Goal: Transaction & Acquisition: Purchase product/service

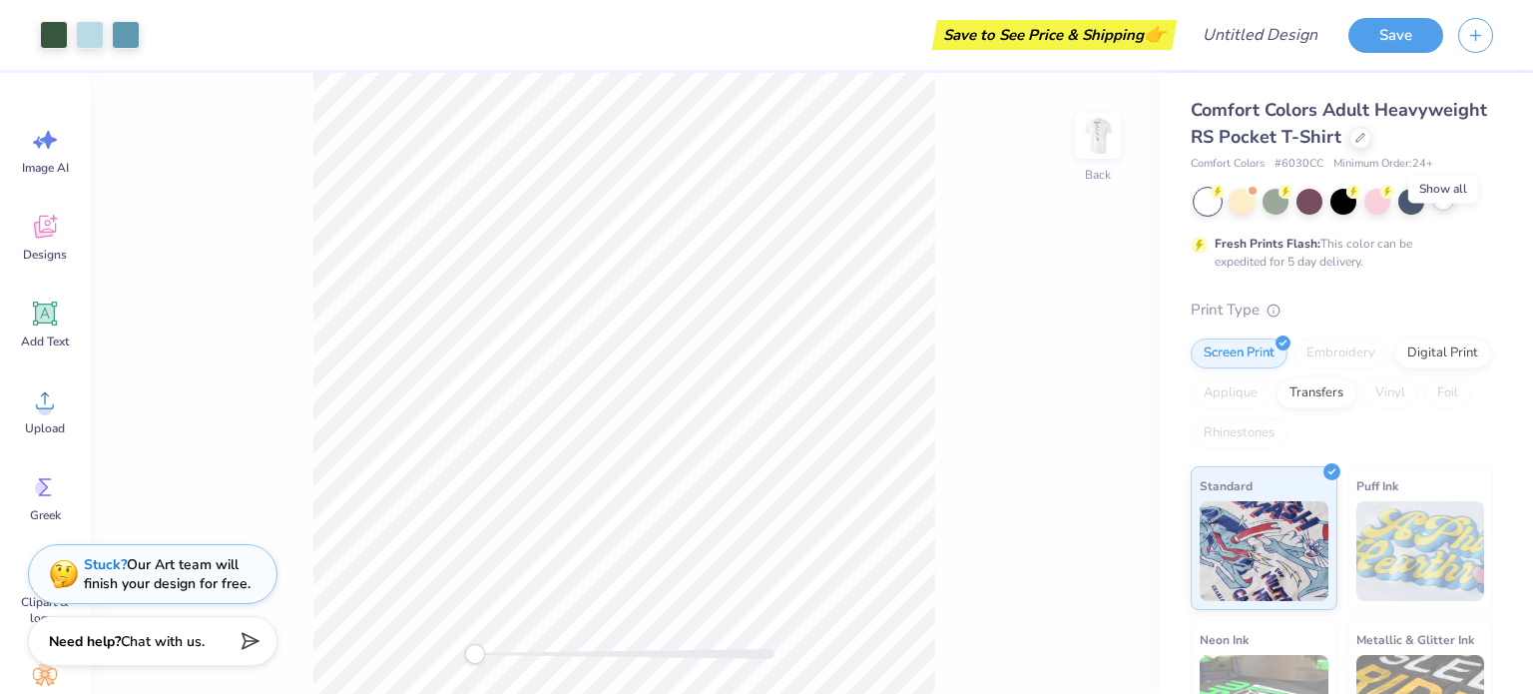
click at [1444, 208] on icon at bounding box center [1443, 200] width 16 height 16
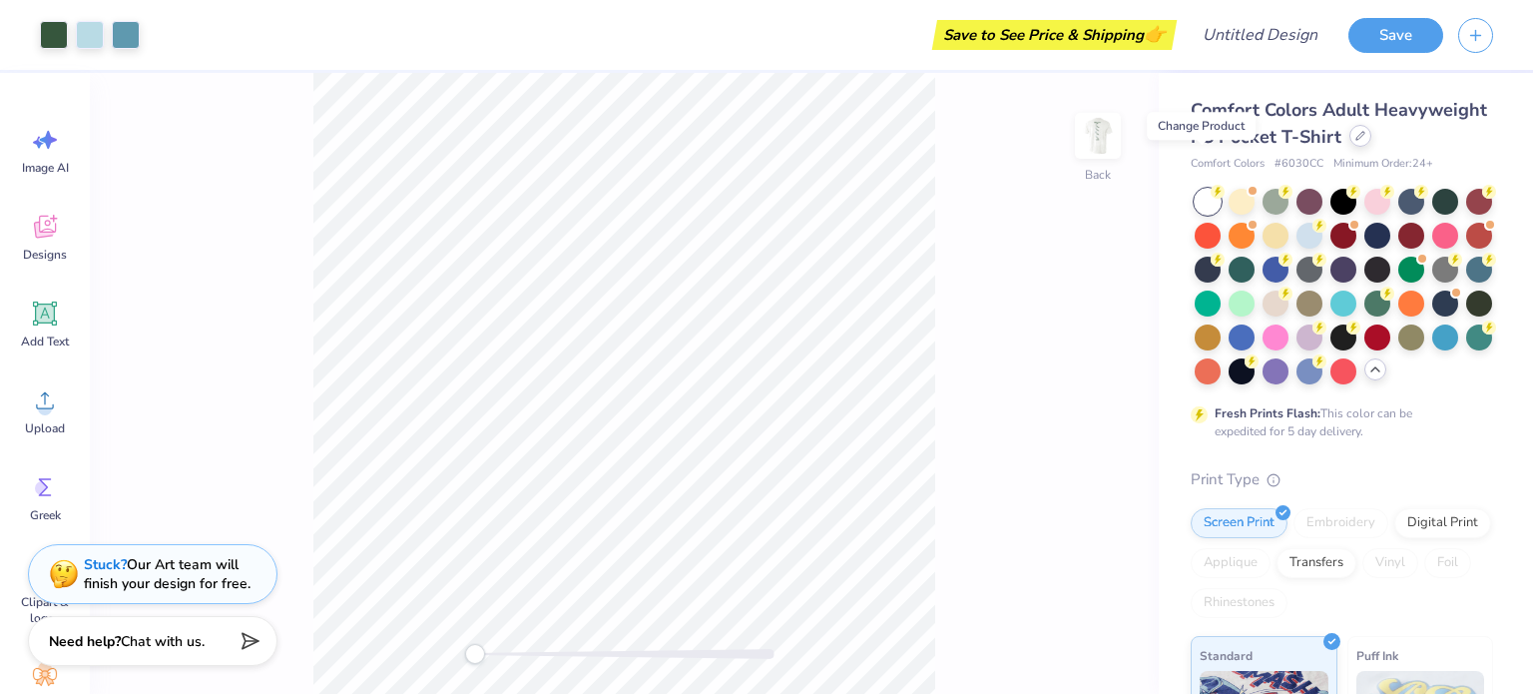
click at [1355, 141] on icon at bounding box center [1360, 136] width 10 height 10
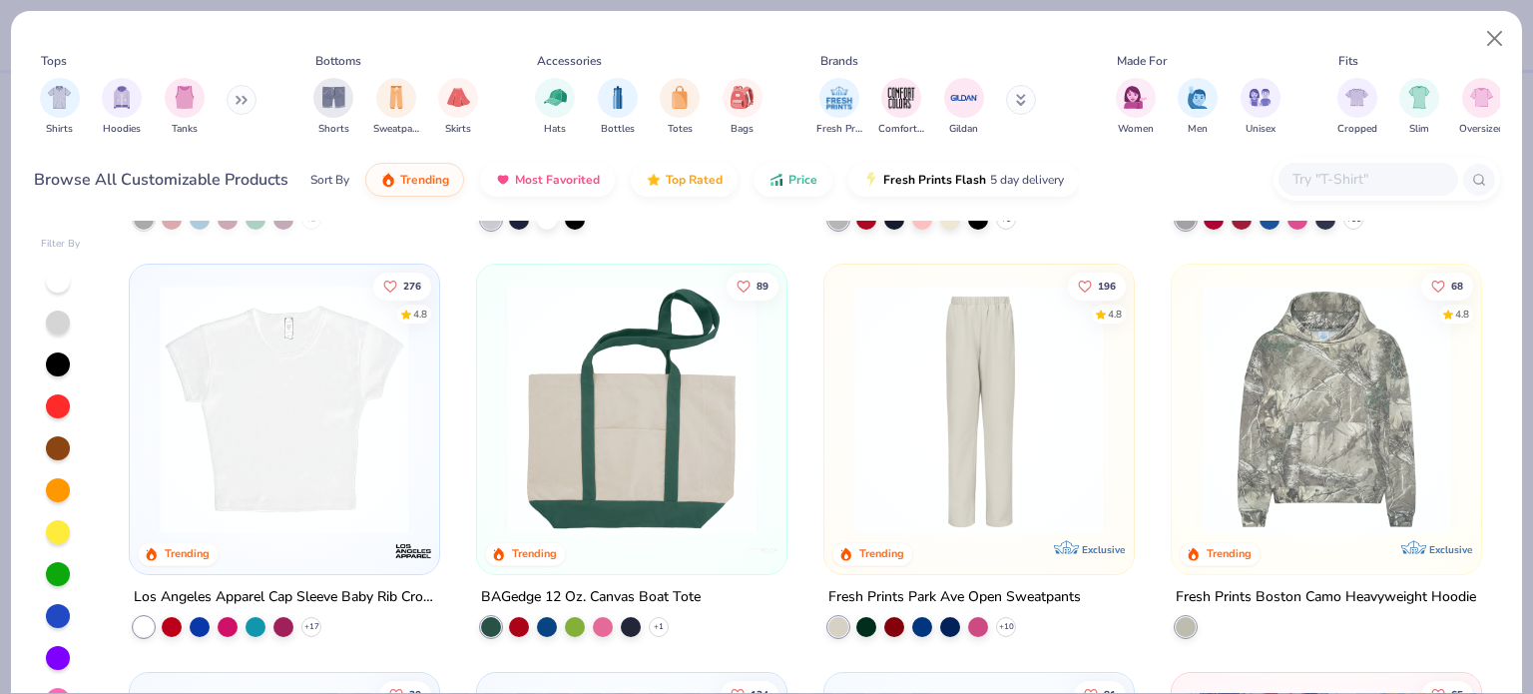
scroll to position [2833, 0]
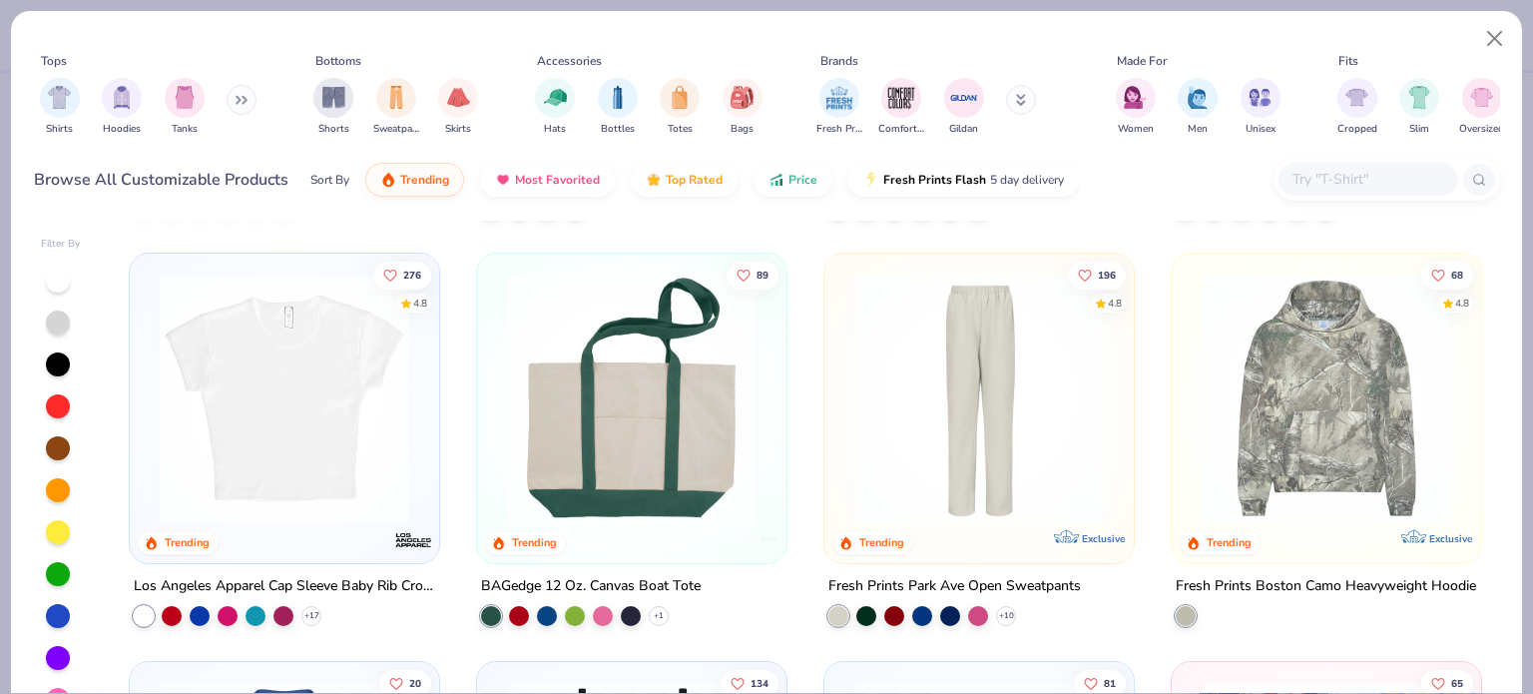
click at [1278, 419] on img at bounding box center [1326, 398] width 269 height 250
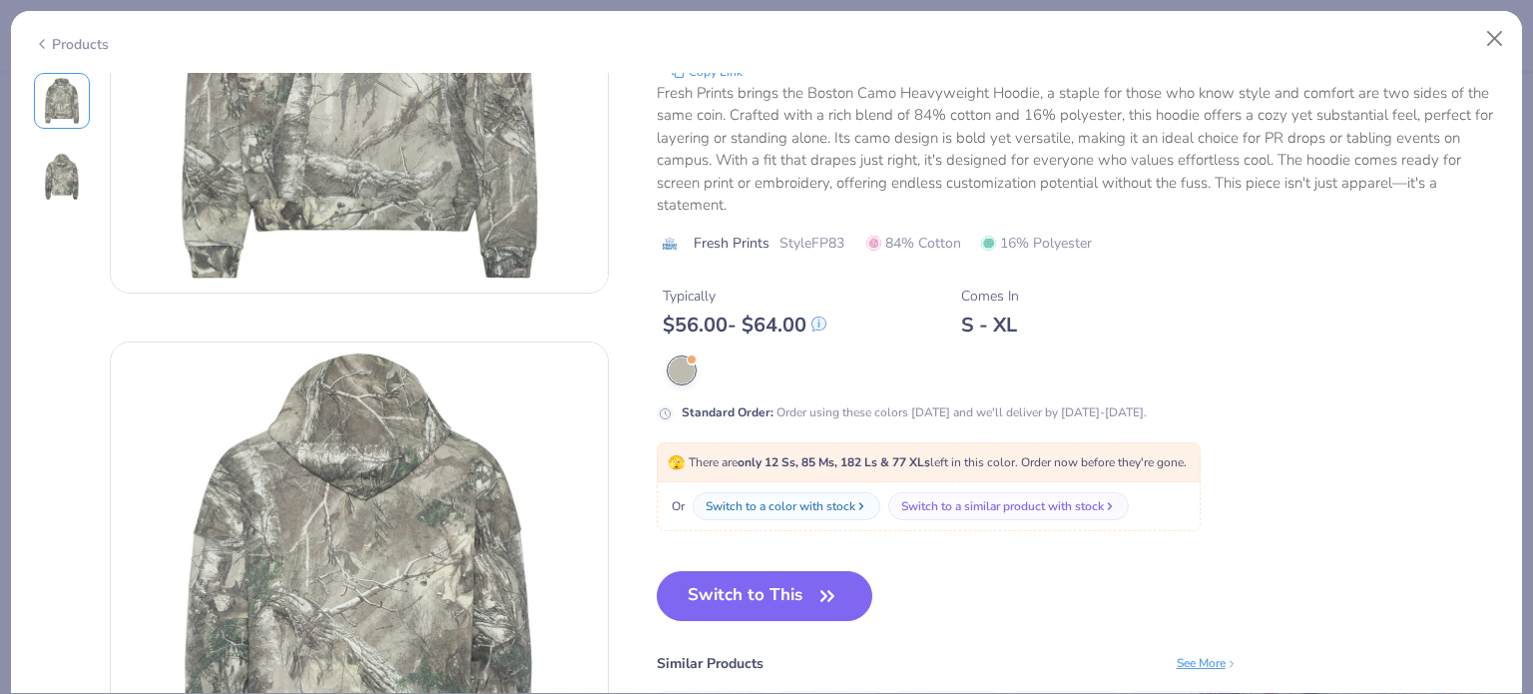
scroll to position [391, 0]
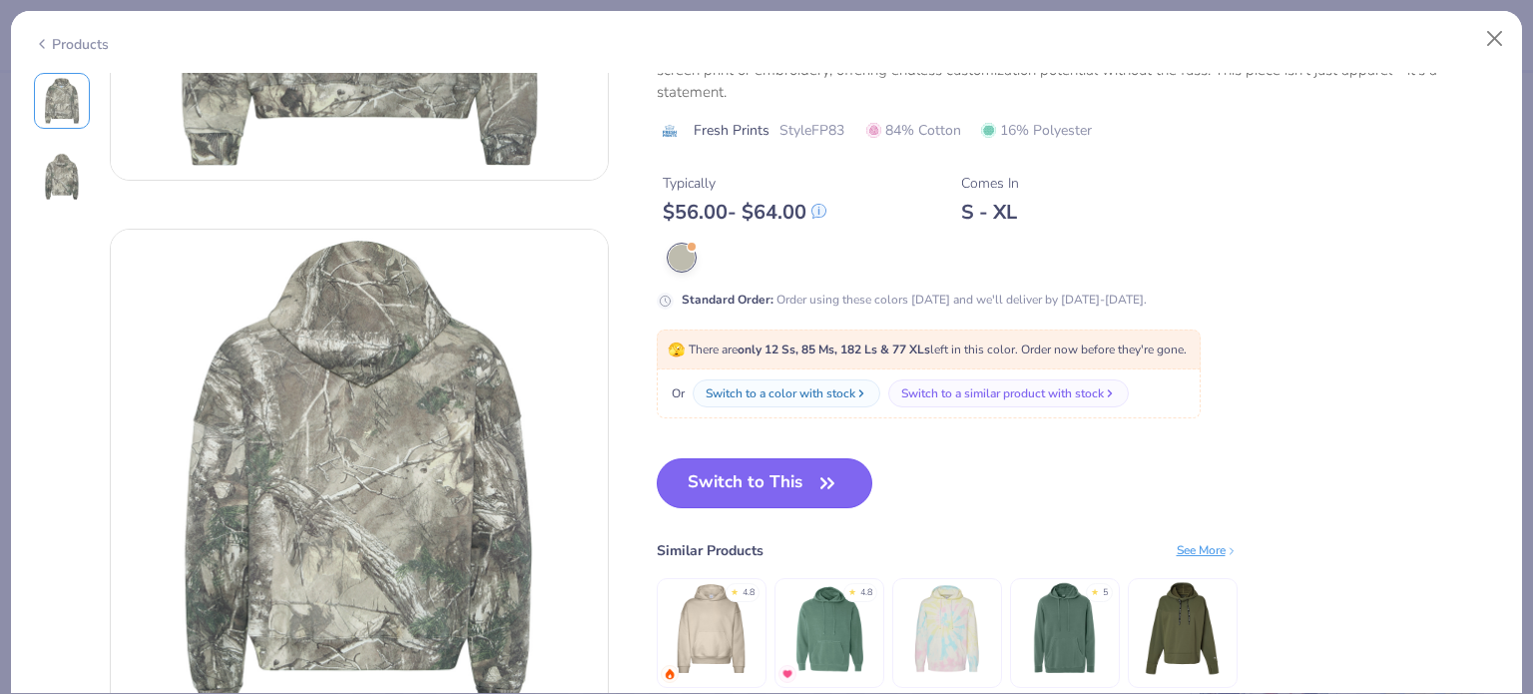
click at [751, 475] on button "Switch to This" at bounding box center [765, 483] width 217 height 50
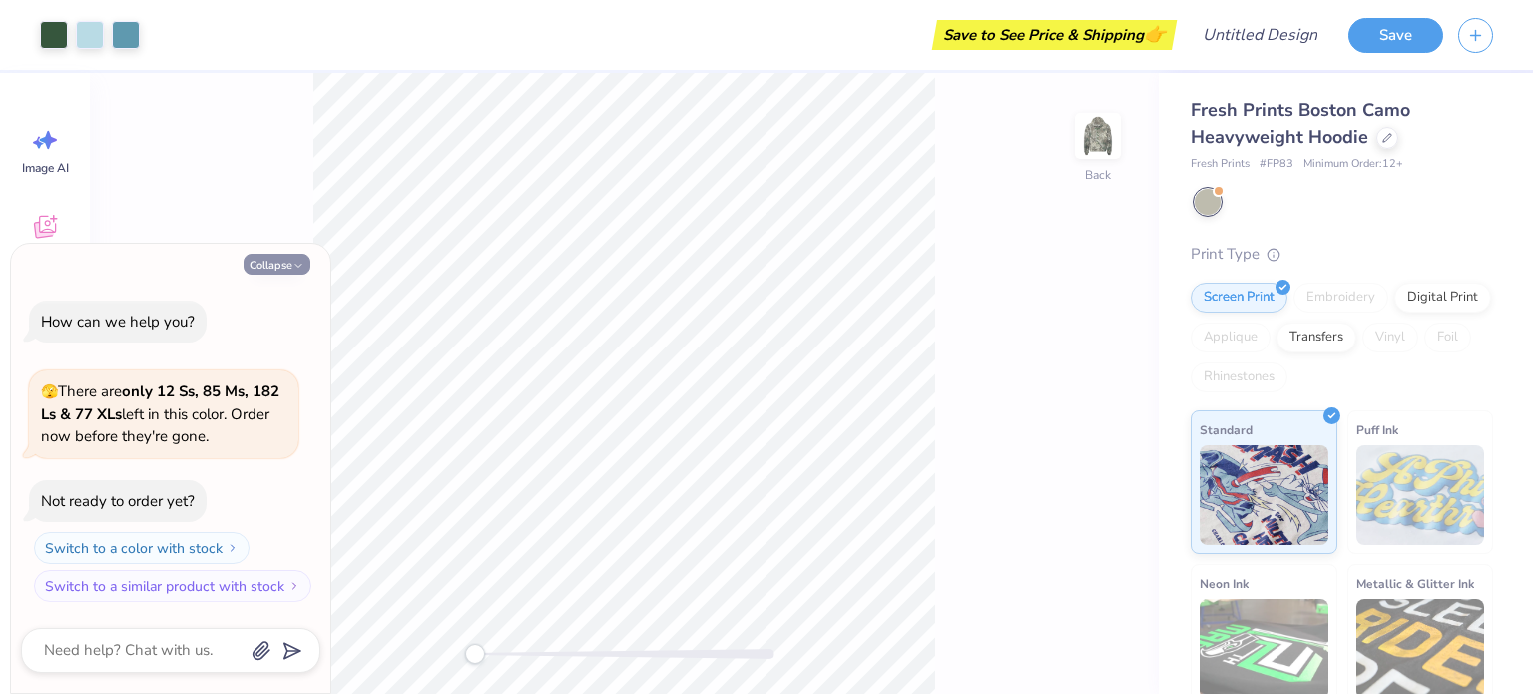
click at [295, 261] on icon "button" at bounding box center [298, 265] width 12 height 12
type textarea "x"
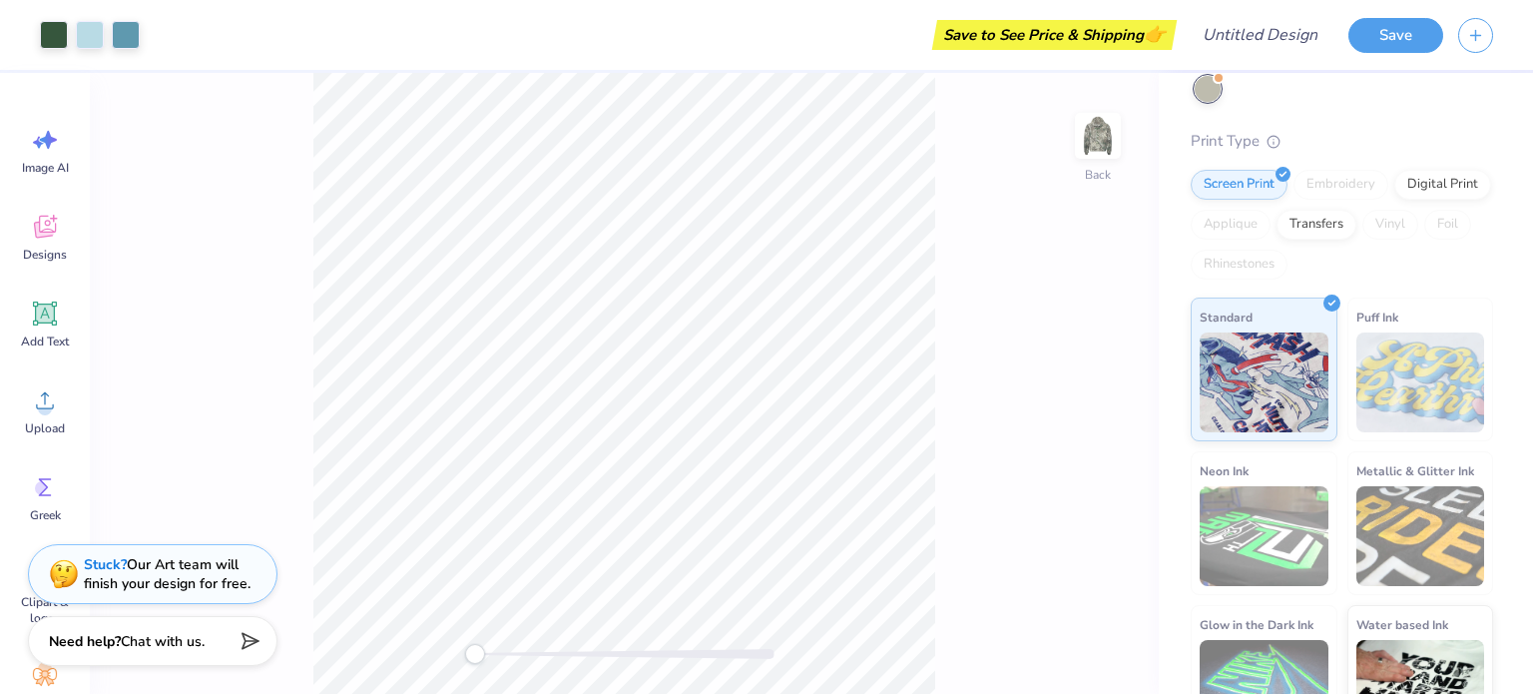
scroll to position [168, 0]
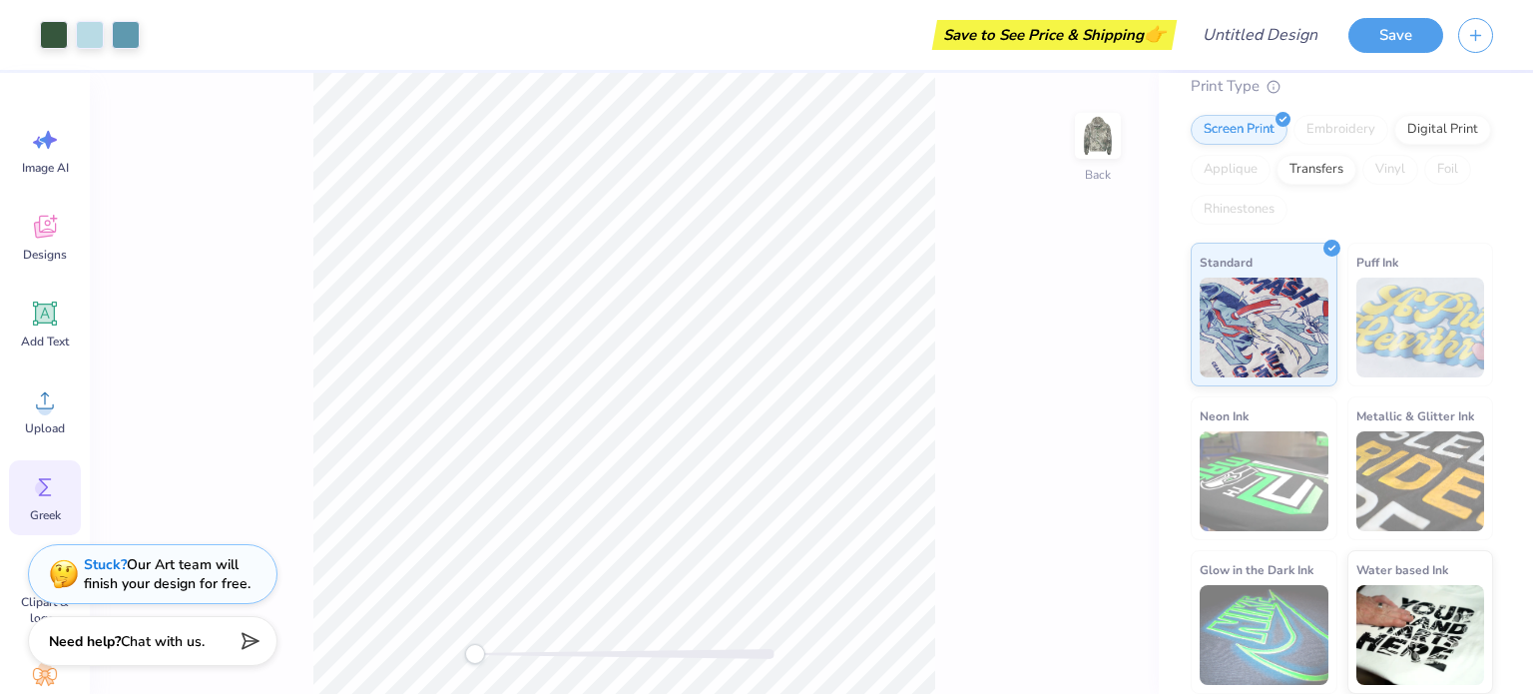
click at [38, 481] on icon at bounding box center [45, 487] width 30 height 30
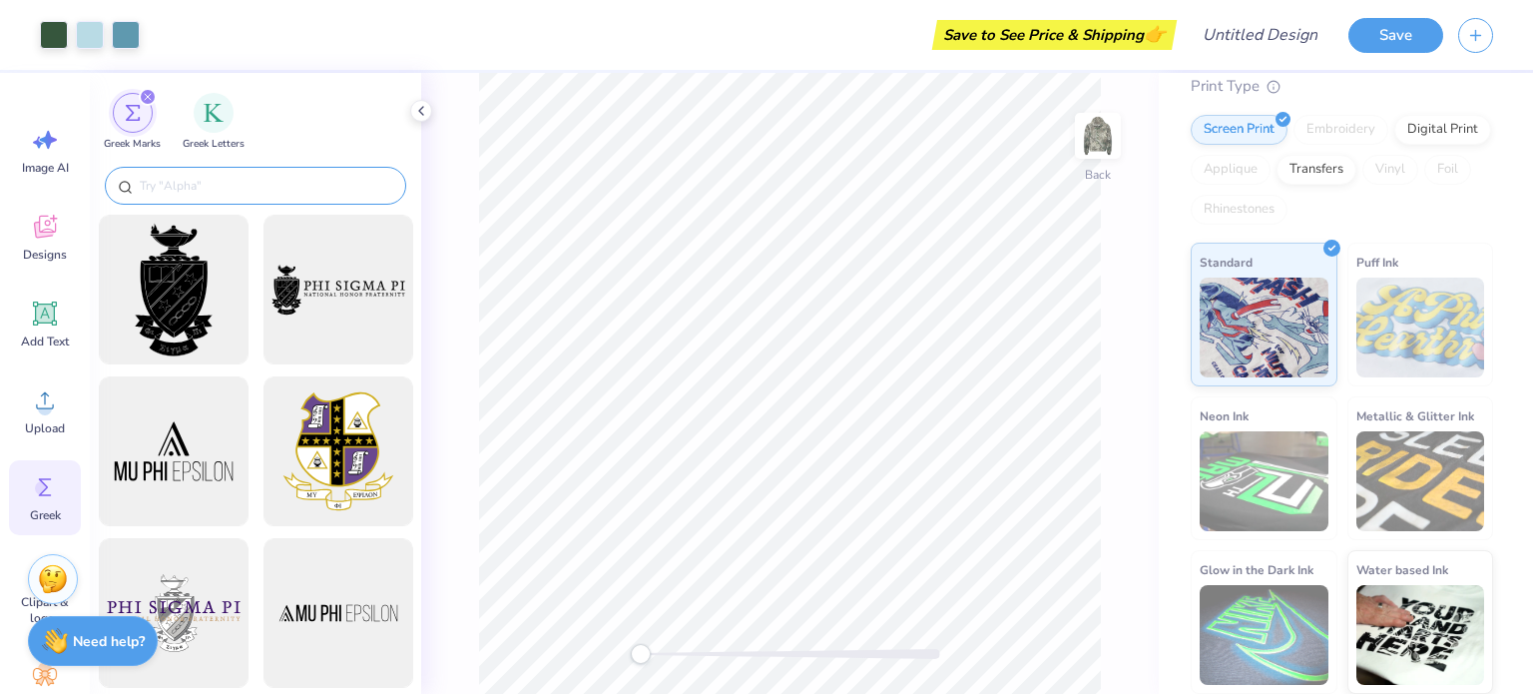
click at [341, 189] on input "text" at bounding box center [265, 186] width 255 height 20
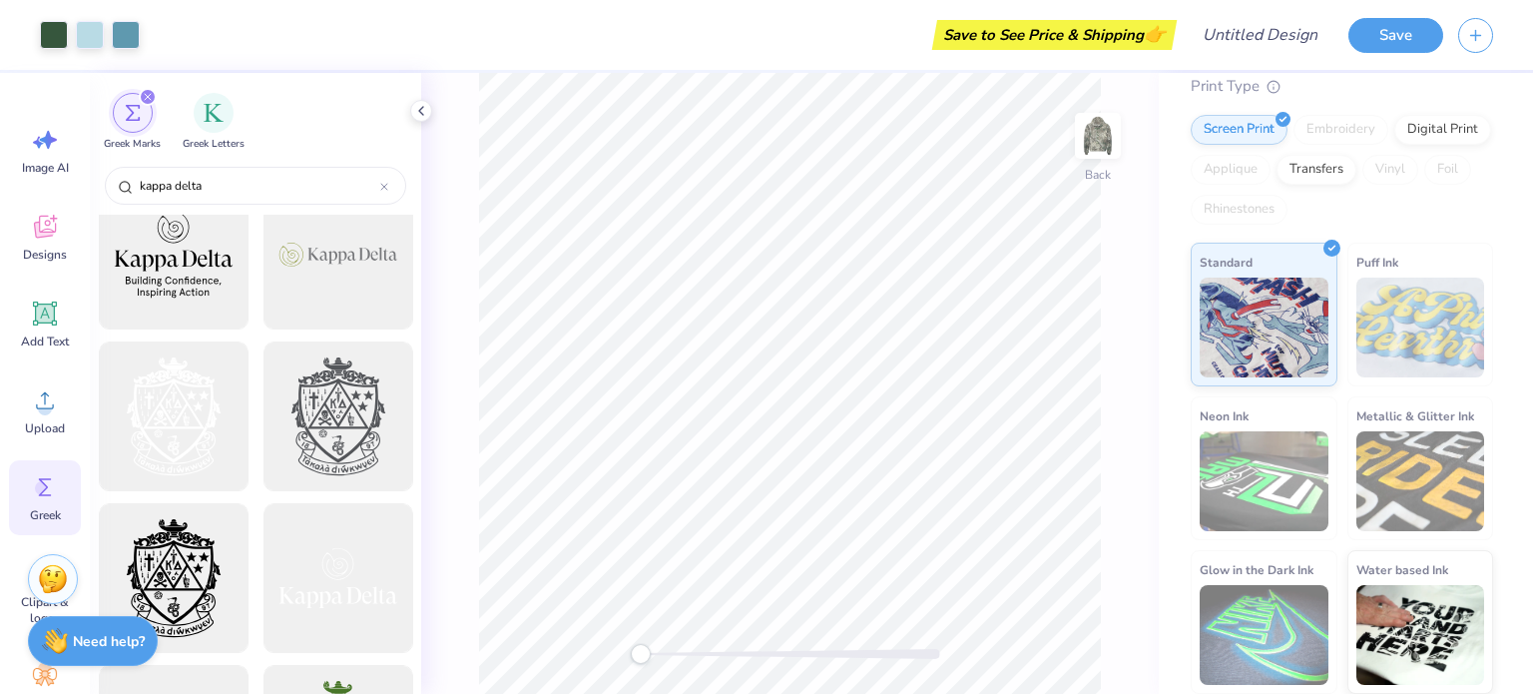
scroll to position [0, 0]
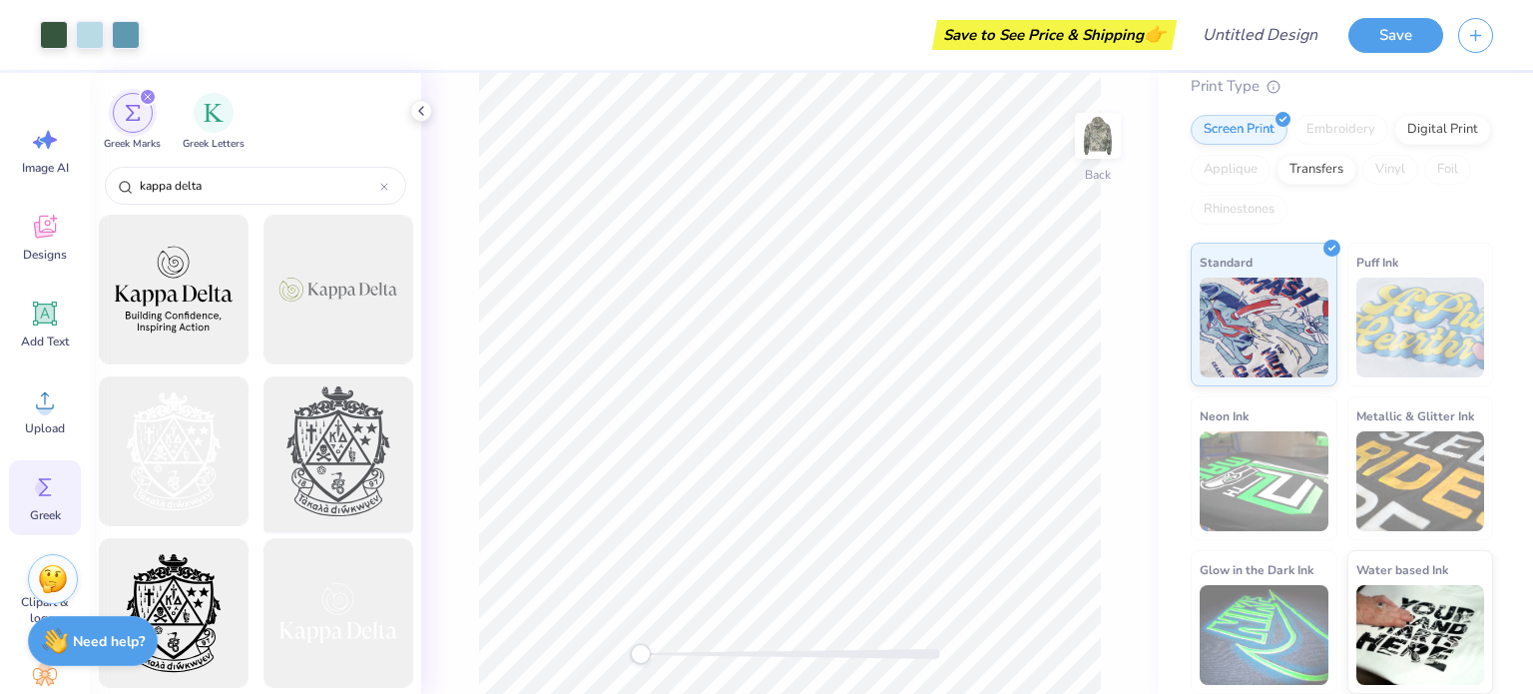
type input "kappa delta"
click at [333, 482] on div at bounding box center [337, 451] width 165 height 165
click at [1101, 147] on img at bounding box center [1098, 136] width 80 height 80
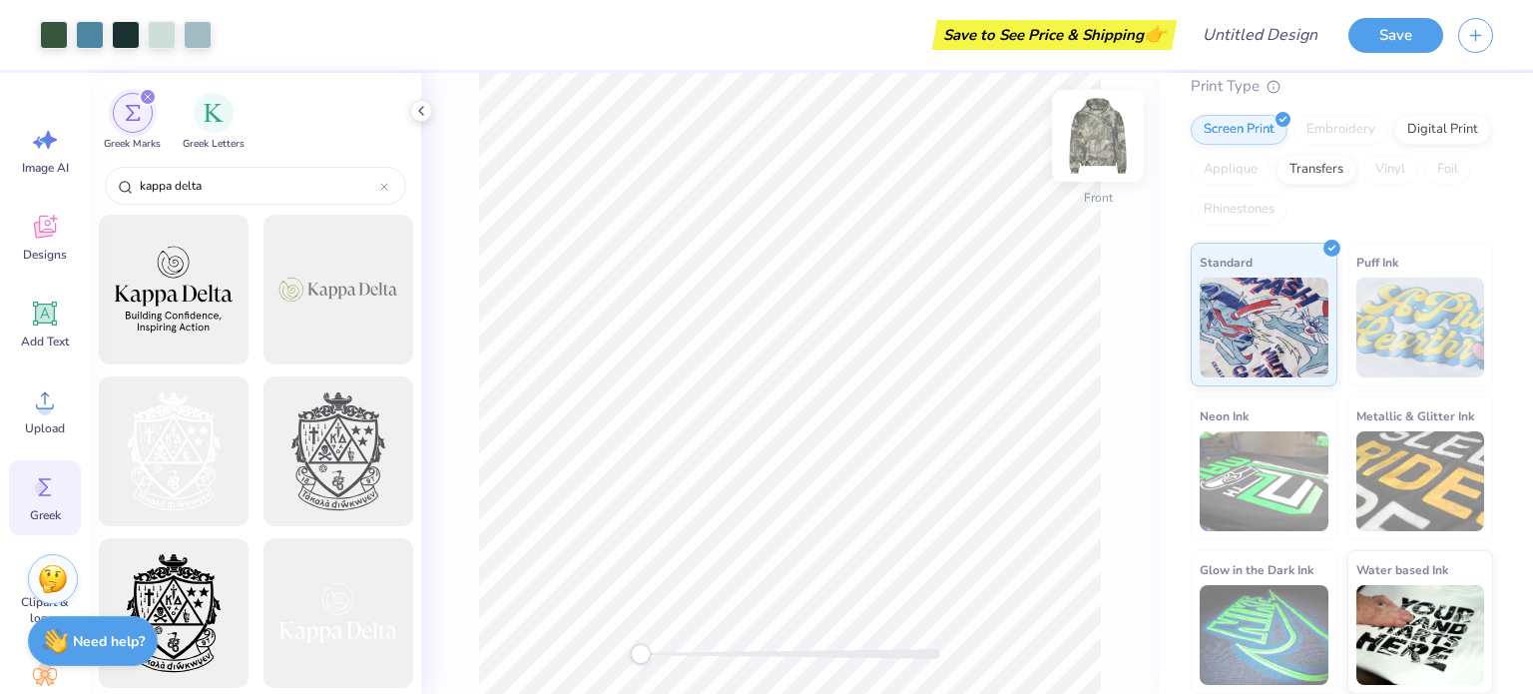
click at [1093, 151] on img at bounding box center [1098, 136] width 80 height 80
click at [1110, 141] on img at bounding box center [1098, 136] width 80 height 80
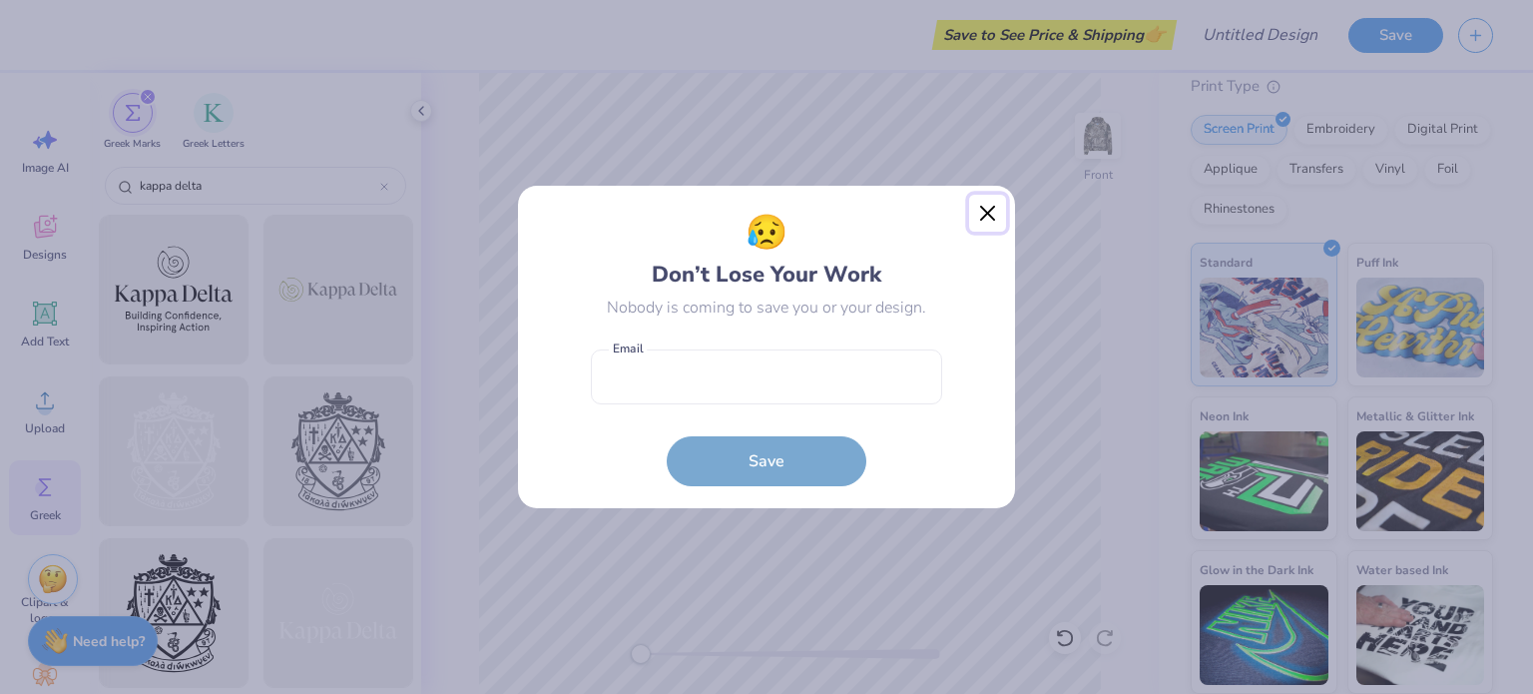
click at [990, 202] on button "Close" at bounding box center [988, 214] width 38 height 38
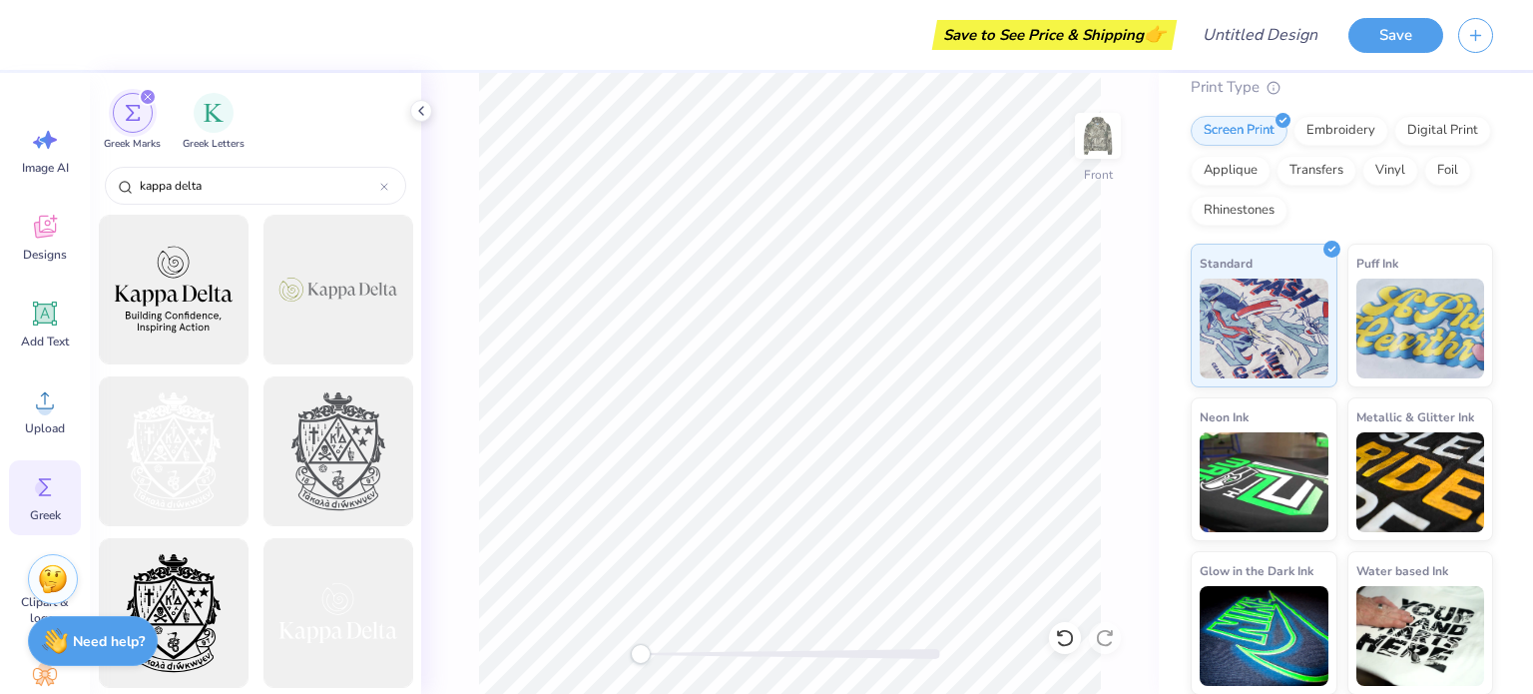
scroll to position [168, 0]
click at [179, 425] on div at bounding box center [173, 451] width 165 height 165
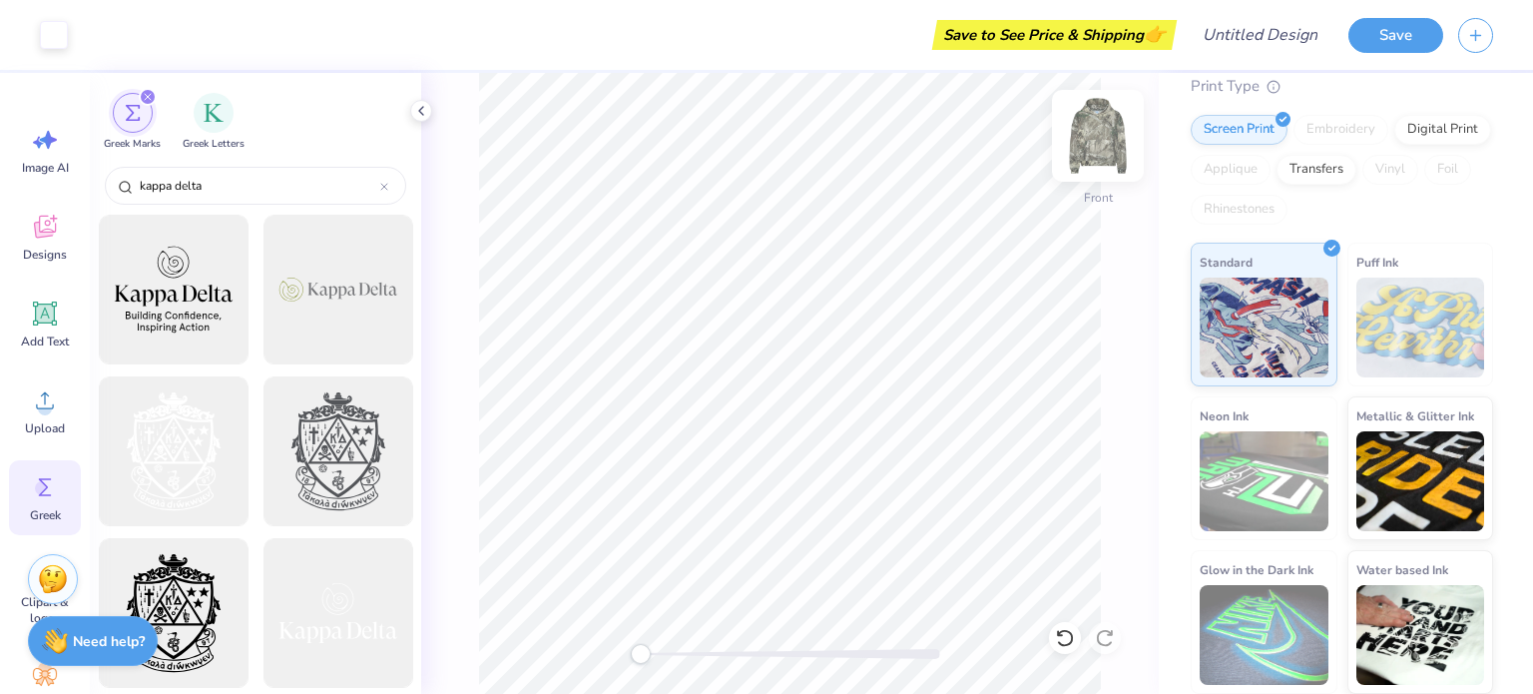
click at [1110, 143] on img at bounding box center [1098, 136] width 80 height 80
click at [56, 492] on icon at bounding box center [45, 487] width 30 height 30
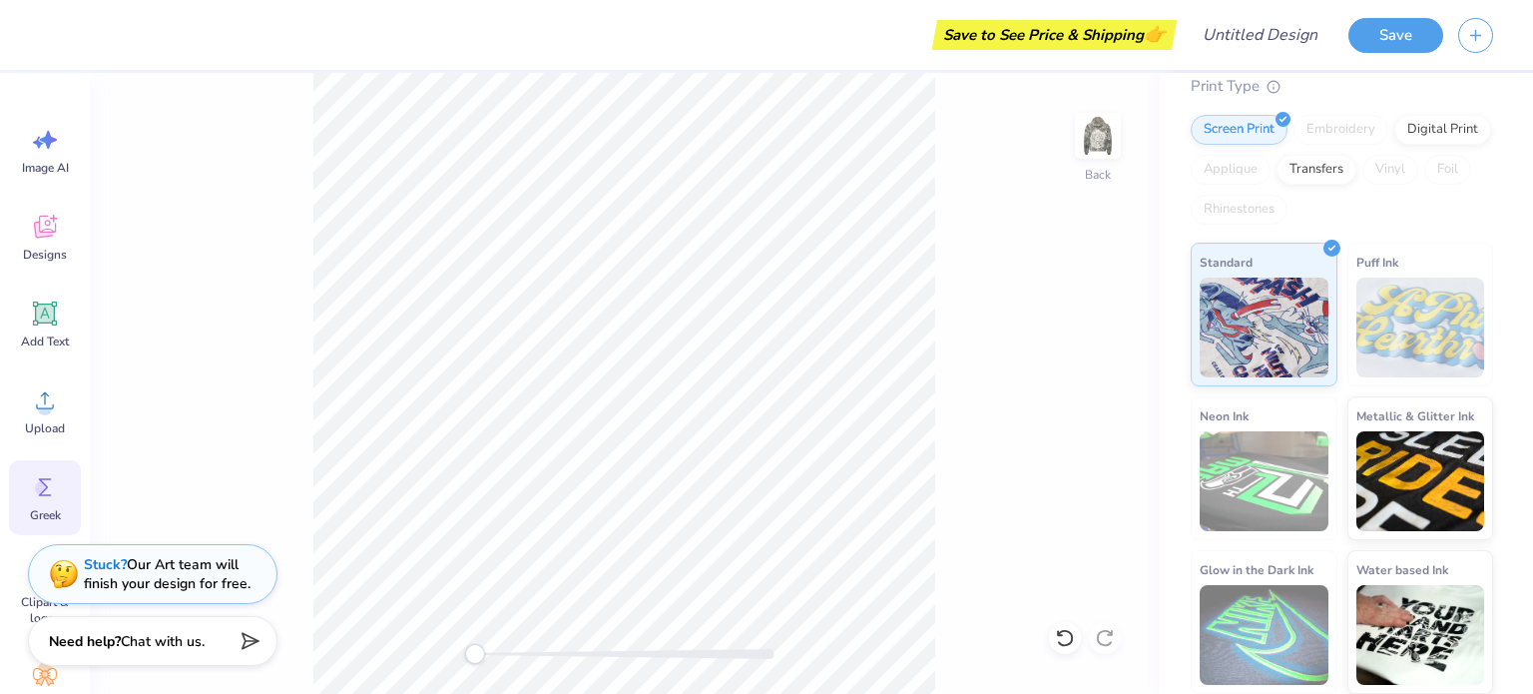
click at [56, 492] on icon at bounding box center [45, 487] width 30 height 30
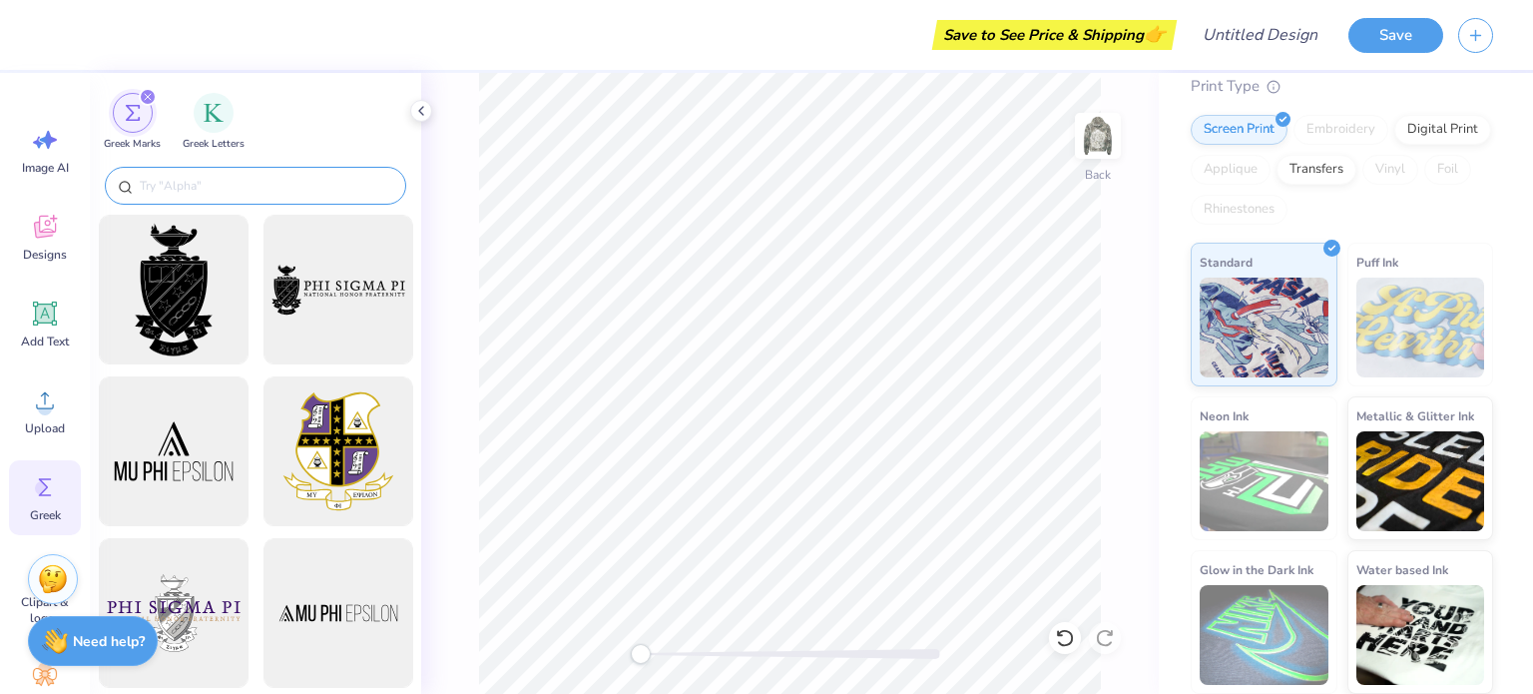
click at [304, 198] on div at bounding box center [255, 186] width 301 height 38
click at [213, 123] on div "filter for Greek Letters" at bounding box center [214, 111] width 40 height 40
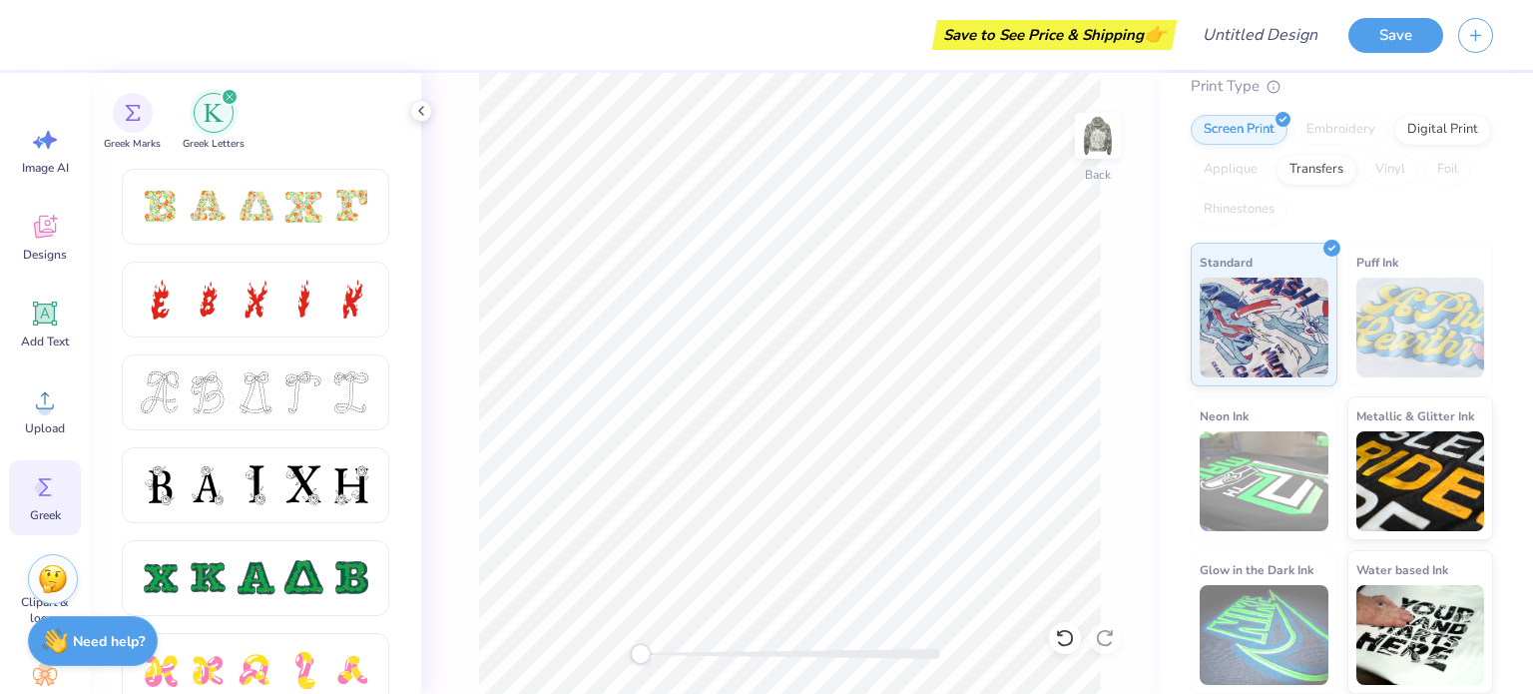
scroll to position [639, 0]
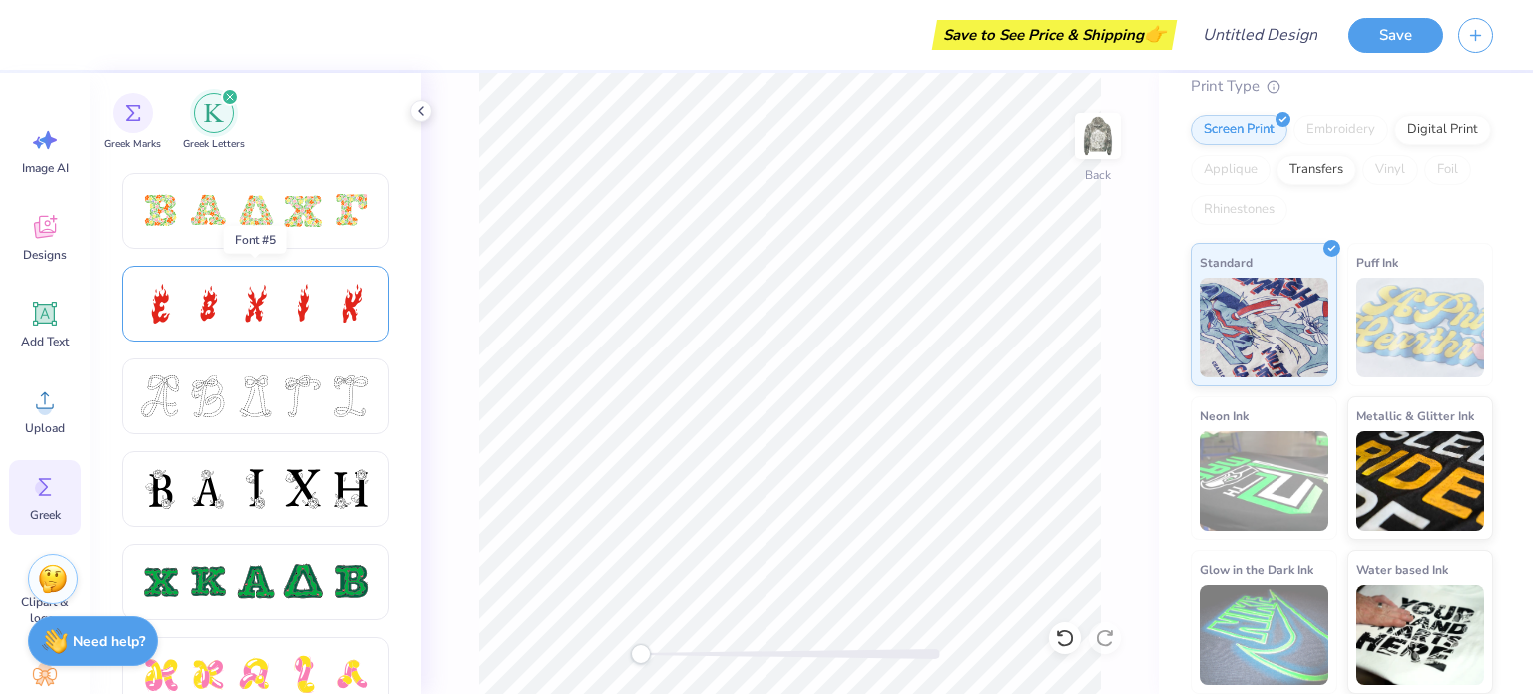
click at [295, 310] on div at bounding box center [303, 303] width 42 height 42
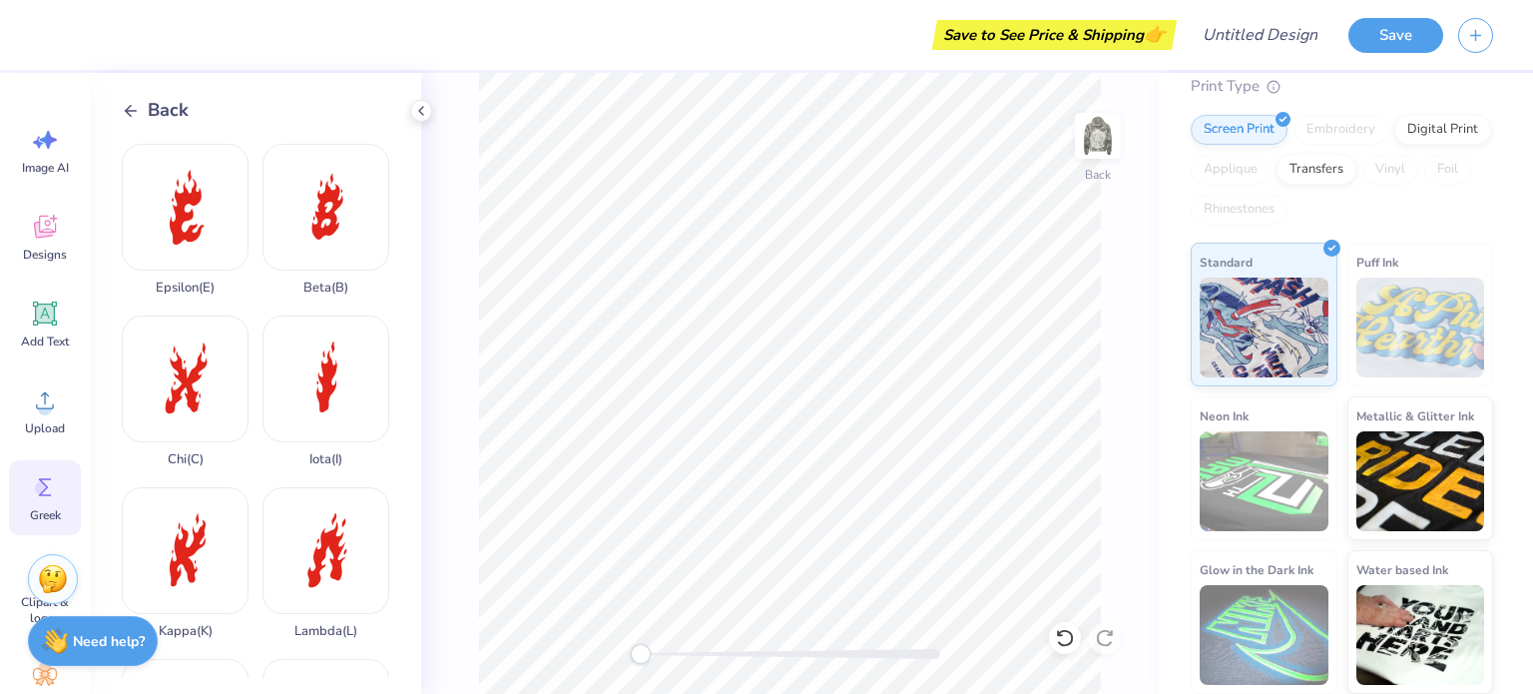
click at [421, 214] on div "Back" at bounding box center [790, 383] width 738 height 621
click at [196, 511] on div "Kappa ( K )" at bounding box center [185, 563] width 127 height 152
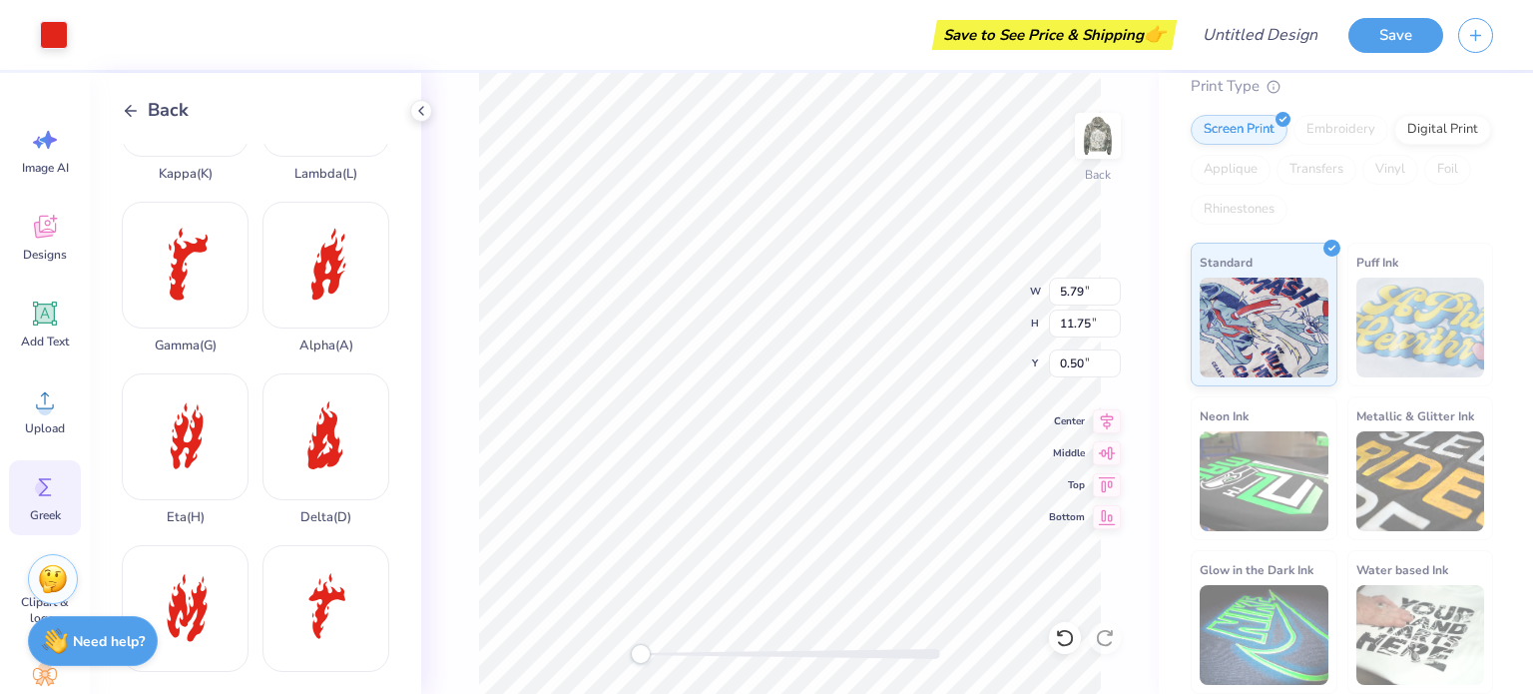
scroll to position [469, 0]
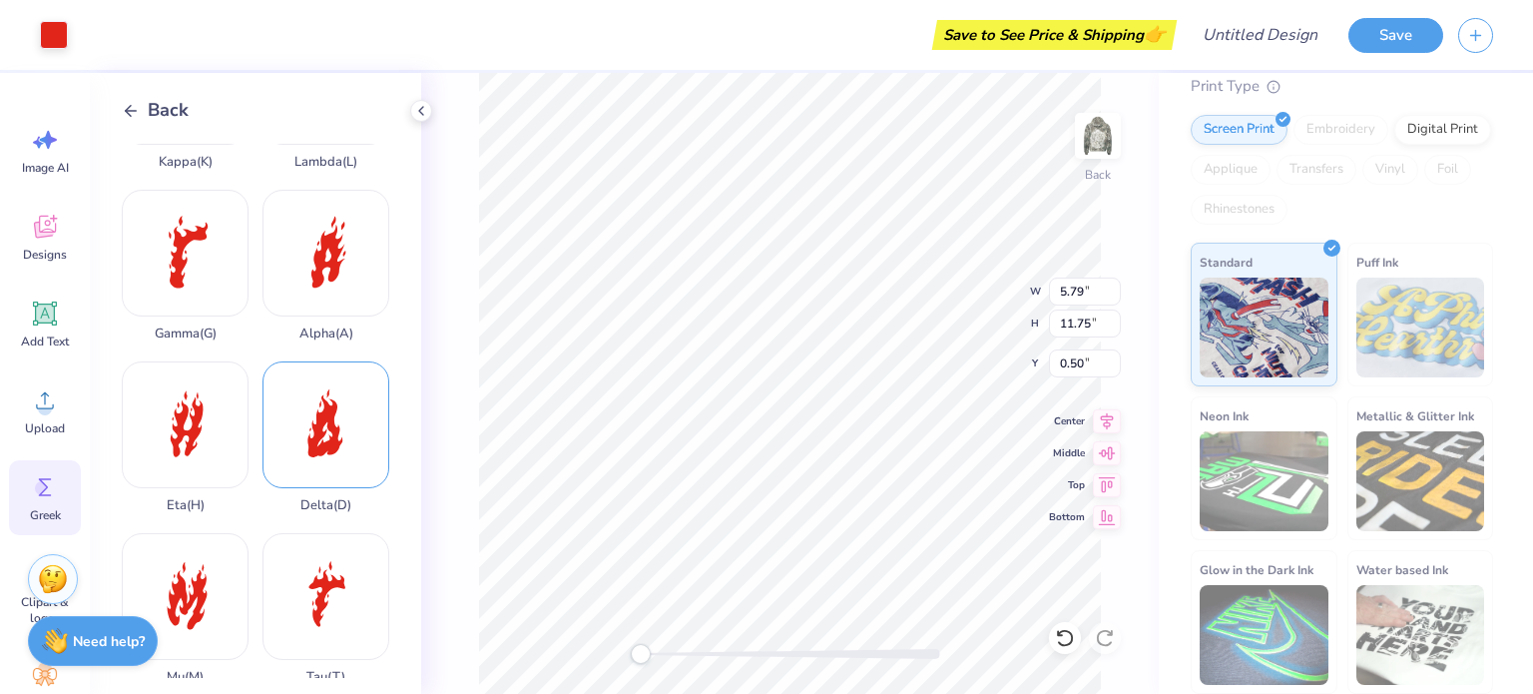
click at [323, 369] on div "Delta ( D )" at bounding box center [325, 437] width 127 height 152
type input "6.02"
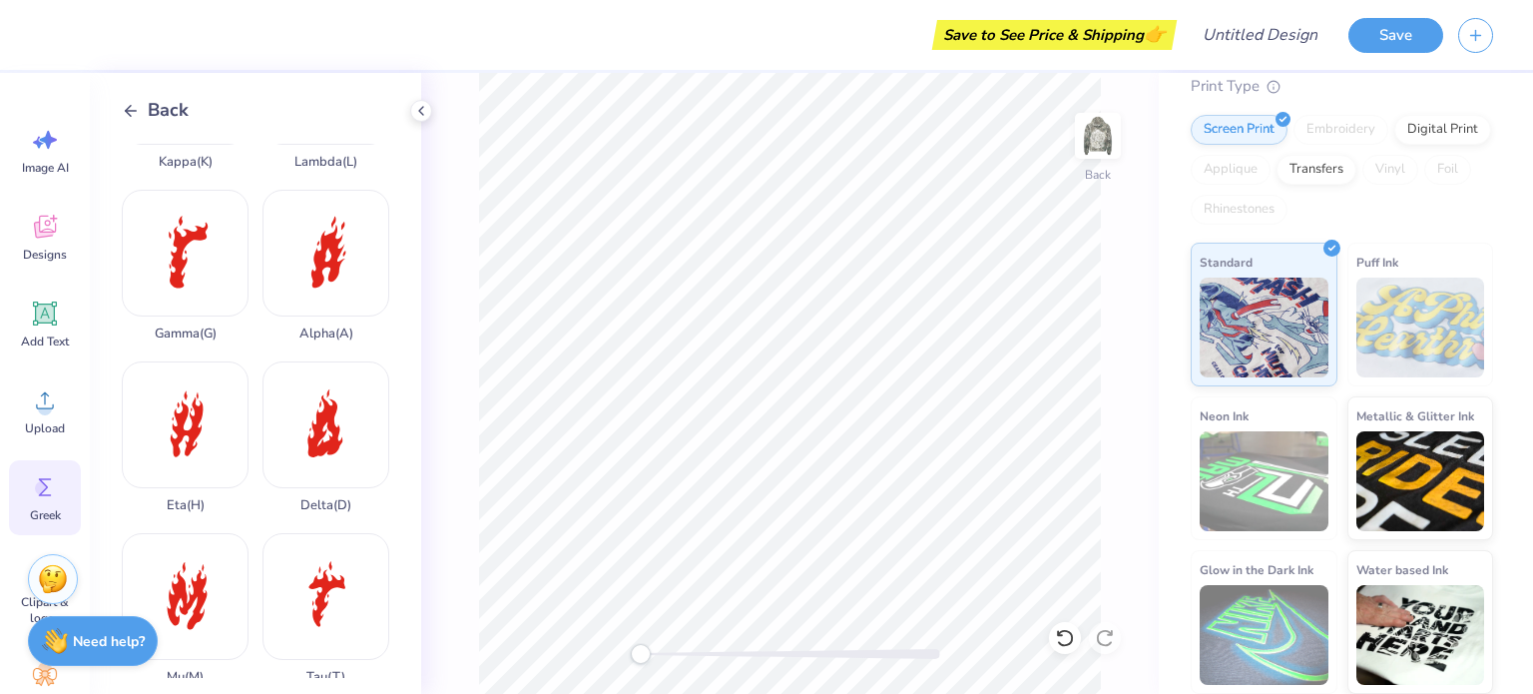
click at [133, 110] on icon at bounding box center [131, 111] width 18 height 18
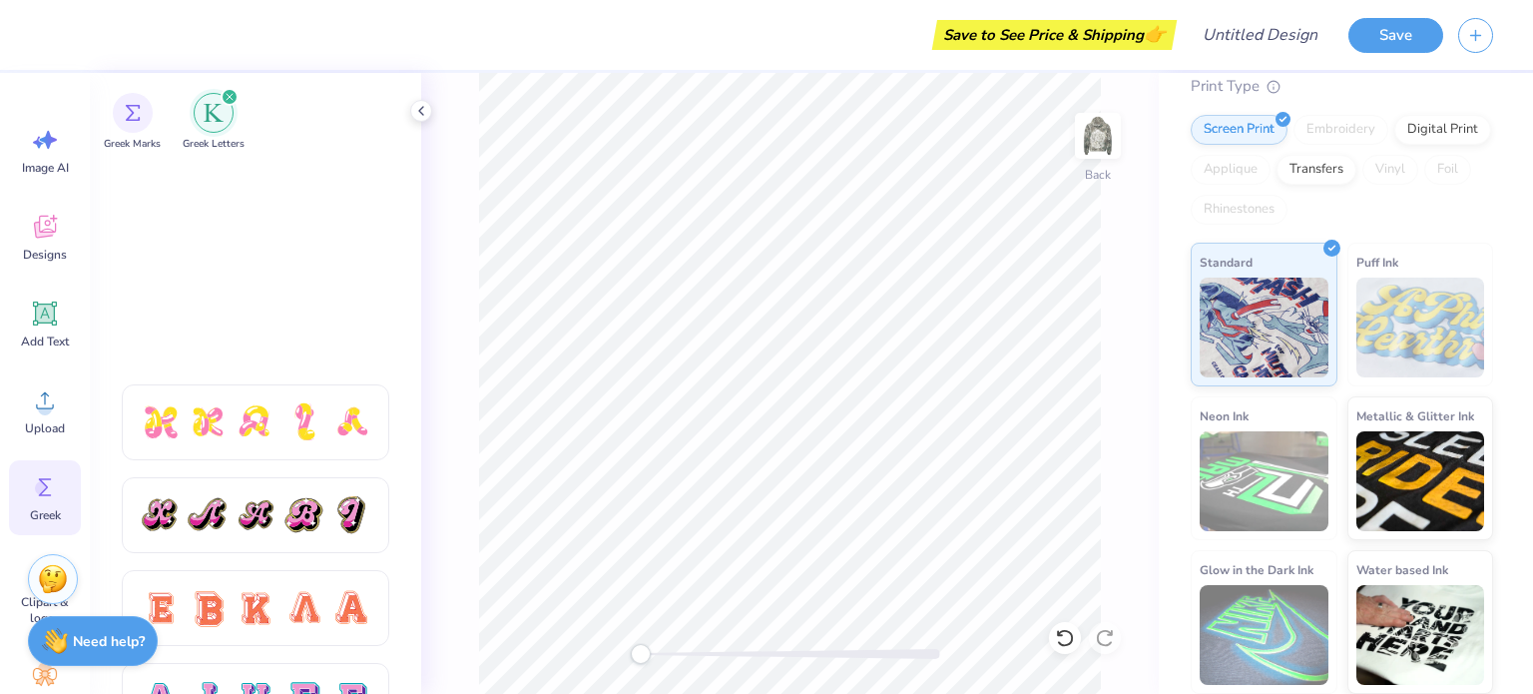
scroll to position [1202, 0]
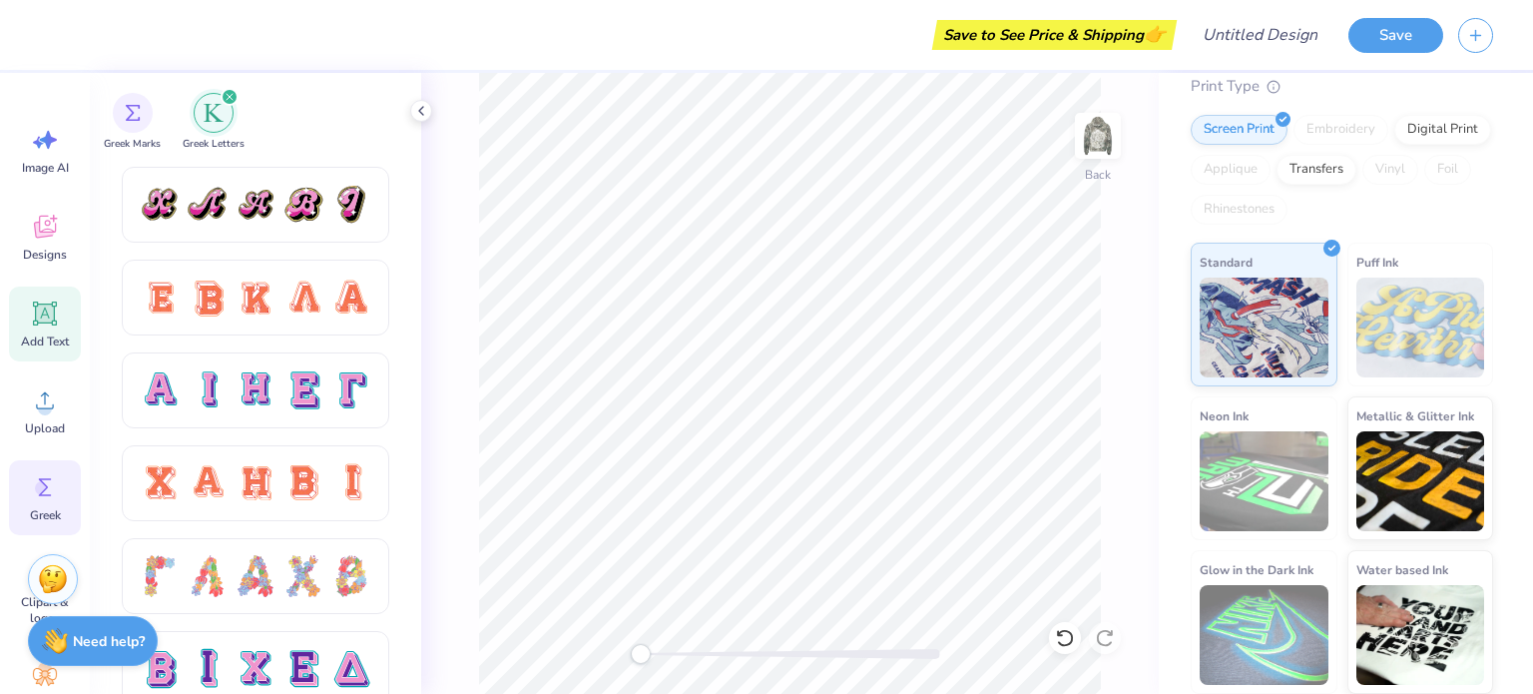
click at [53, 323] on icon at bounding box center [45, 313] width 30 height 30
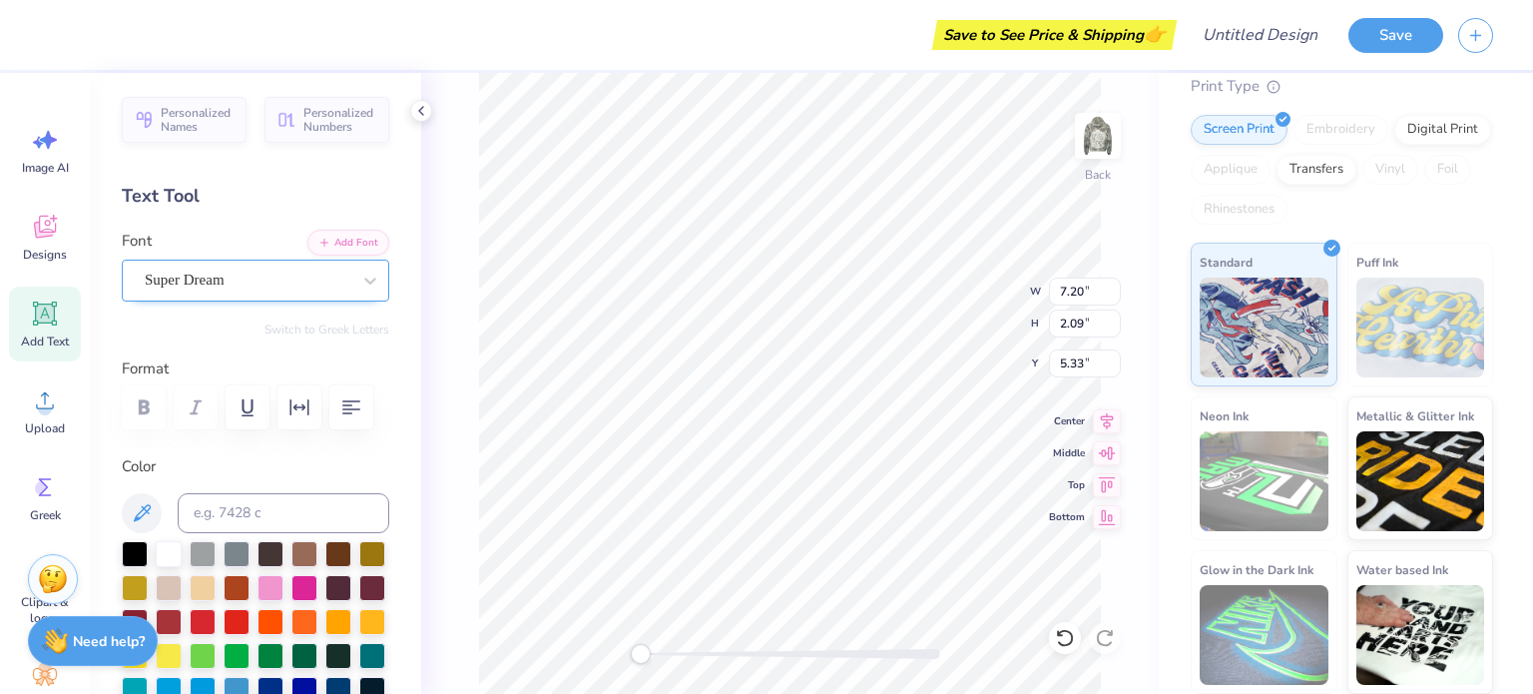
click at [258, 283] on div "Super Dream" at bounding box center [248, 279] width 210 height 31
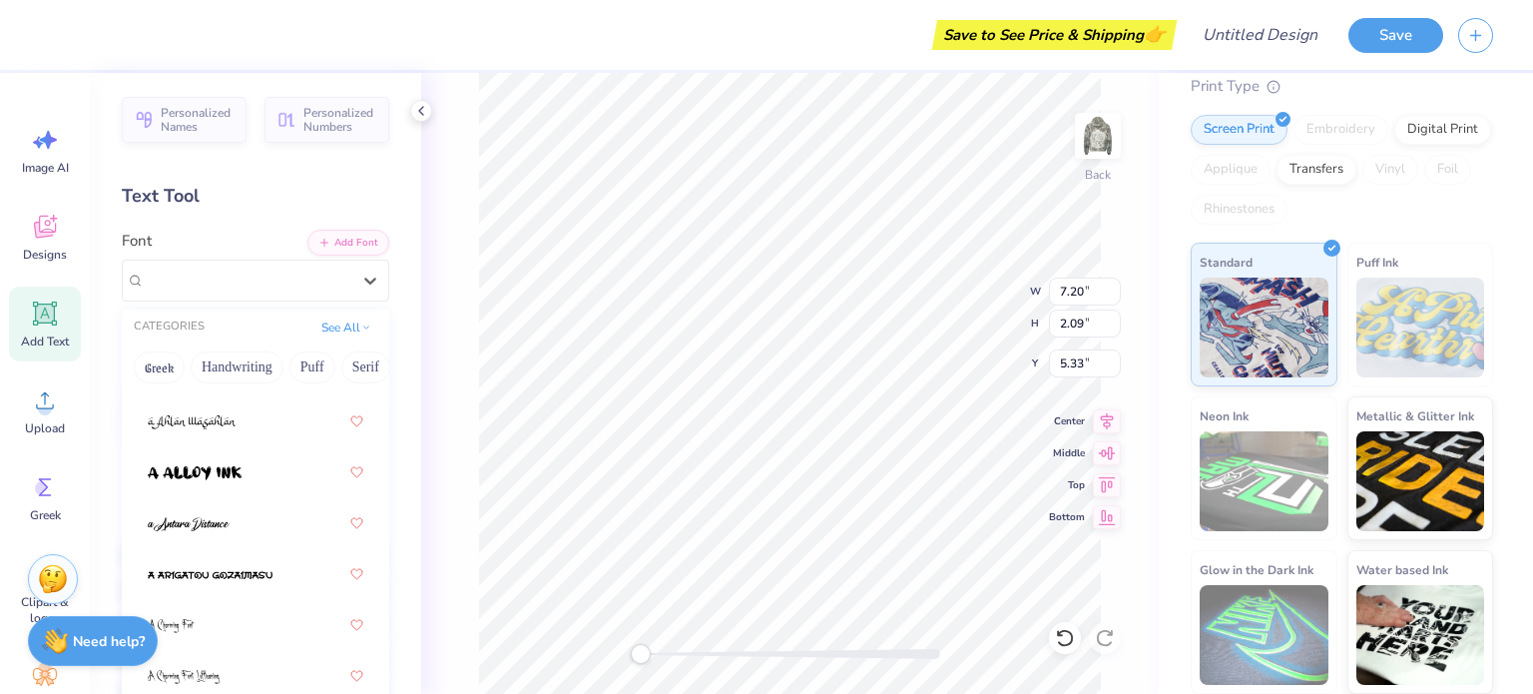
scroll to position [0, 0]
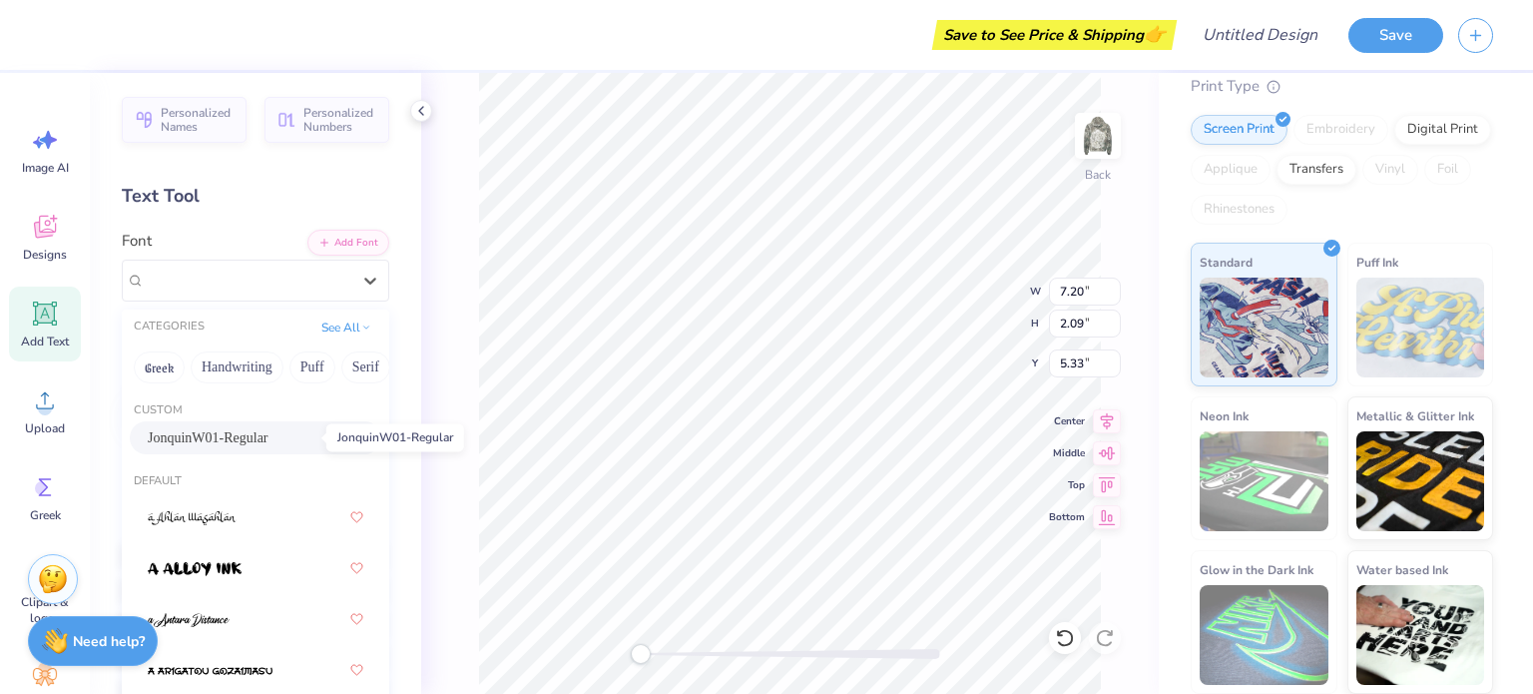
click at [268, 442] on span "JonquinW01-Regular" at bounding box center [208, 437] width 121 height 21
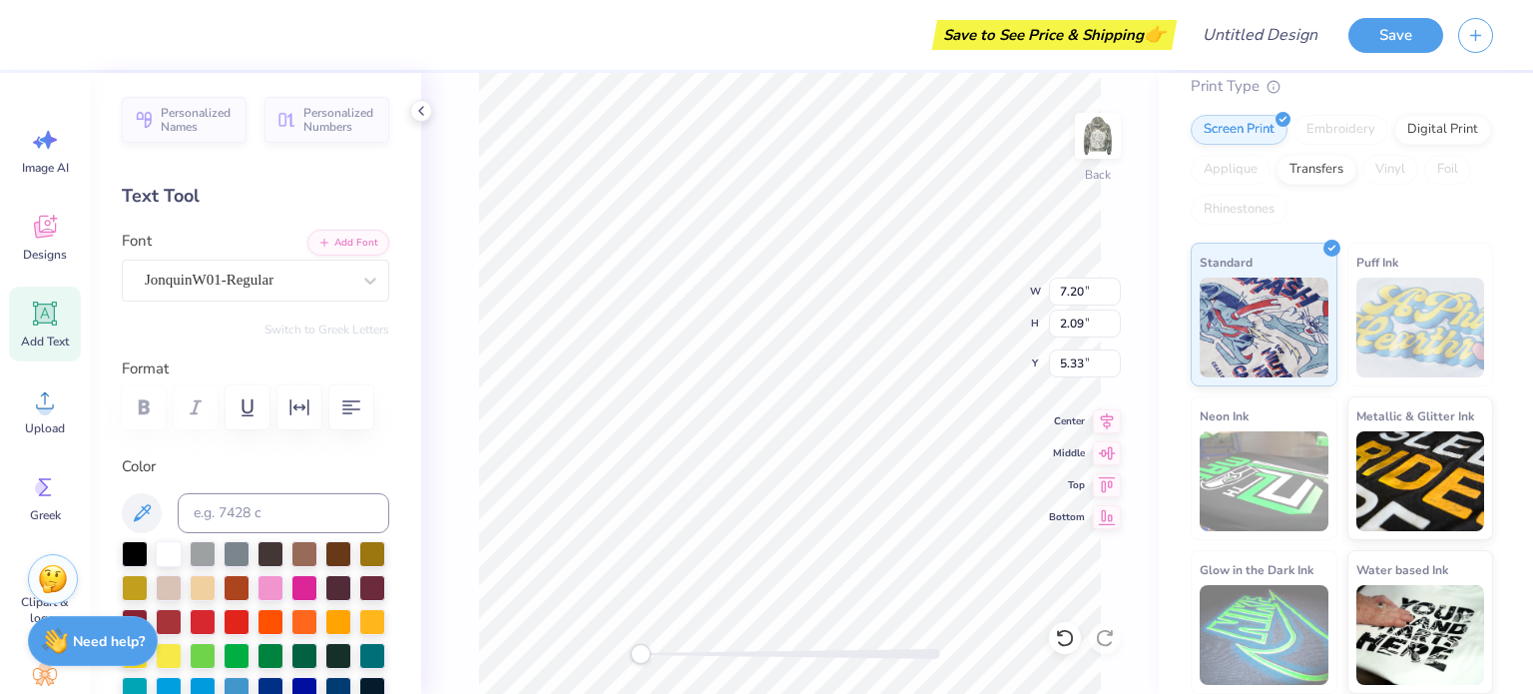
scroll to position [16, 2]
type textarea "K"
click at [319, 342] on div "Personalized Names Personalized Numbers Text Tool Add Font Font JonquinW01-Regu…" at bounding box center [255, 383] width 331 height 621
click at [182, 111] on span "Personalized Names" at bounding box center [198, 117] width 74 height 28
type input "12.43"
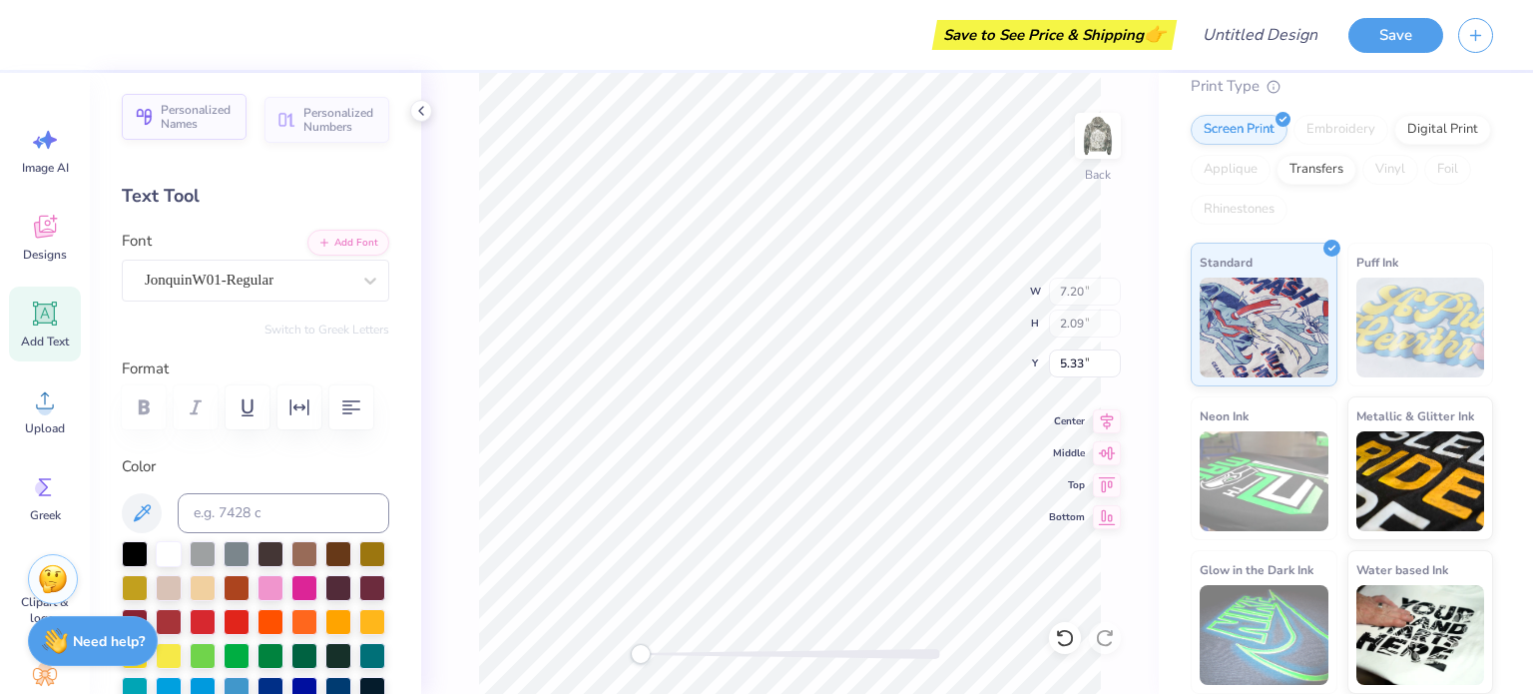
type input "2.00"
type input "5.38"
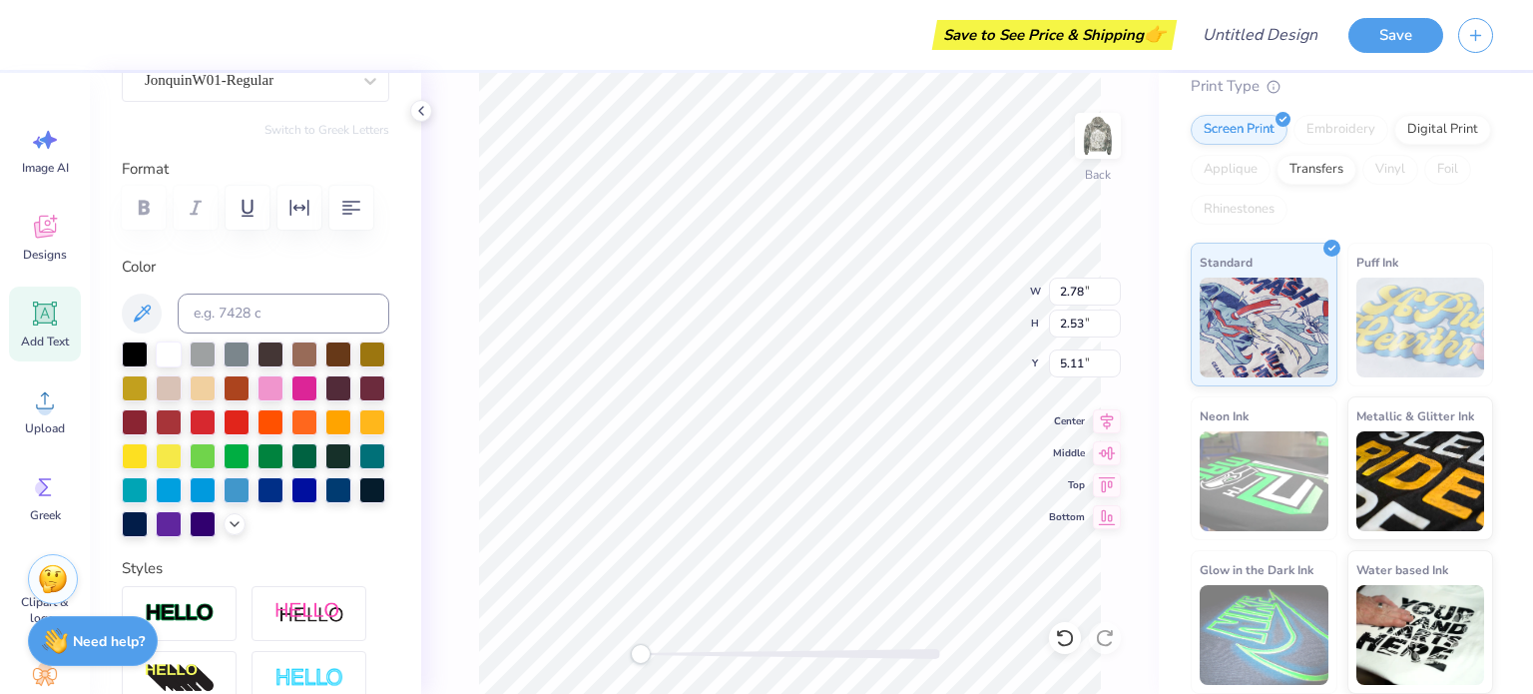
scroll to position [197, 0]
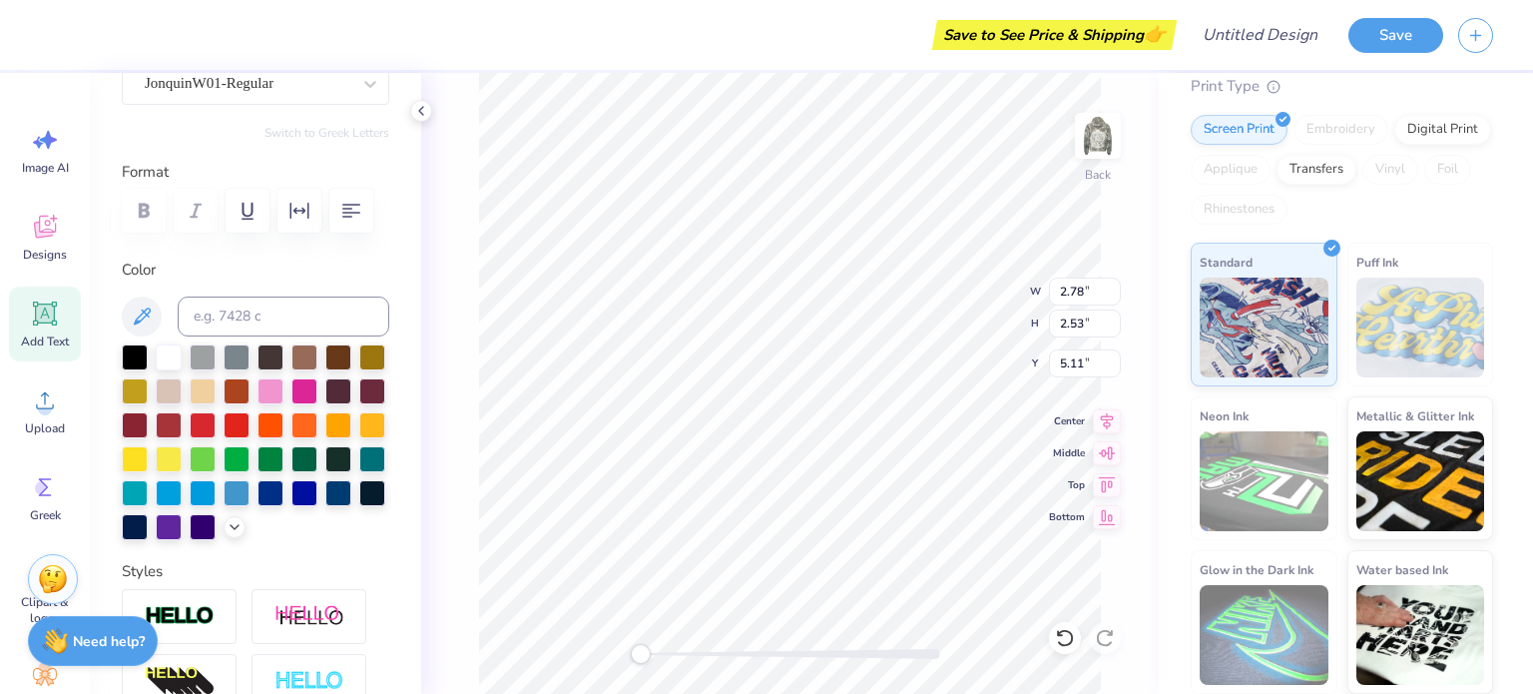
drag, startPoint x: 394, startPoint y: 428, endPoint x: 395, endPoint y: 339, distance: 88.8
click at [395, 339] on div "Personalized Names Personalized Numbers Text Tool Add Font Font JonquinW01-Regu…" at bounding box center [255, 383] width 331 height 621
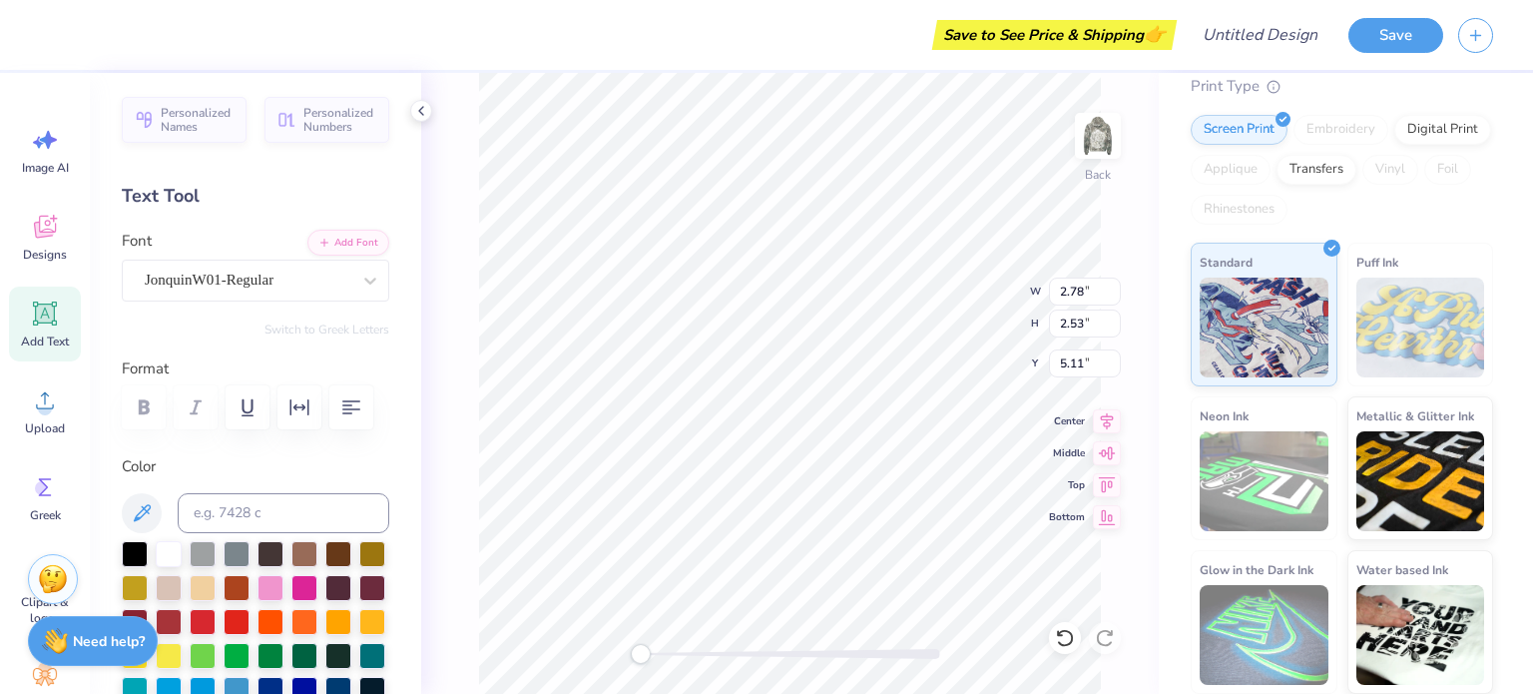
scroll to position [16, 2]
paste textarea "("
paste textarea
type textarea "K"
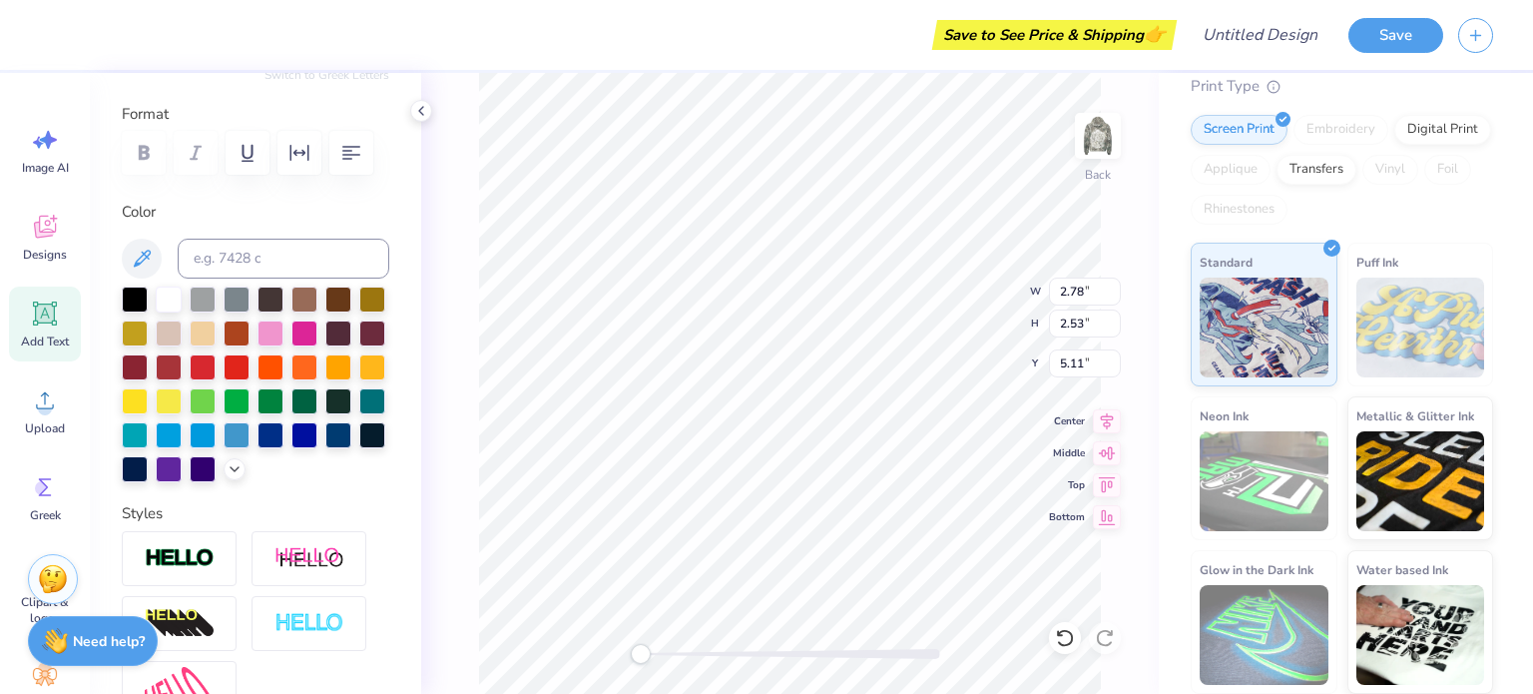
scroll to position [63, 0]
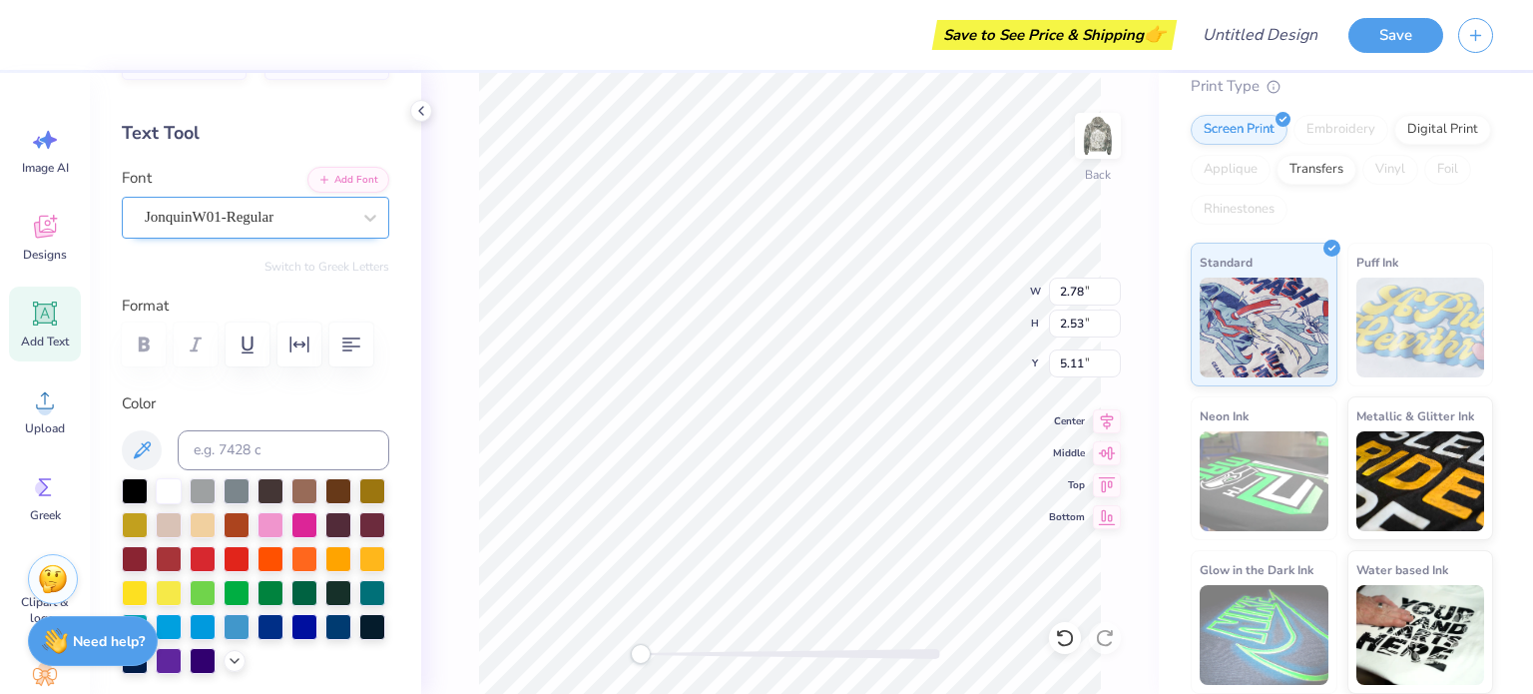
click at [294, 226] on div "JonquinW01-Regular" at bounding box center [248, 217] width 210 height 31
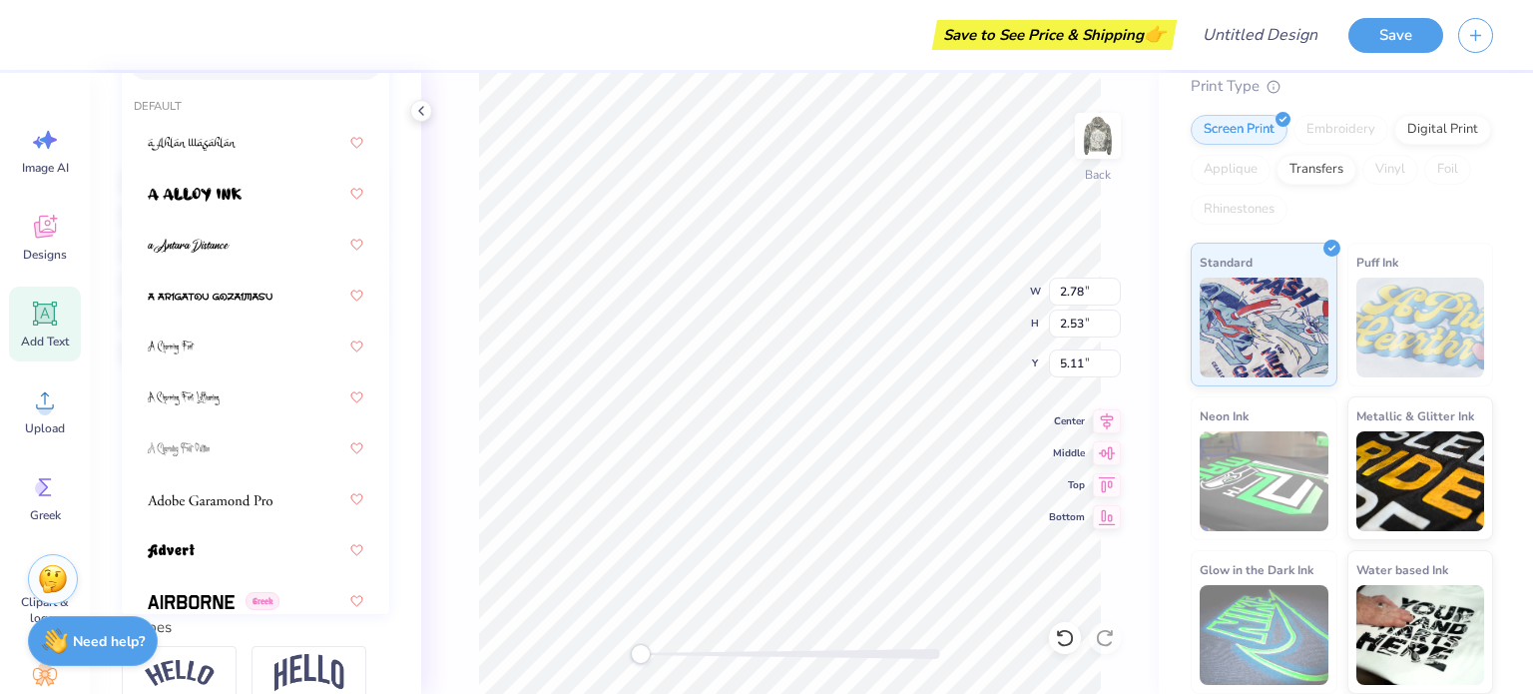
scroll to position [371, 0]
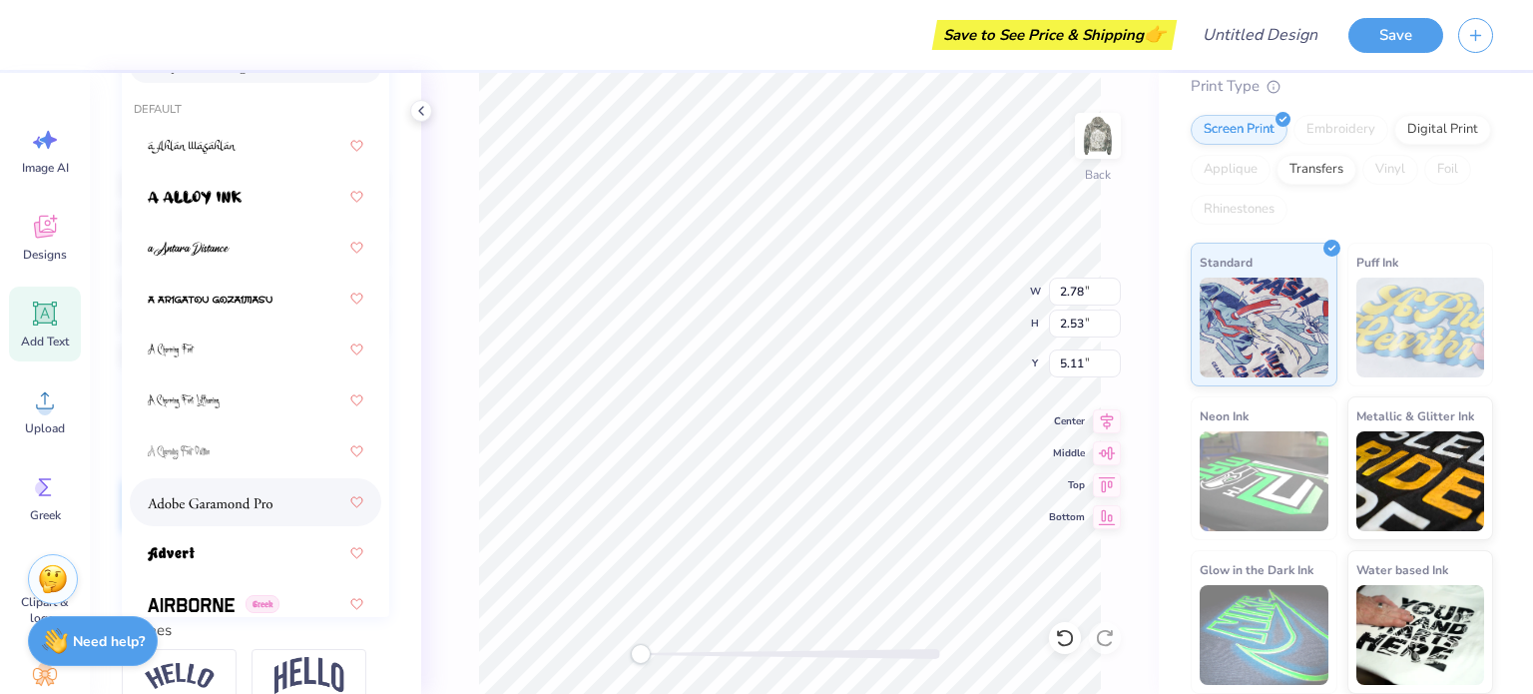
click at [175, 514] on div at bounding box center [256, 502] width 216 height 36
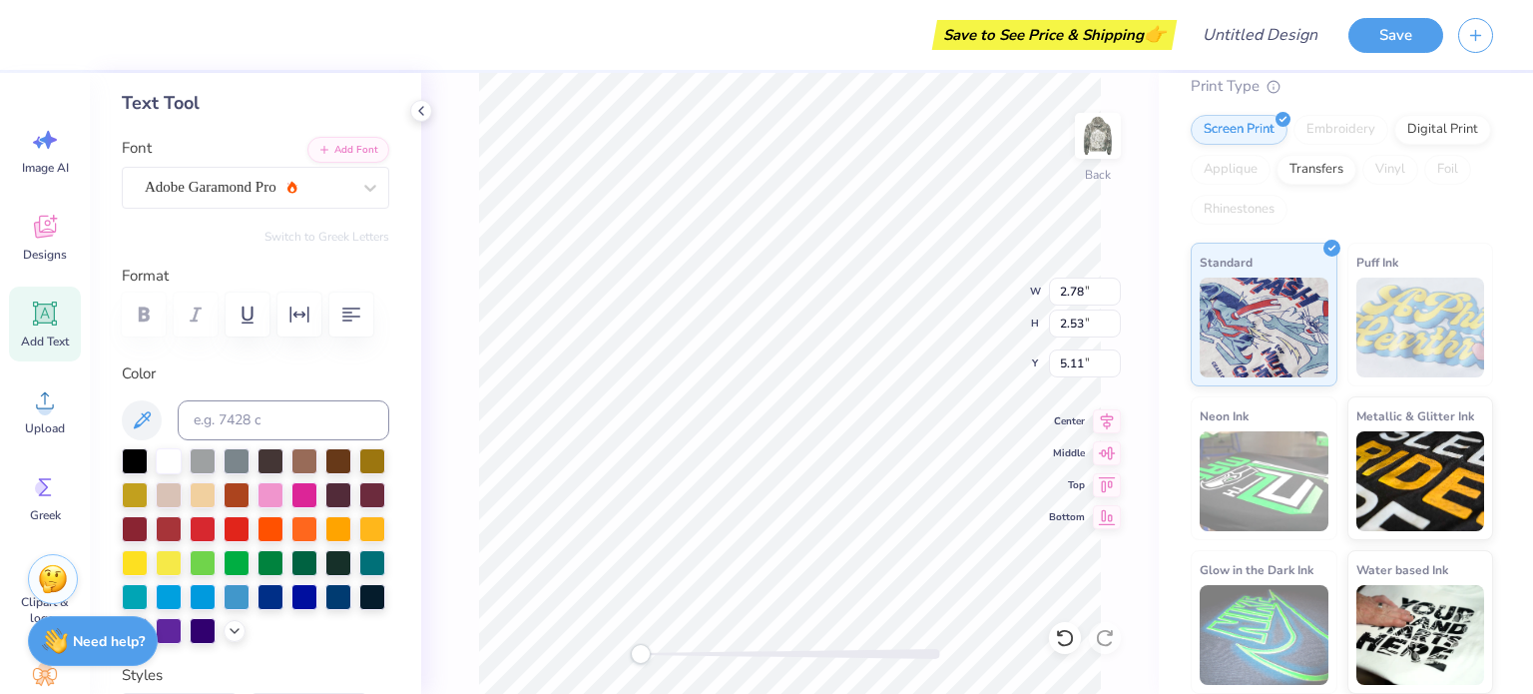
scroll to position [89, 0]
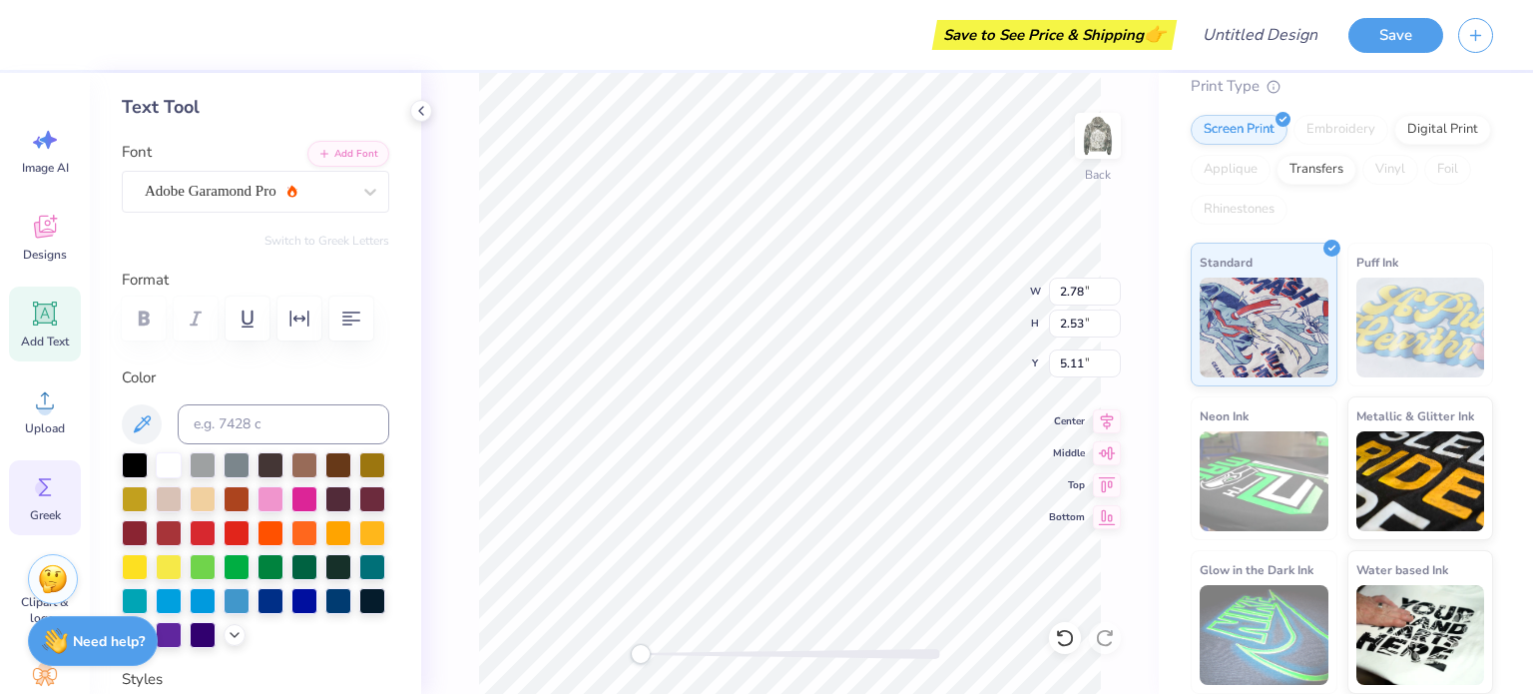
click at [33, 489] on icon at bounding box center [45, 487] width 30 height 30
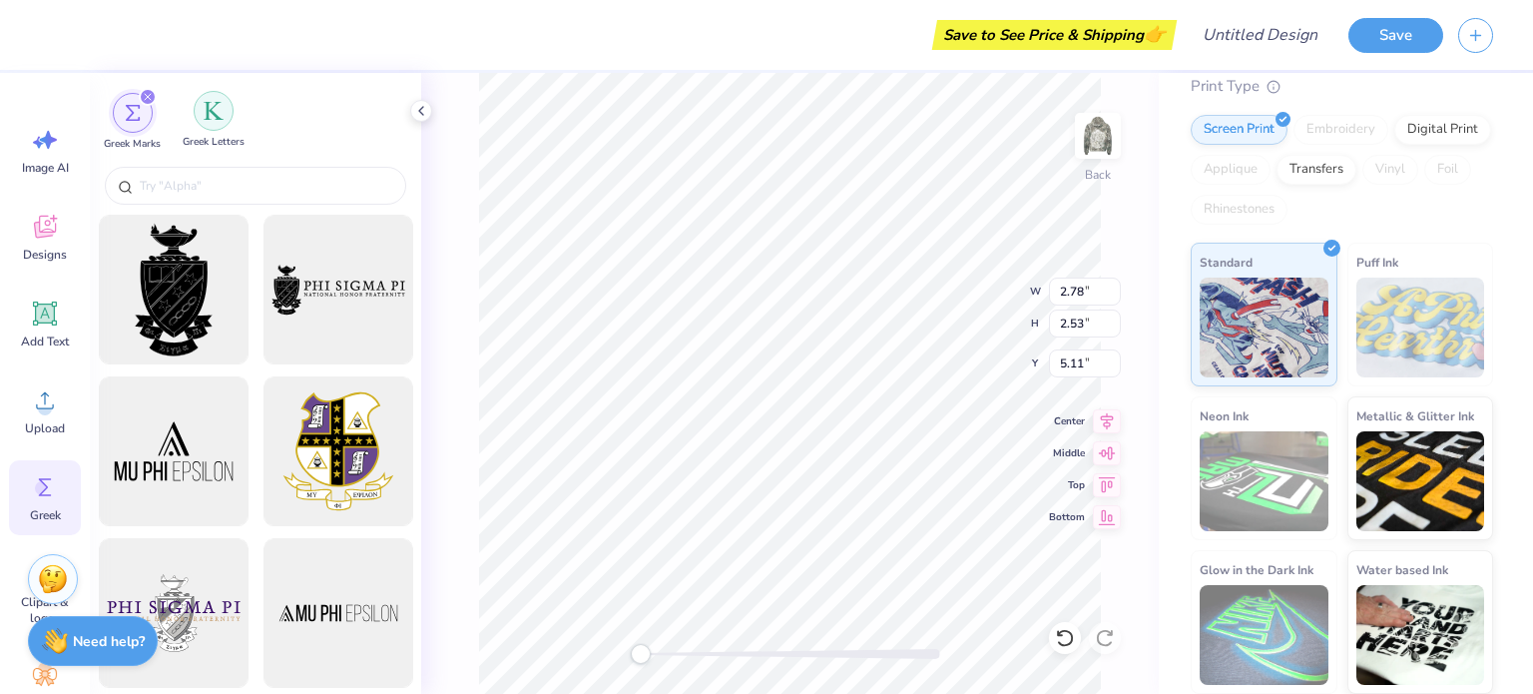
click at [222, 105] on img "filter for Greek Letters" at bounding box center [214, 111] width 20 height 20
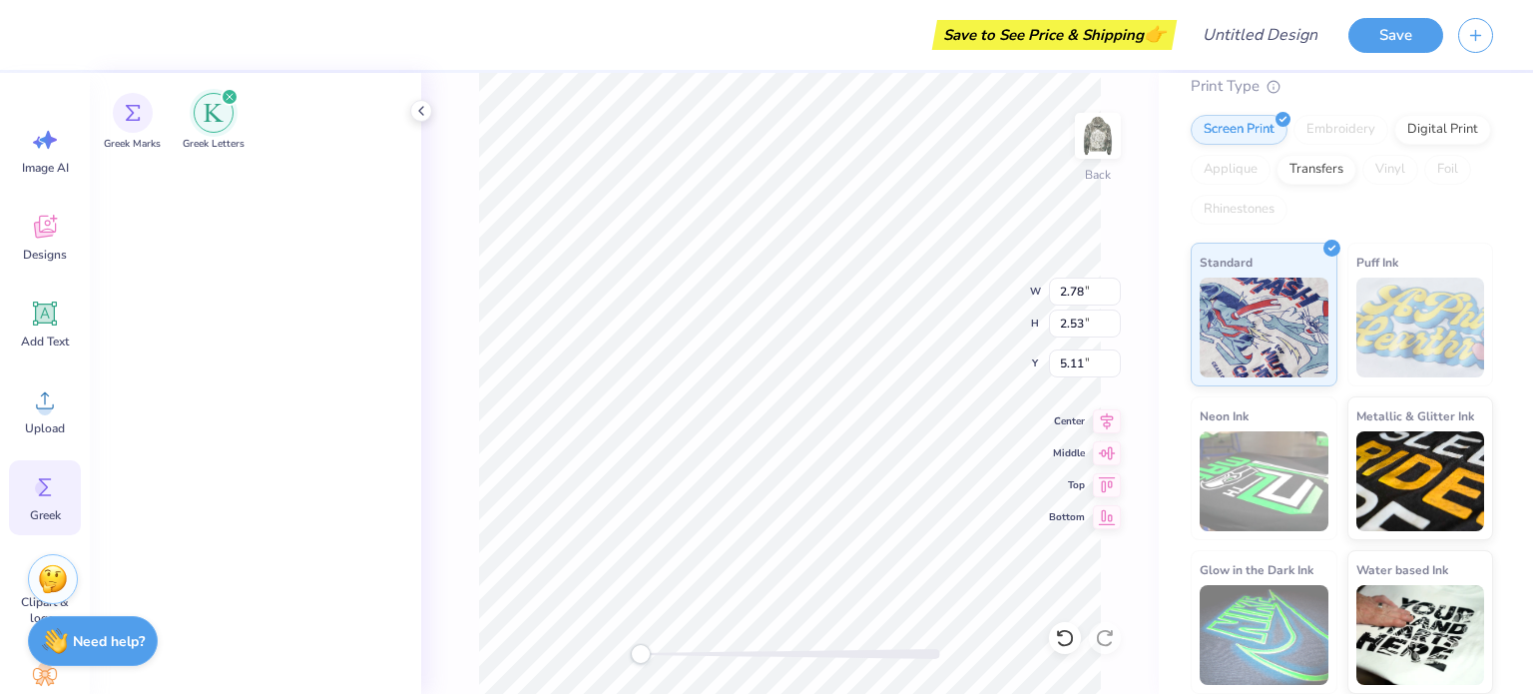
scroll to position [0, 0]
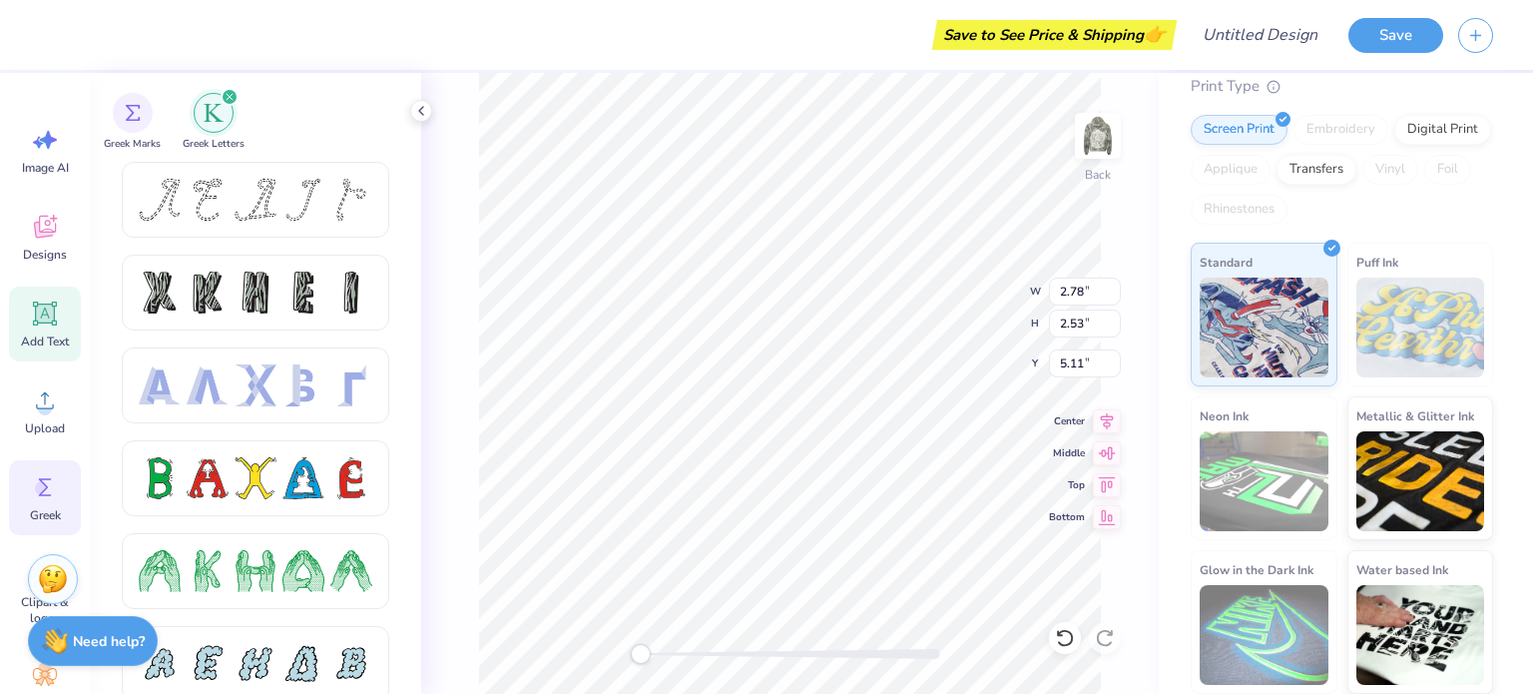
click at [53, 314] on icon at bounding box center [45, 313] width 19 height 19
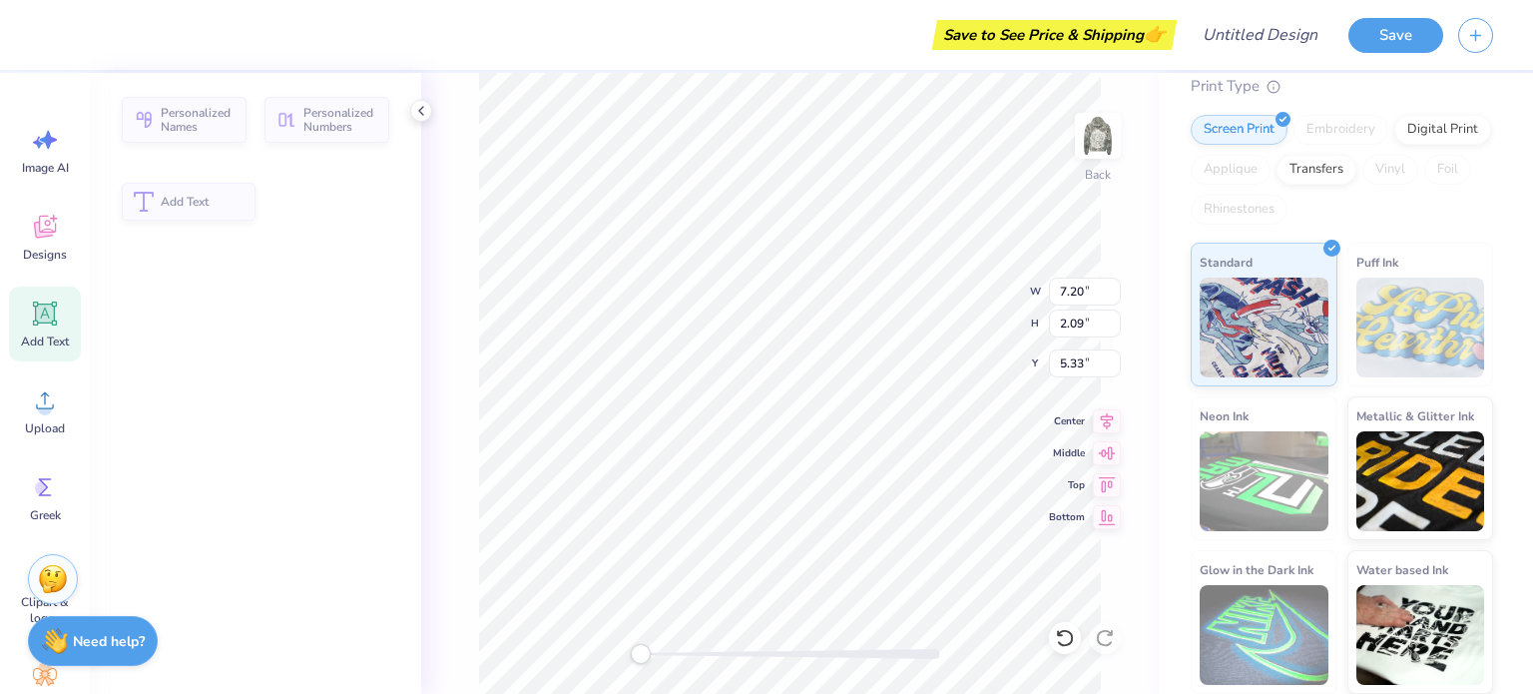
type input "7.20"
type input "2.09"
type input "5.33"
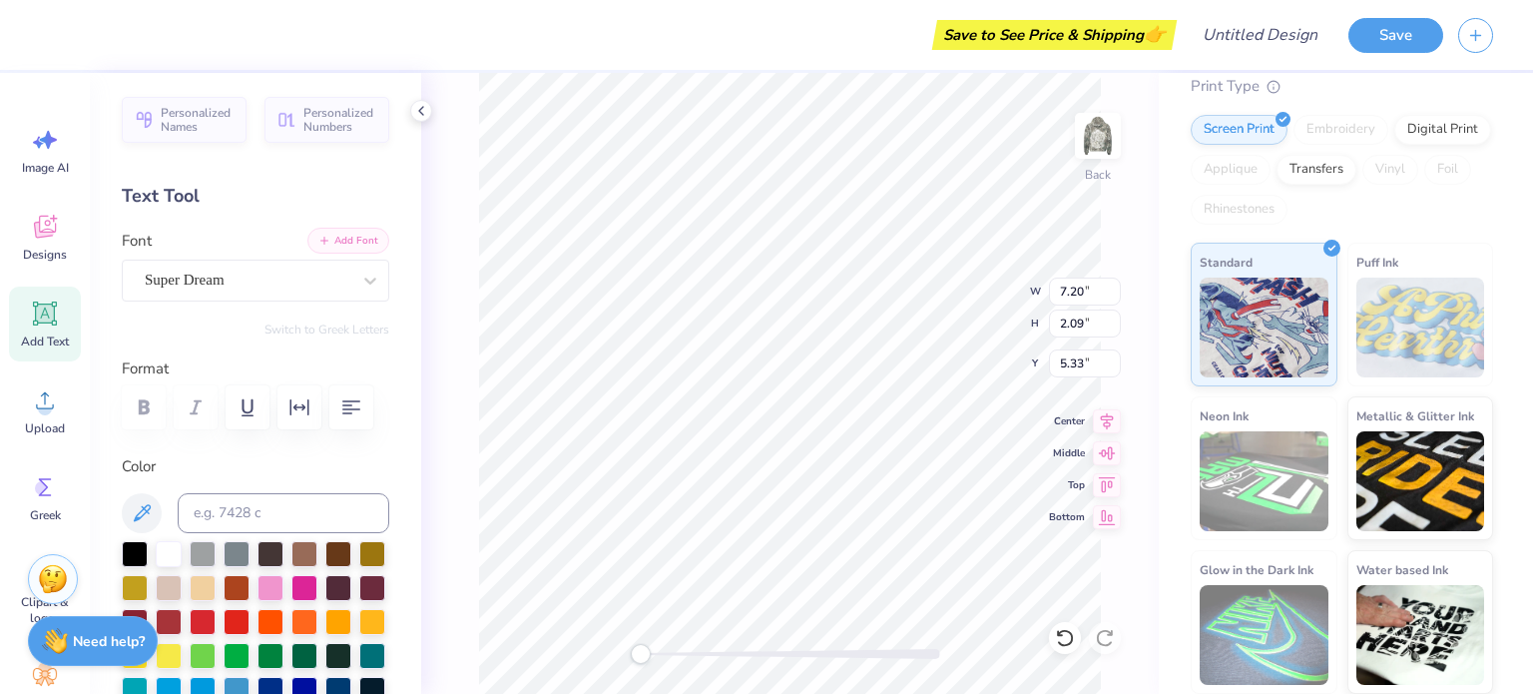
click at [332, 237] on button "Add Font" at bounding box center [348, 241] width 82 height 26
click at [36, 151] on icon at bounding box center [45, 140] width 30 height 30
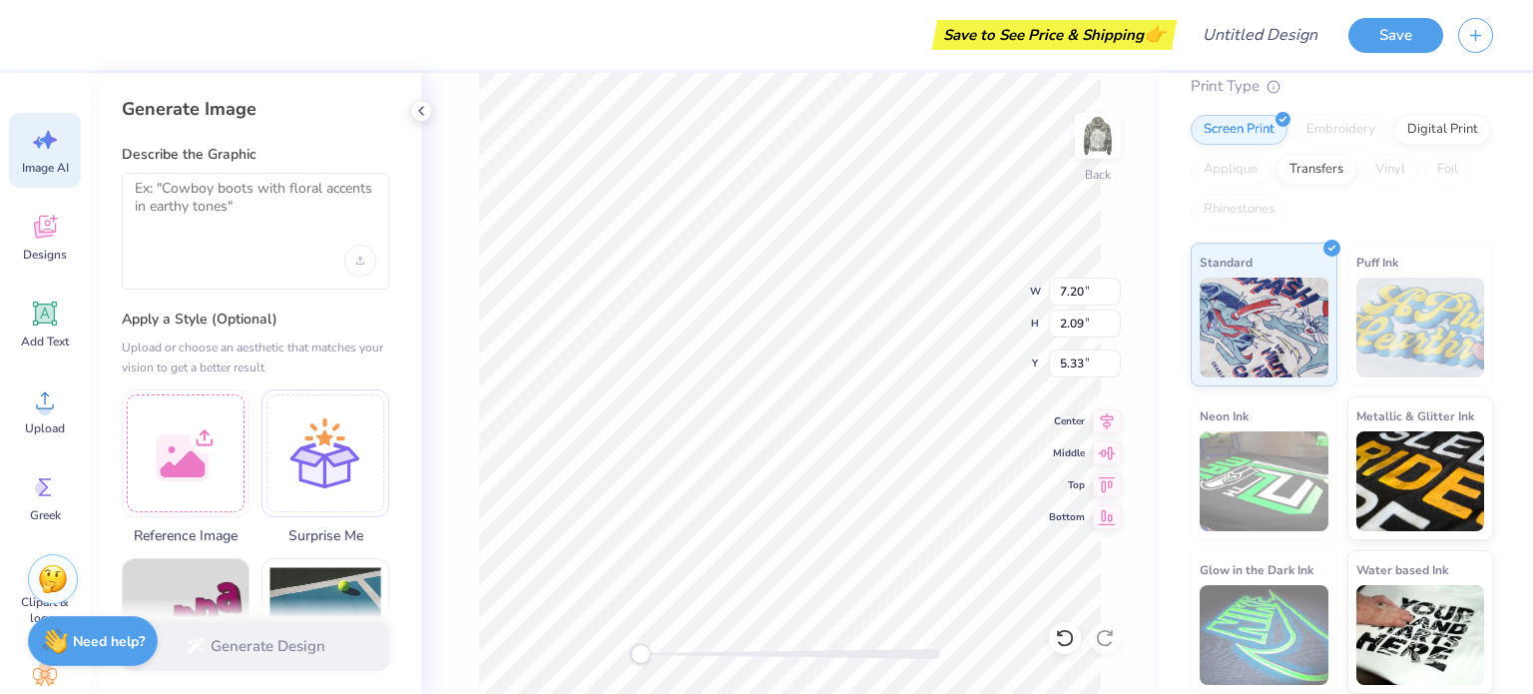
click at [378, 223] on div at bounding box center [255, 231] width 267 height 117
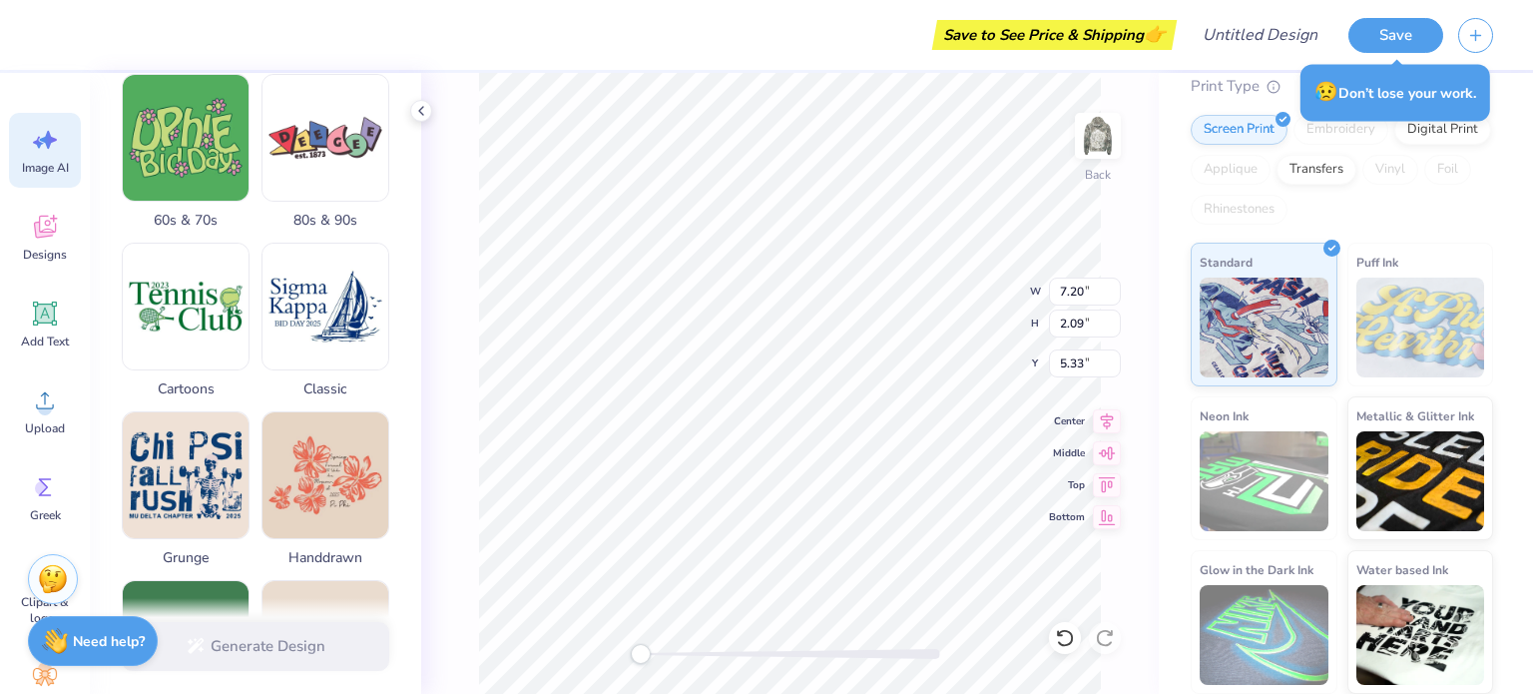
scroll to position [719, 0]
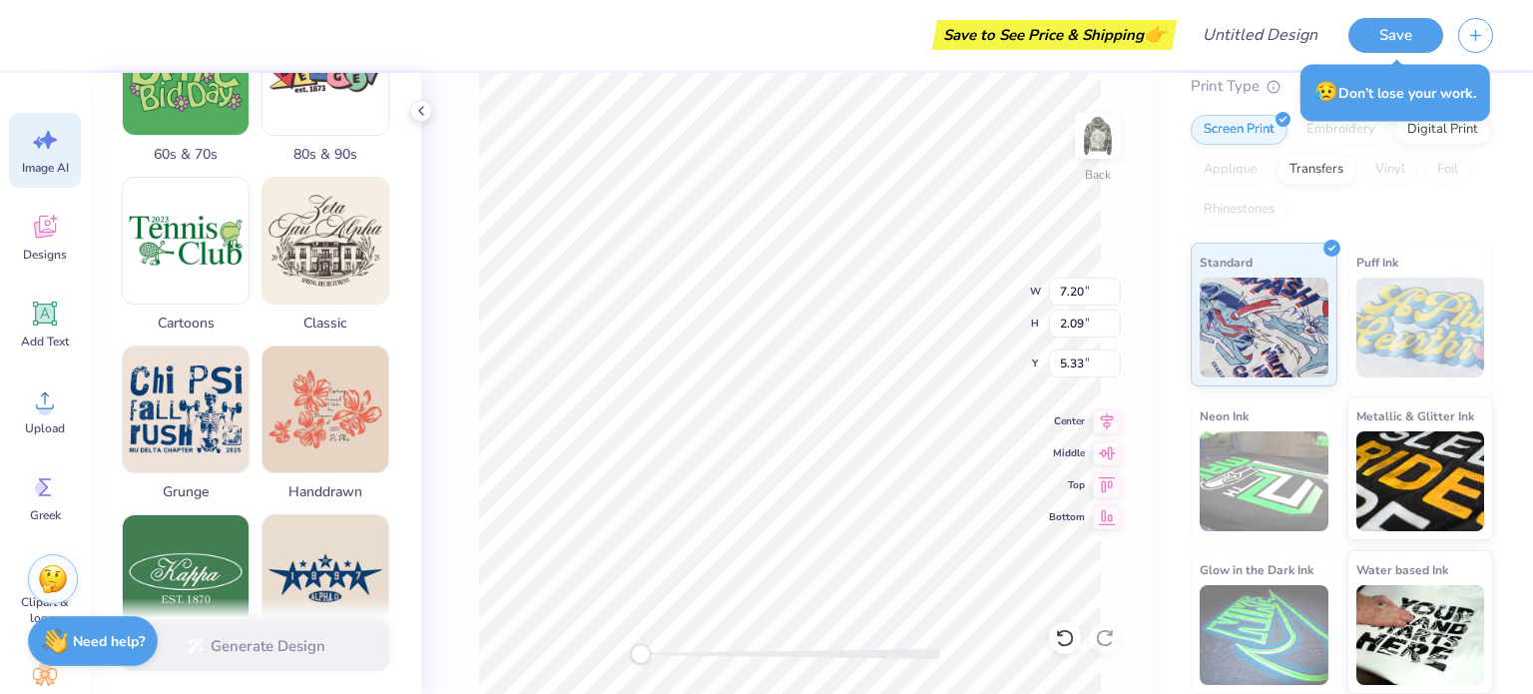
click at [402, 337] on div "Generate Image Describe the Graphic Apply a Style (Optional) Upload or choose a…" at bounding box center [255, 383] width 331 height 621
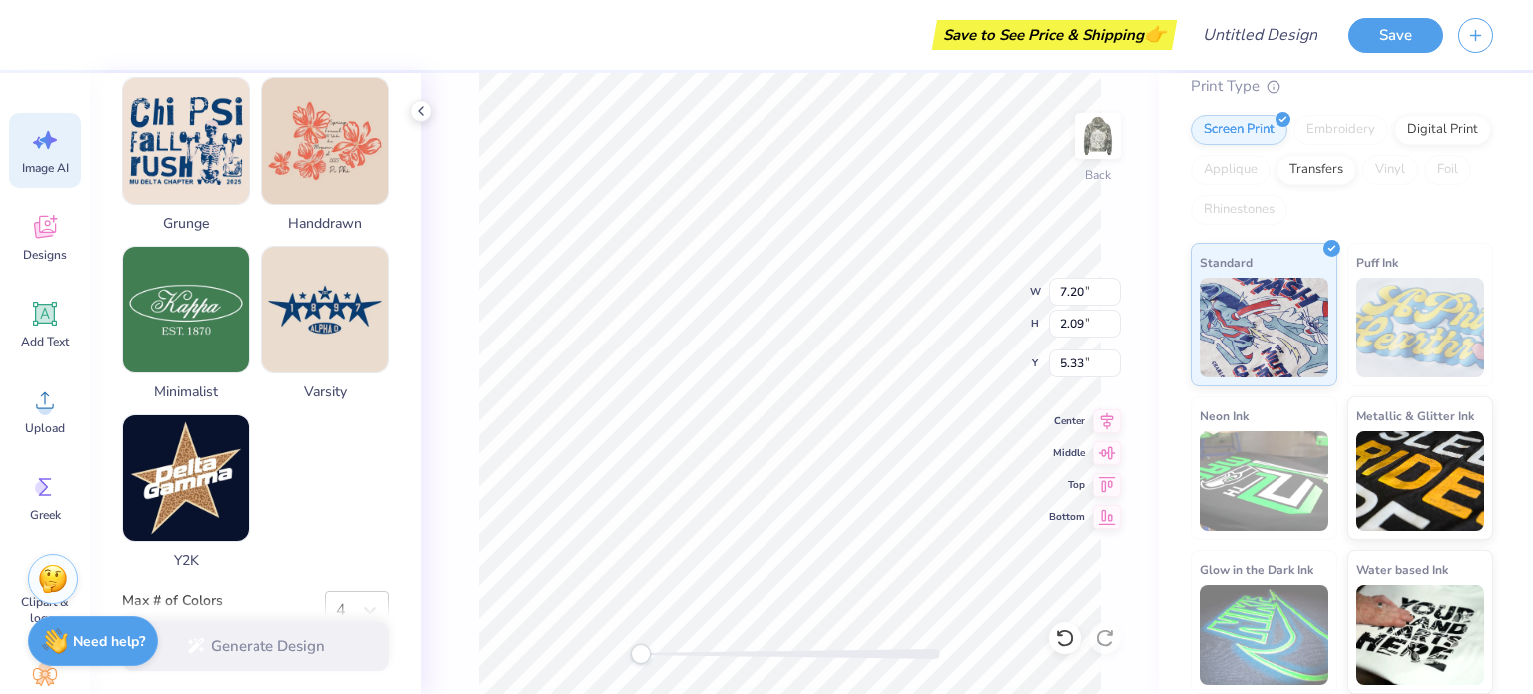
scroll to position [988, 0]
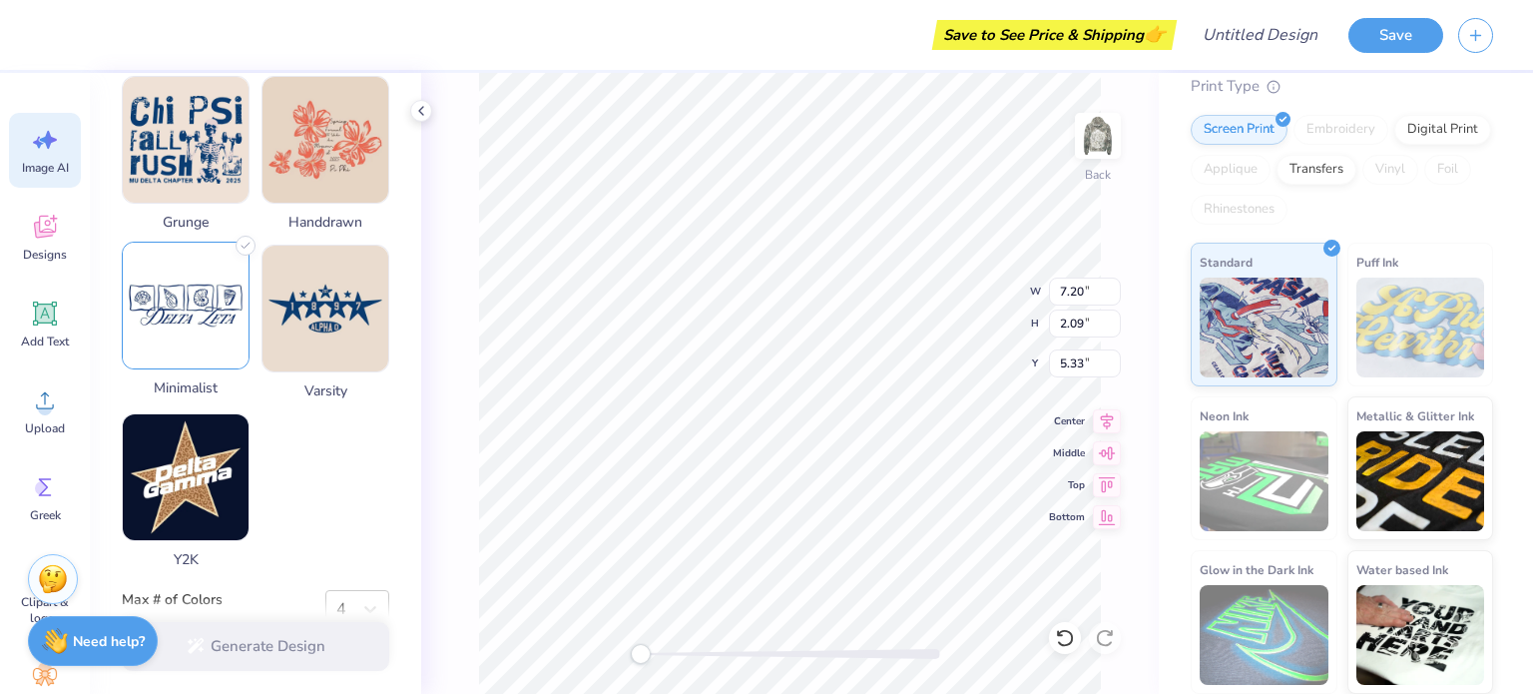
click at [199, 333] on img at bounding box center [186, 306] width 126 height 126
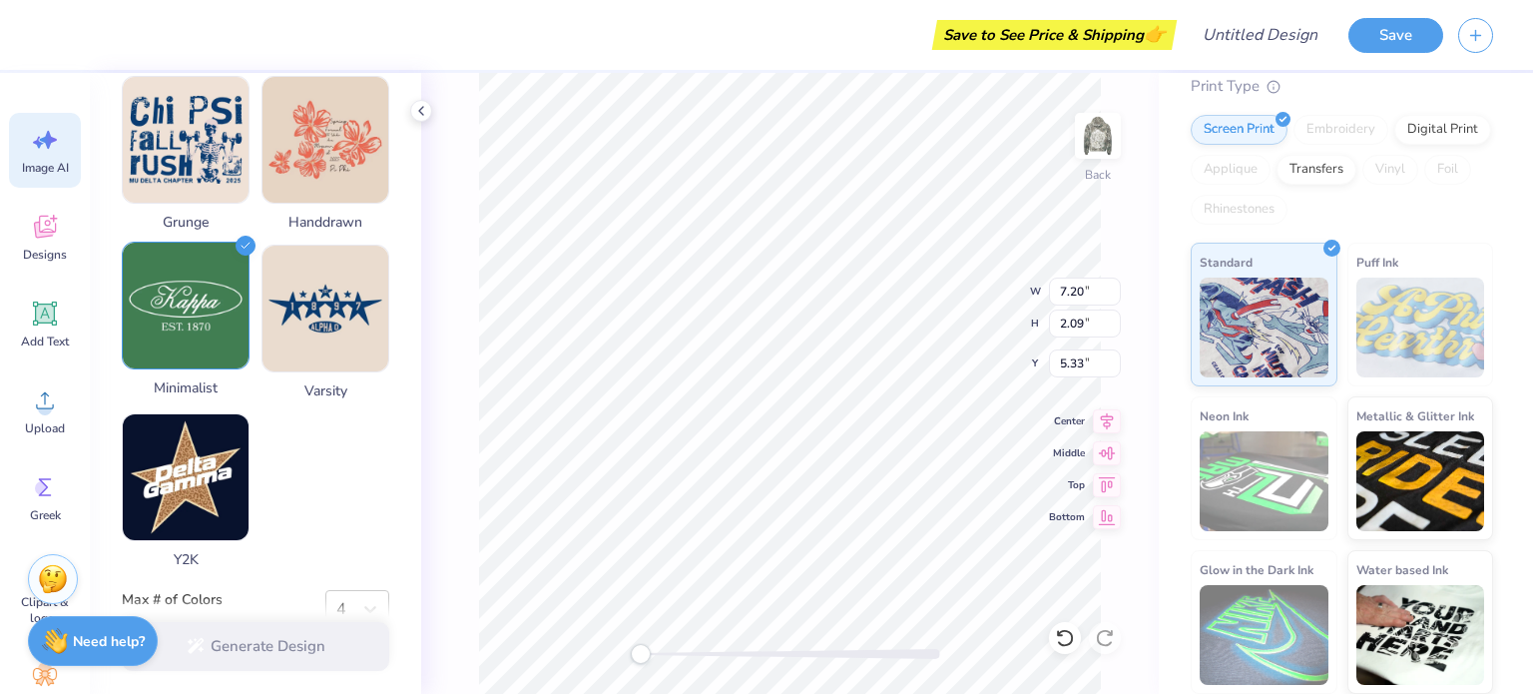
click at [181, 333] on img at bounding box center [186, 306] width 126 height 126
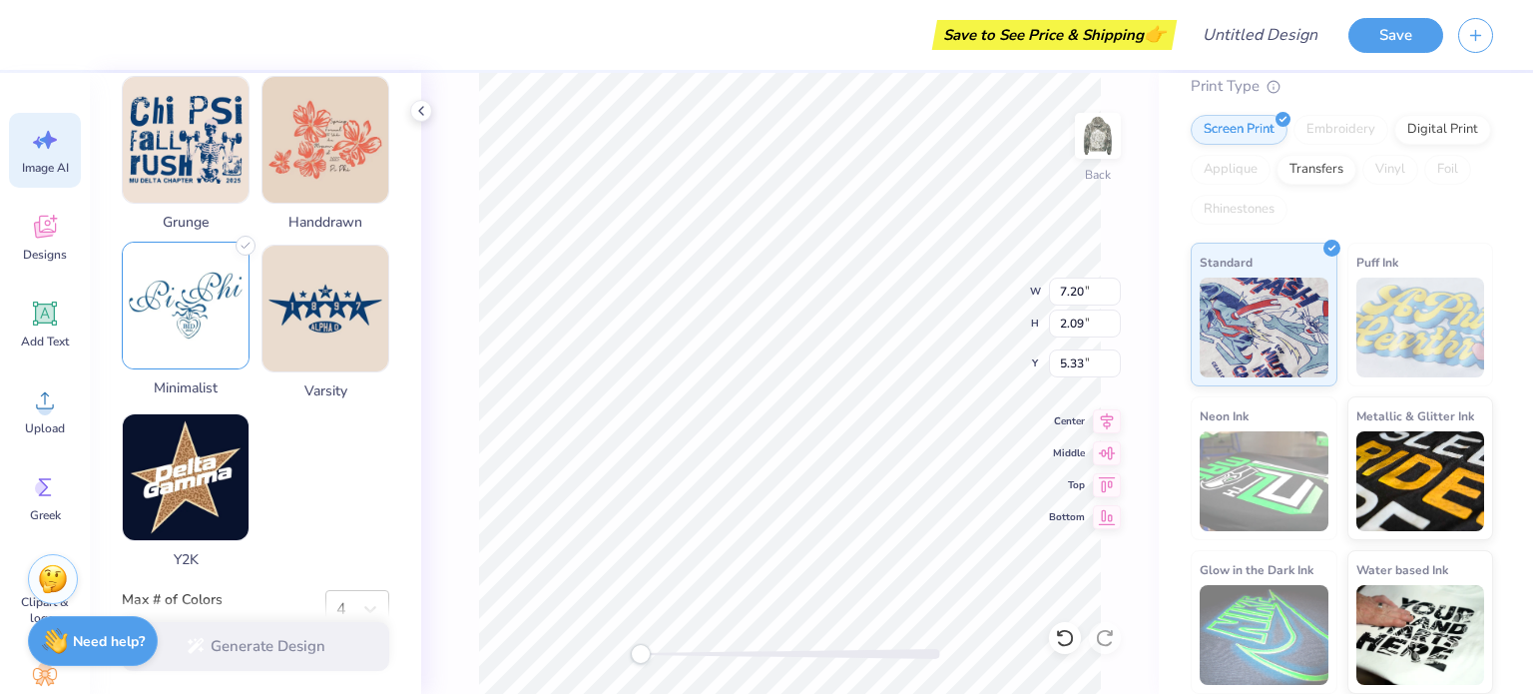
click at [181, 333] on img at bounding box center [186, 306] width 126 height 126
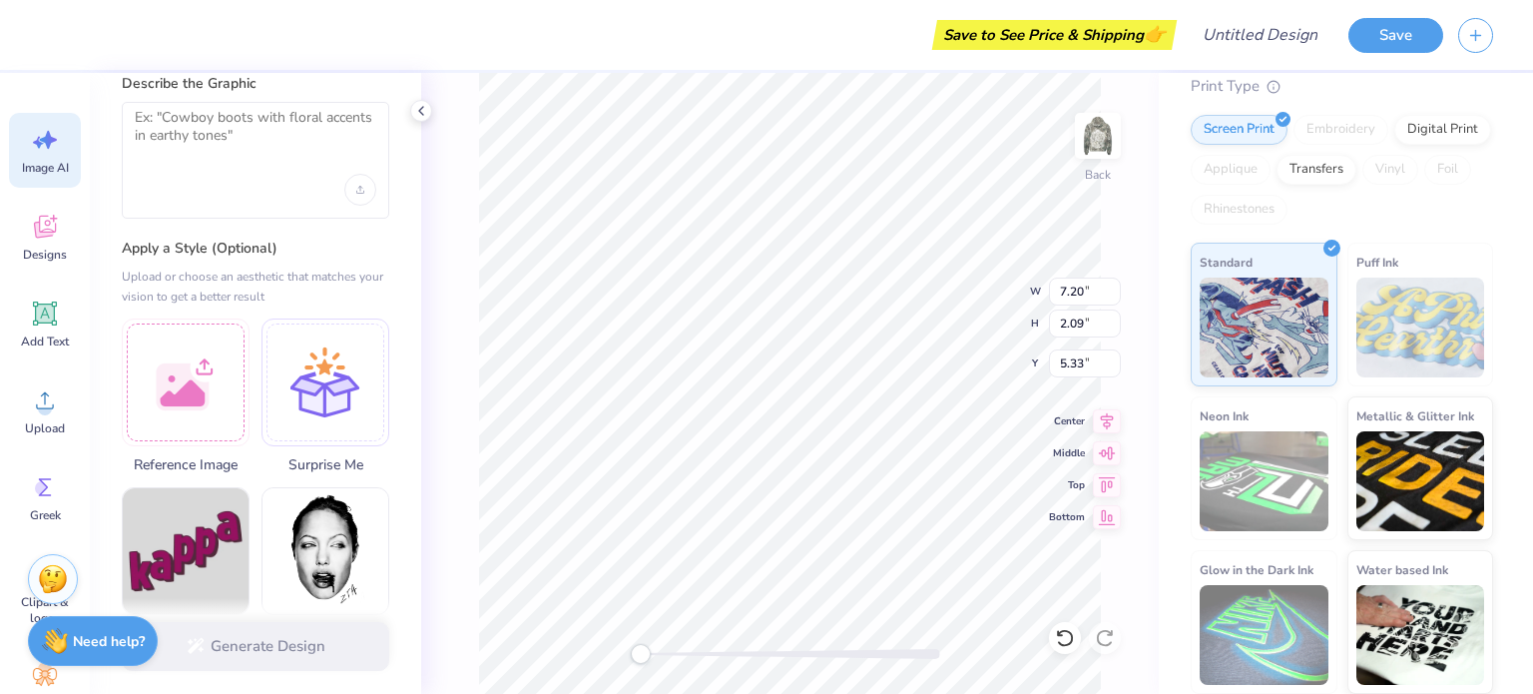
scroll to position [0, 0]
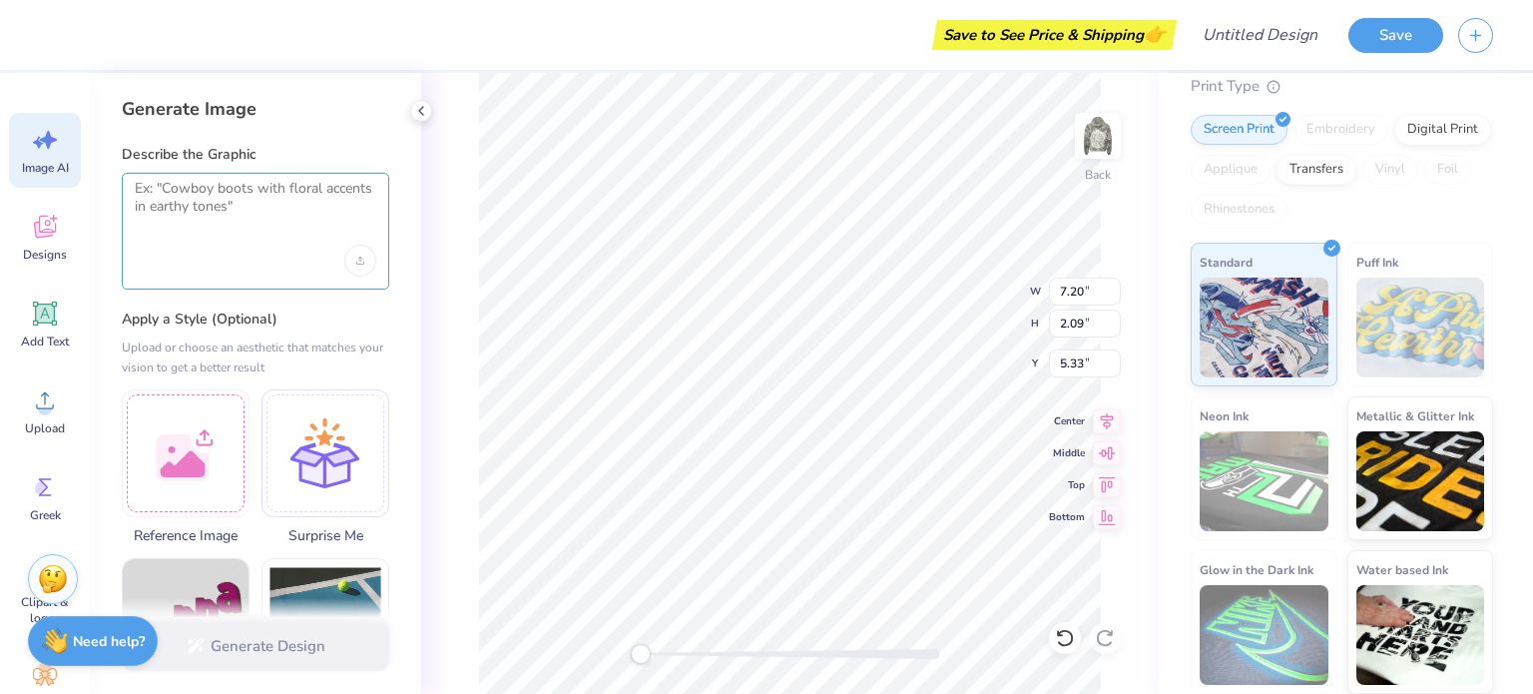
click at [237, 216] on textarea at bounding box center [256, 205] width 242 height 50
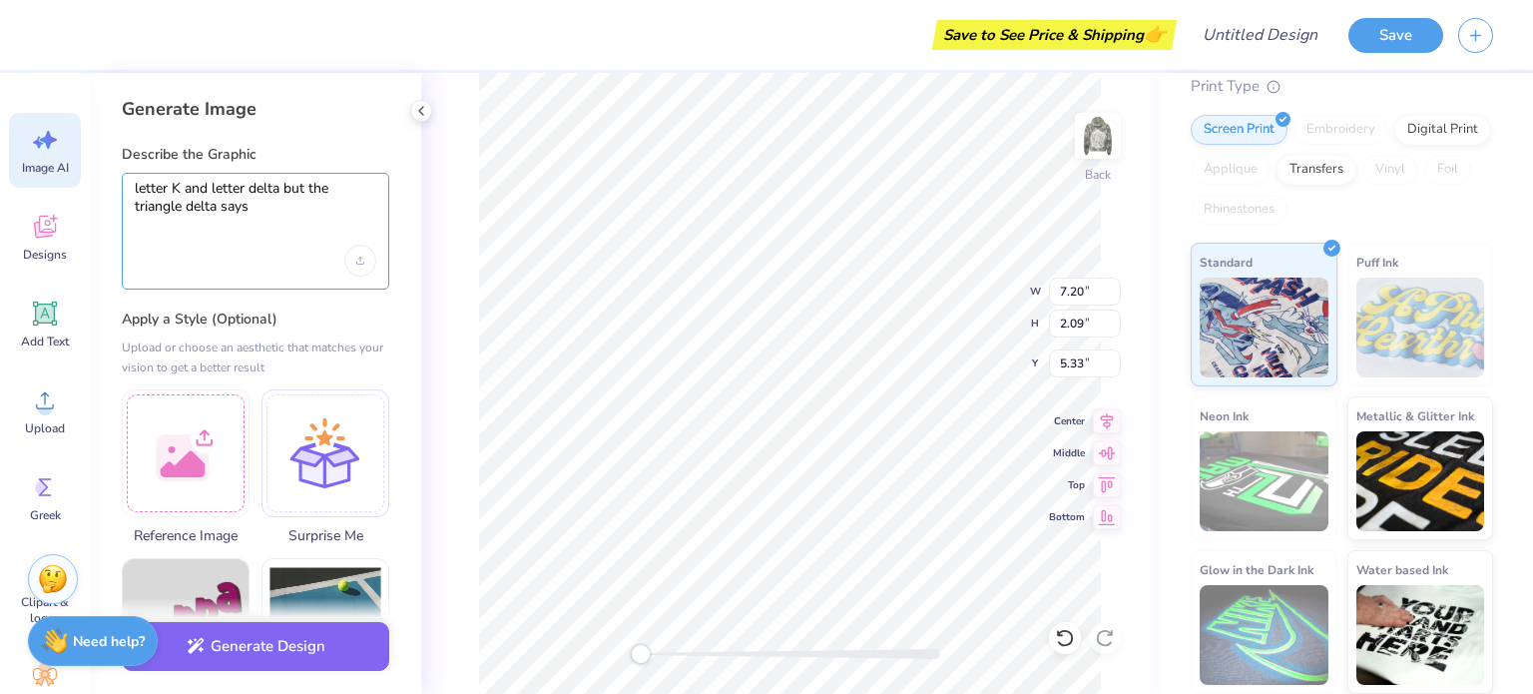
paste textarea "(Τὰ καλὰ διώκομεν)"
click at [259, 209] on textarea "letter K and letter delta but the triangle delta says (Τὰ καλὰ διώκομεν" at bounding box center [256, 205] width 242 height 50
click at [371, 203] on textarea "letter K and letter delta but the triangle delta says "Τὰ καλὰ διώκομεν" at bounding box center [256, 205] width 242 height 50
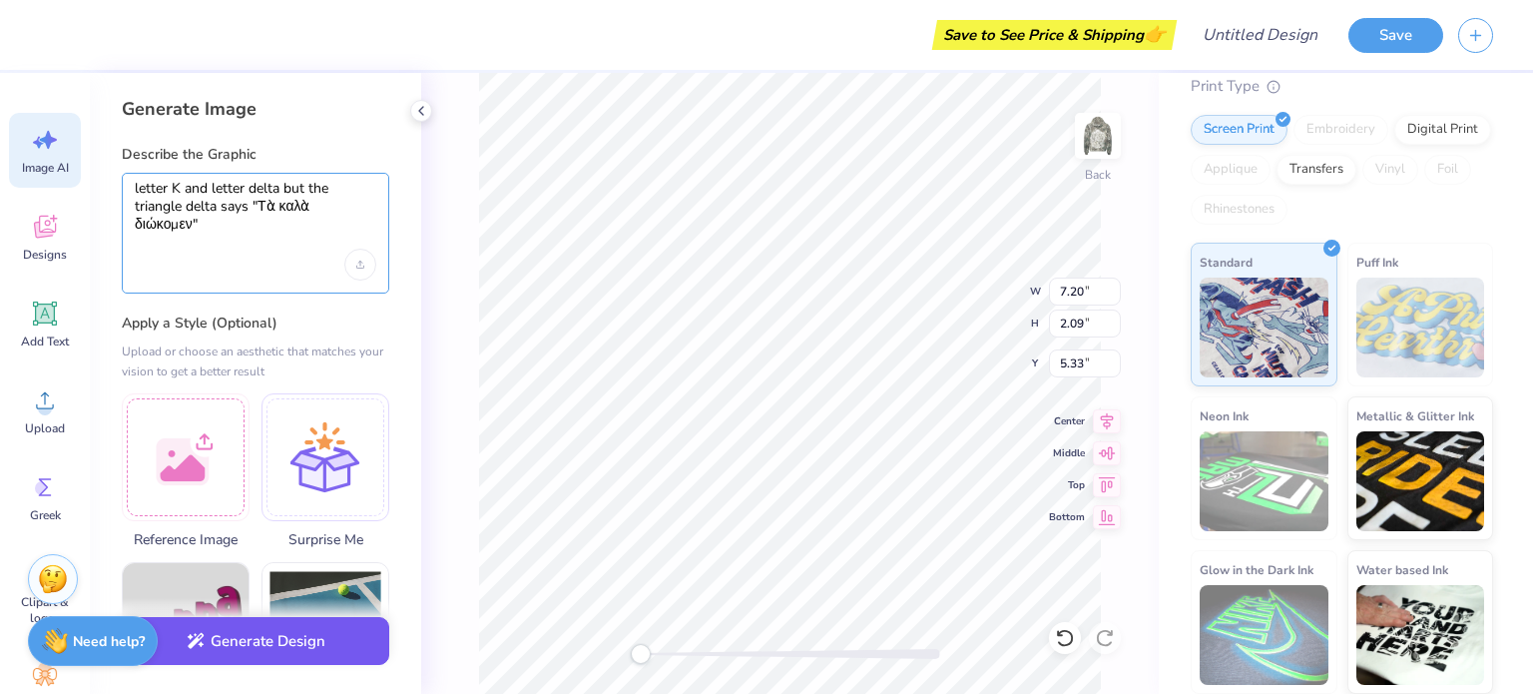
type textarea "letter K and letter delta but the triangle delta says "Τὰ καλὰ διώκομεν""
click at [215, 648] on button "Generate Design" at bounding box center [255, 641] width 267 height 49
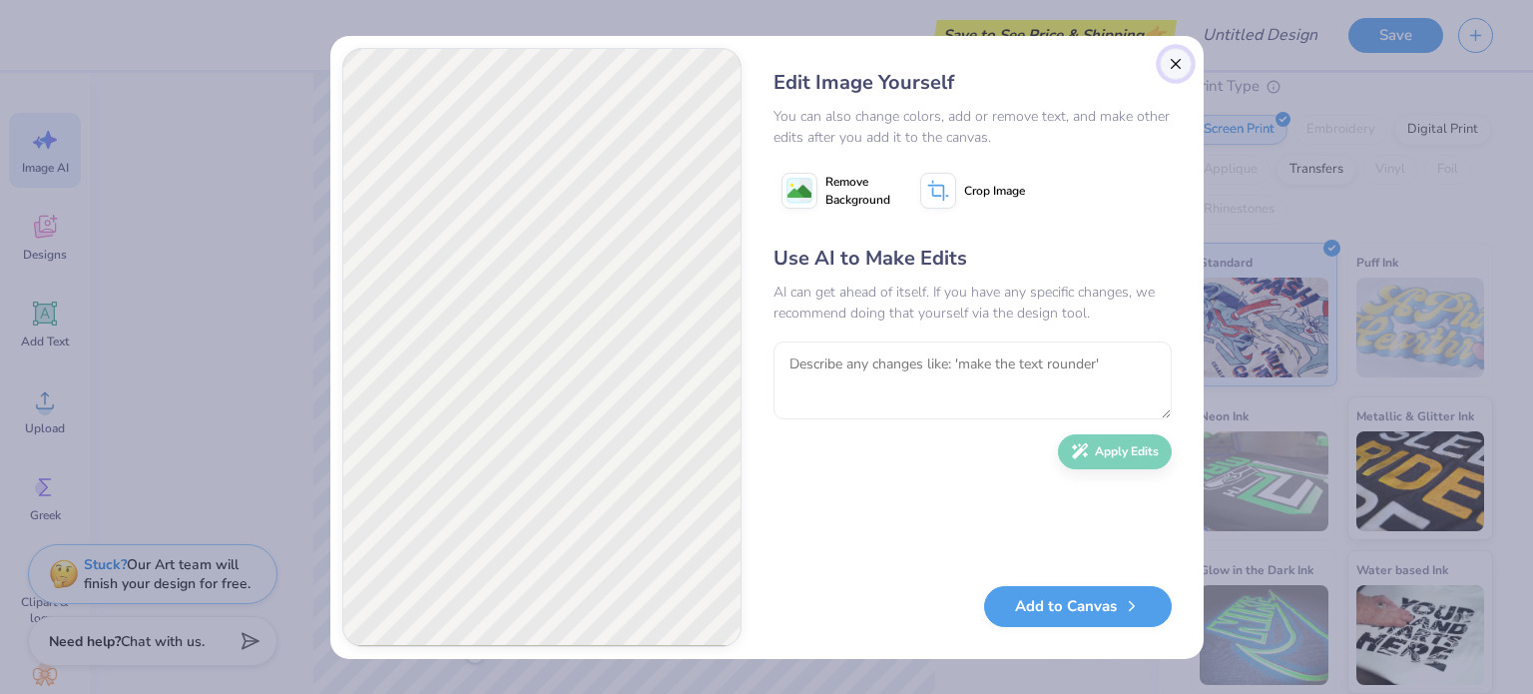
click at [1178, 66] on button "Close" at bounding box center [1176, 64] width 32 height 32
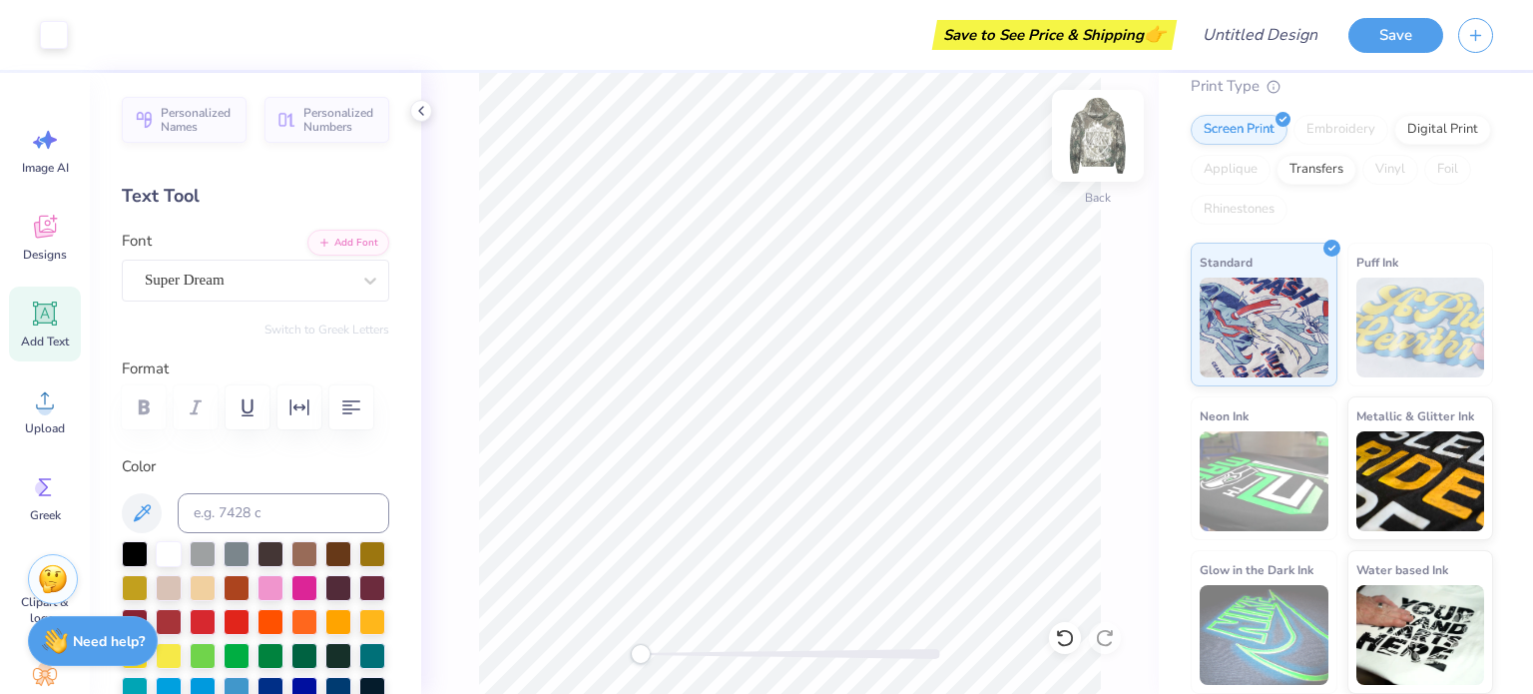
click at [1097, 135] on img at bounding box center [1098, 136] width 80 height 80
click at [1097, 135] on img at bounding box center [1098, 136] width 40 height 40
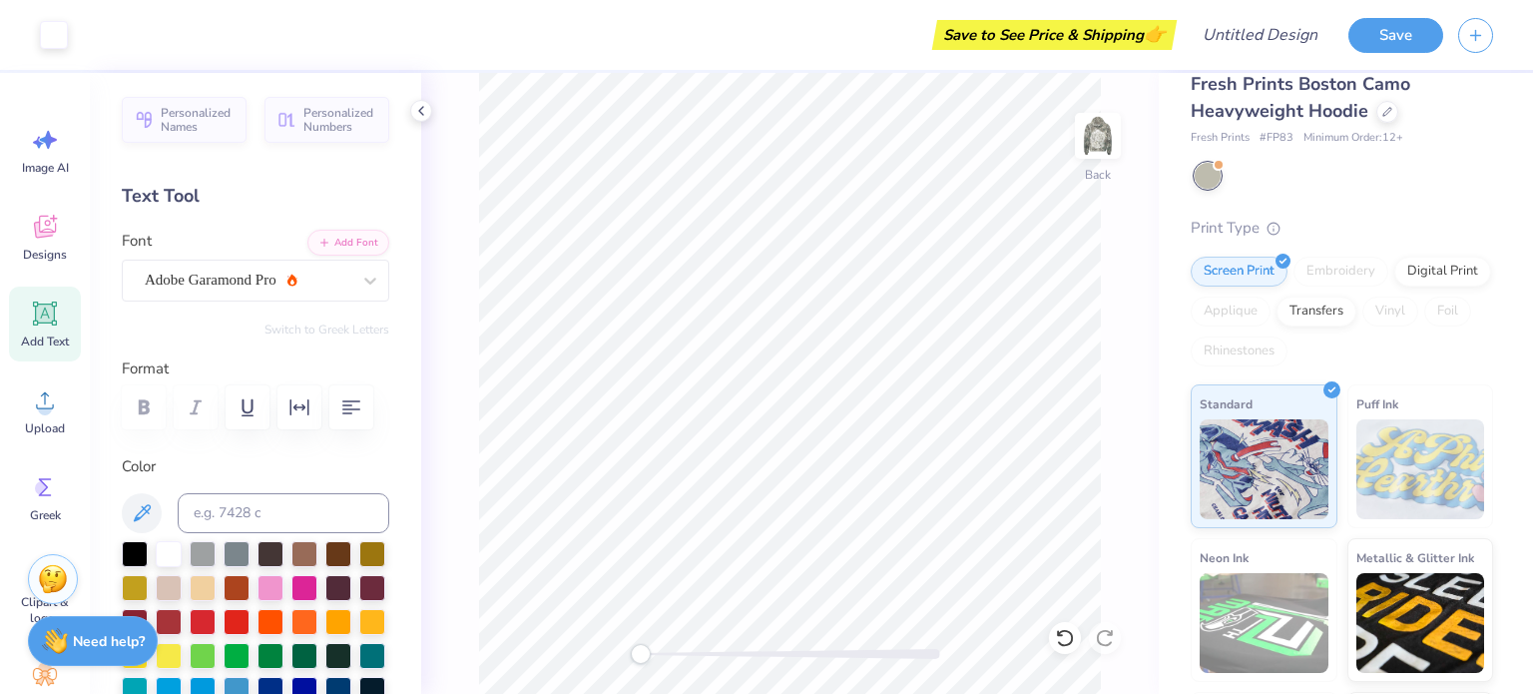
scroll to position [168, 0]
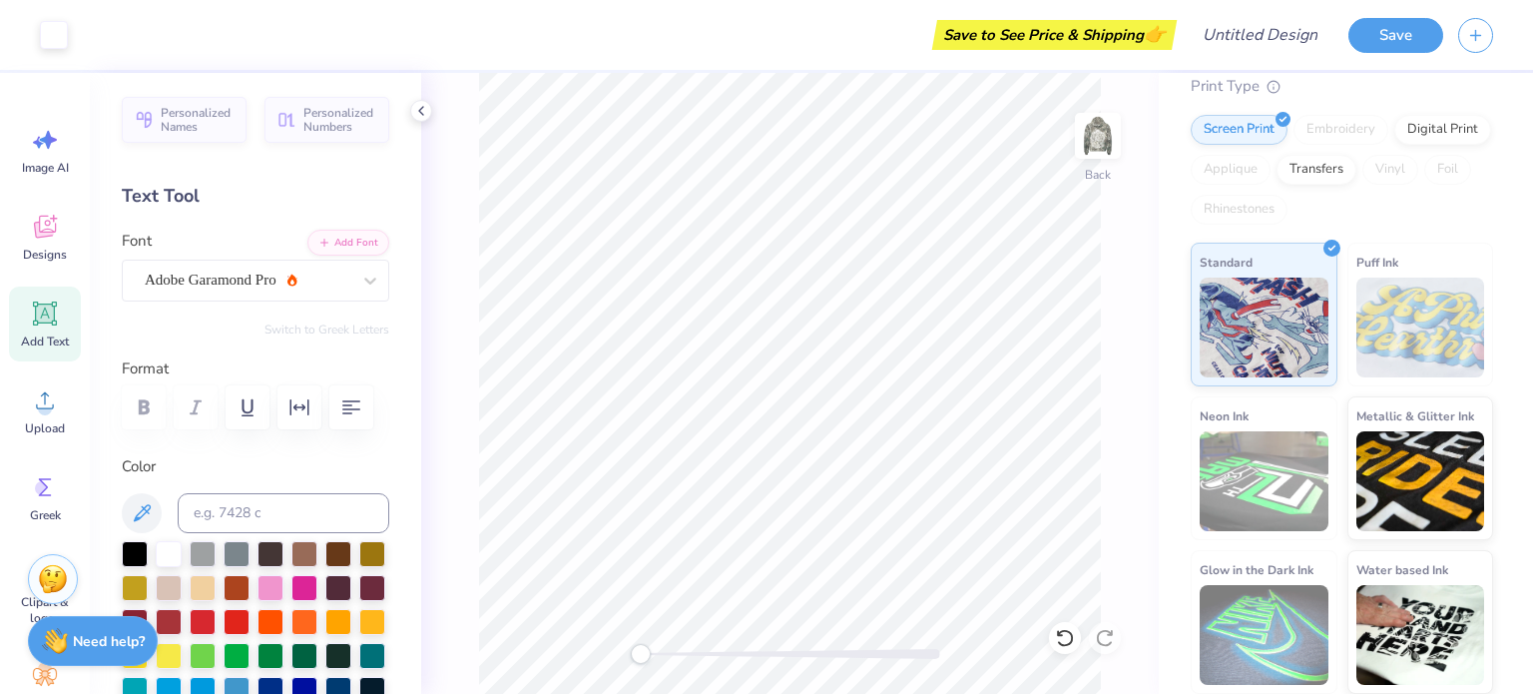
click at [660, 26] on div "Save to See Price & Shipping 👉" at bounding box center [627, 35] width 1089 height 70
click at [727, 263] on div "Art colors Save to See Price & Shipping 👉 Design Title Save Image AI Designs Ad…" at bounding box center [766, 347] width 1533 height 694
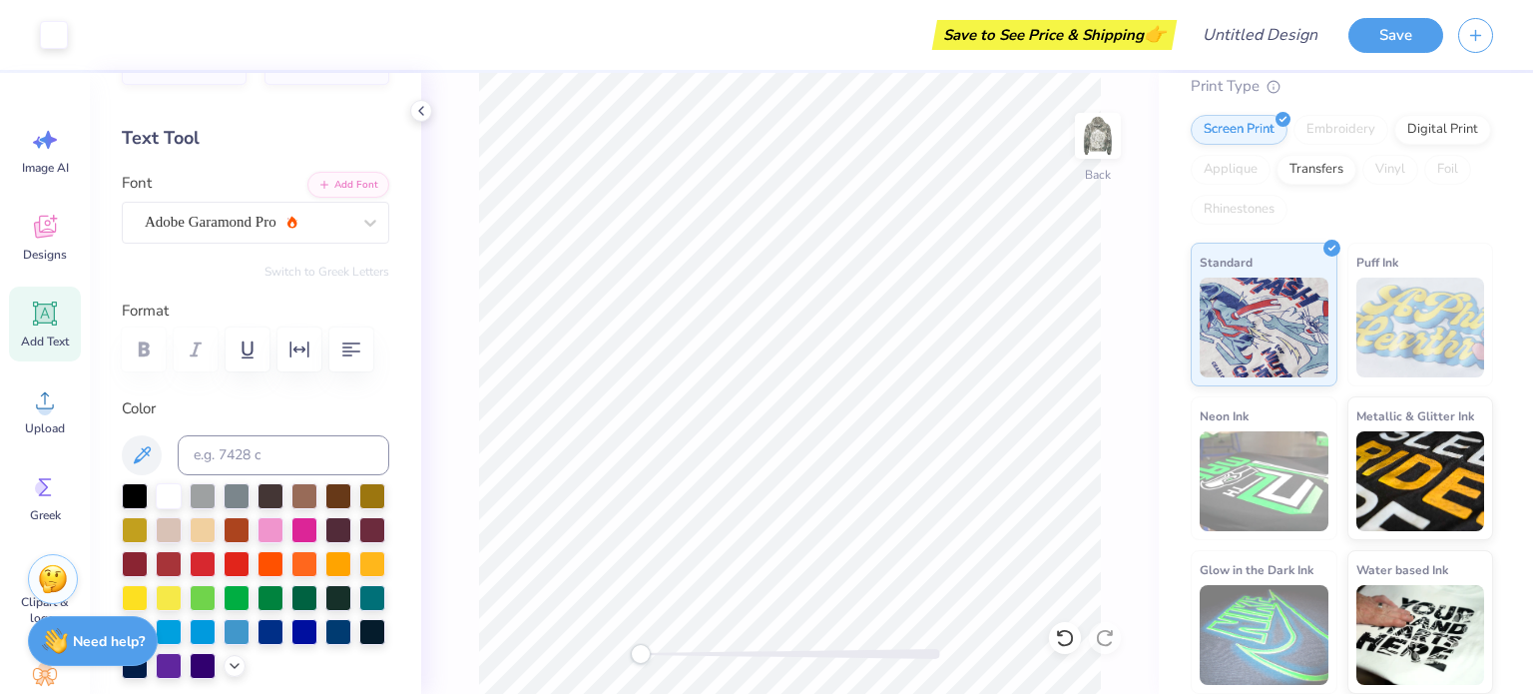
scroll to position [56, 0]
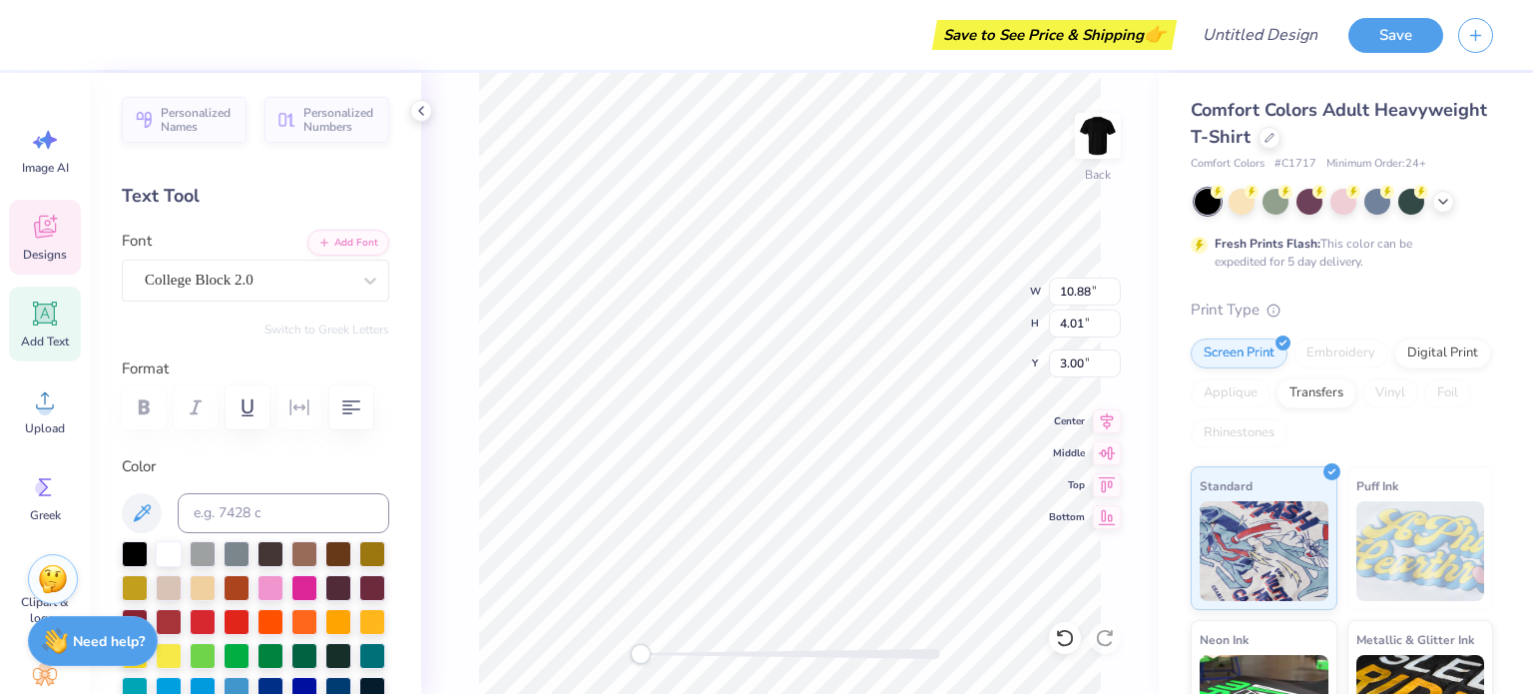
scroll to position [16, 6]
type textarea "KAPPA DELTA"
click at [247, 288] on div "GRK1 [PERSON_NAME]" at bounding box center [248, 279] width 210 height 31
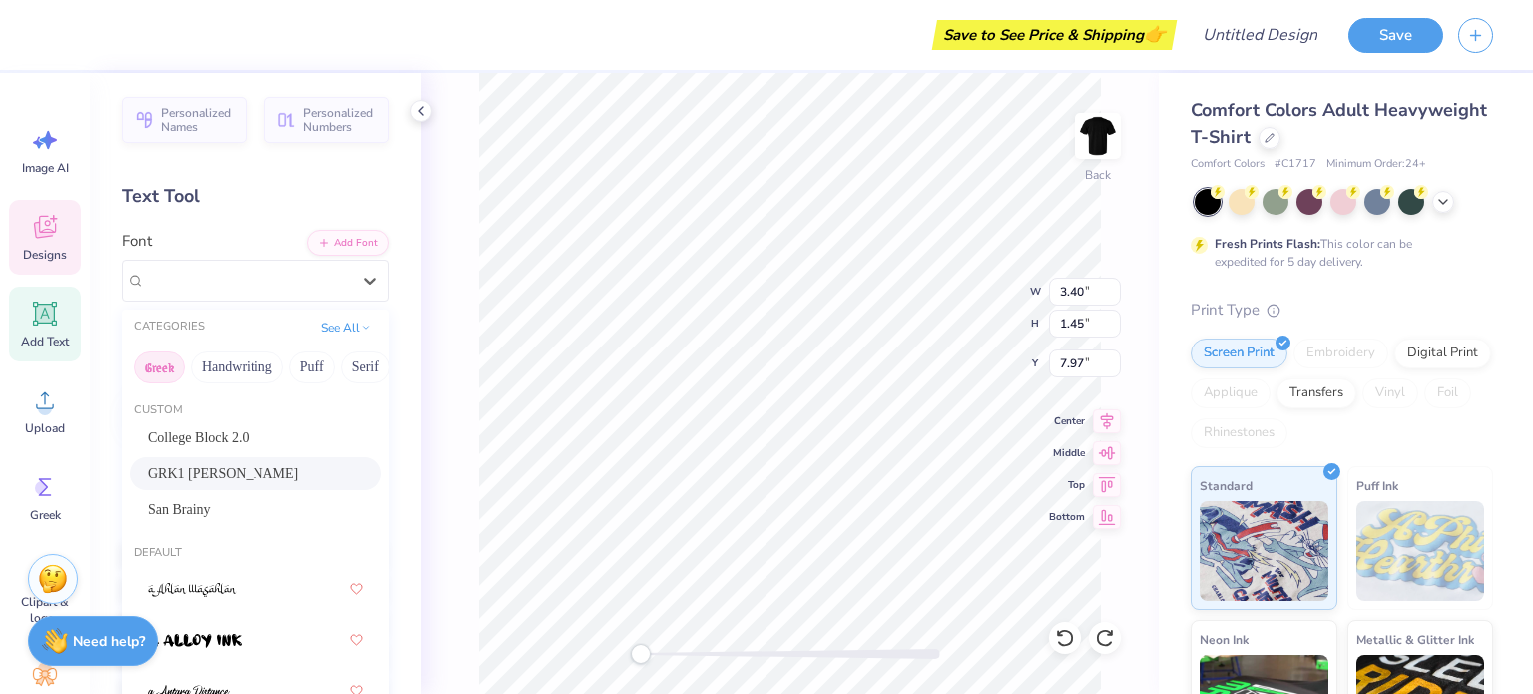
click at [165, 359] on button "Greek" at bounding box center [159, 367] width 51 height 32
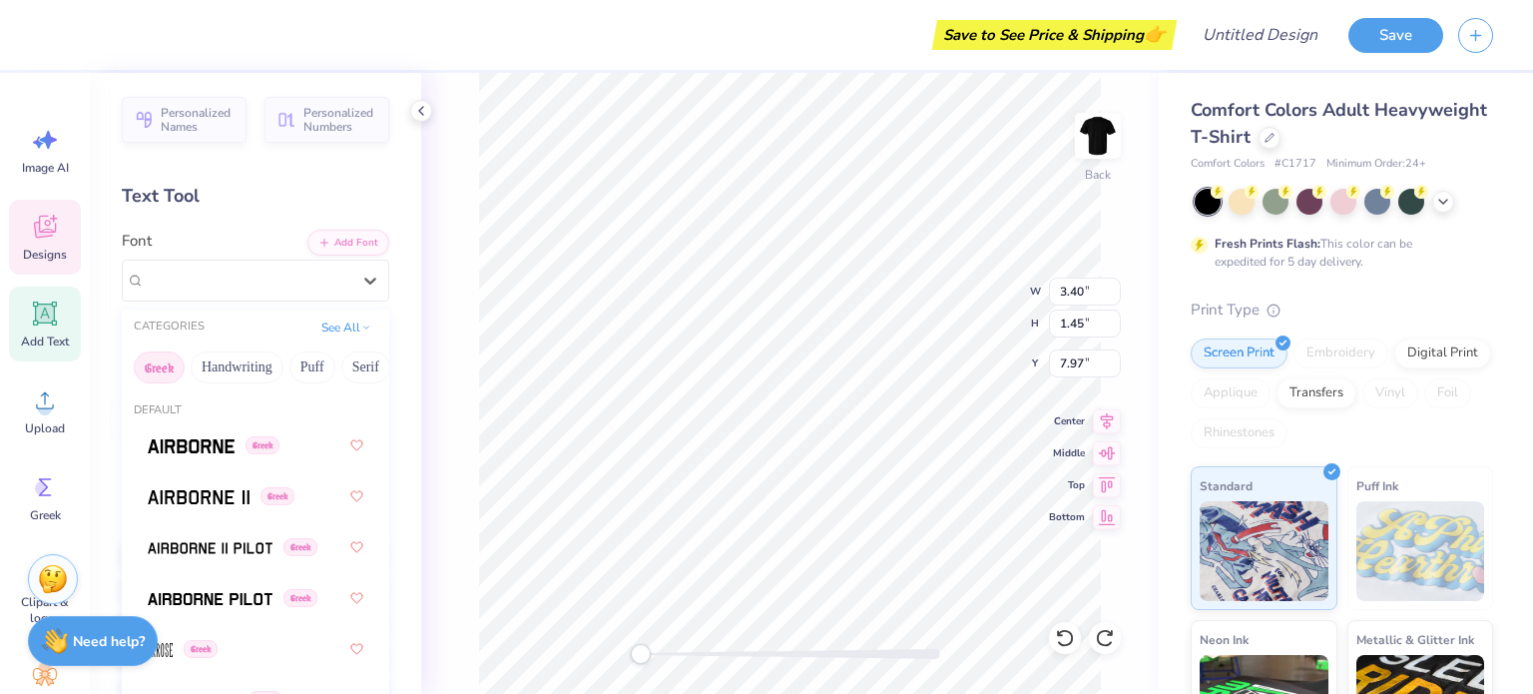
click at [165, 359] on button "Greek" at bounding box center [159, 367] width 51 height 32
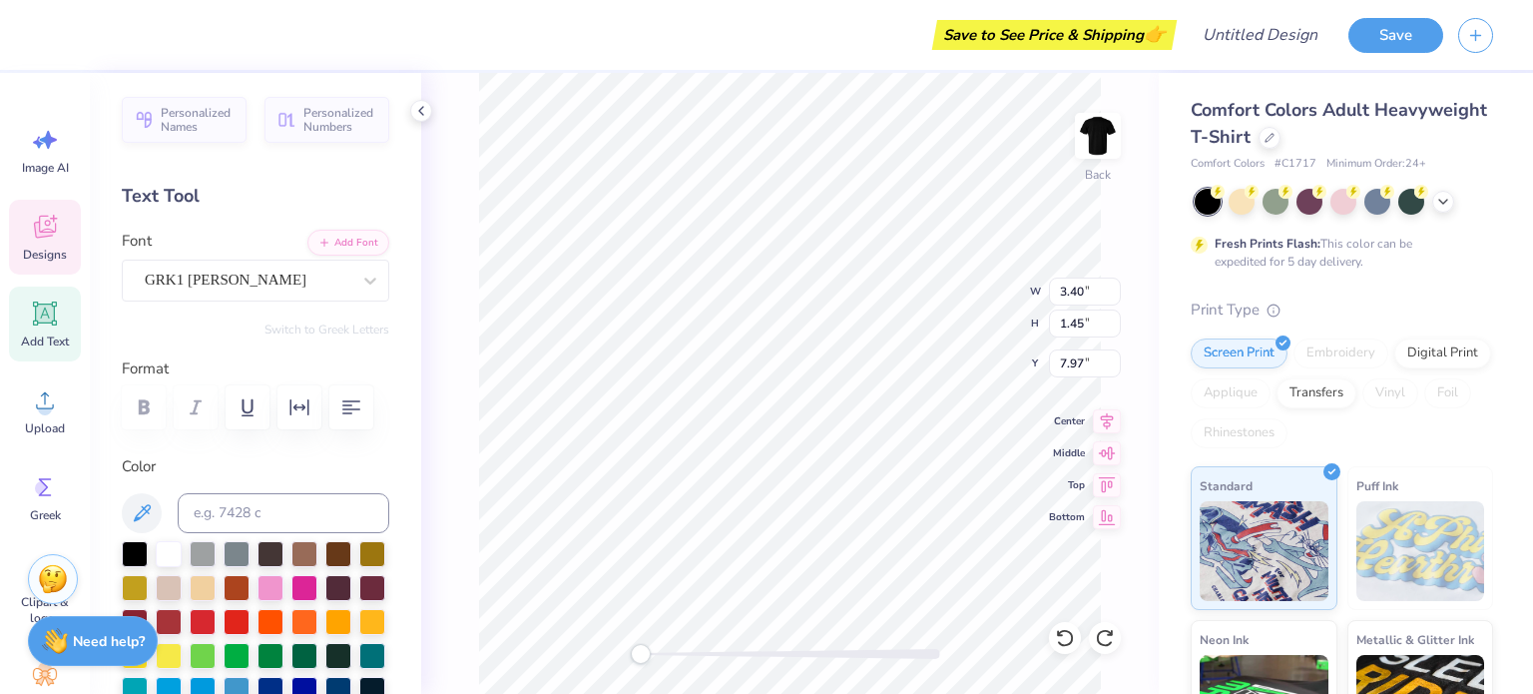
click at [311, 207] on div "Text Tool" at bounding box center [255, 196] width 267 height 27
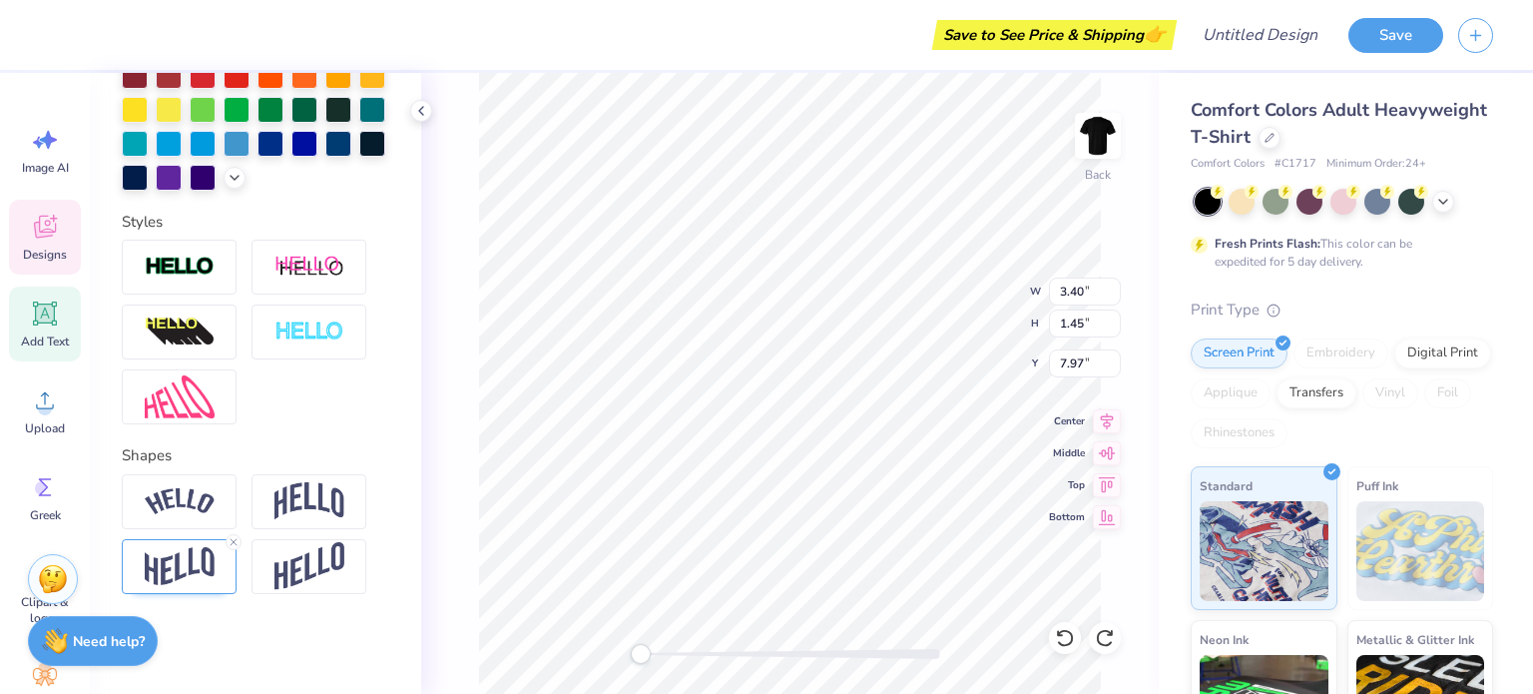
scroll to position [0, 0]
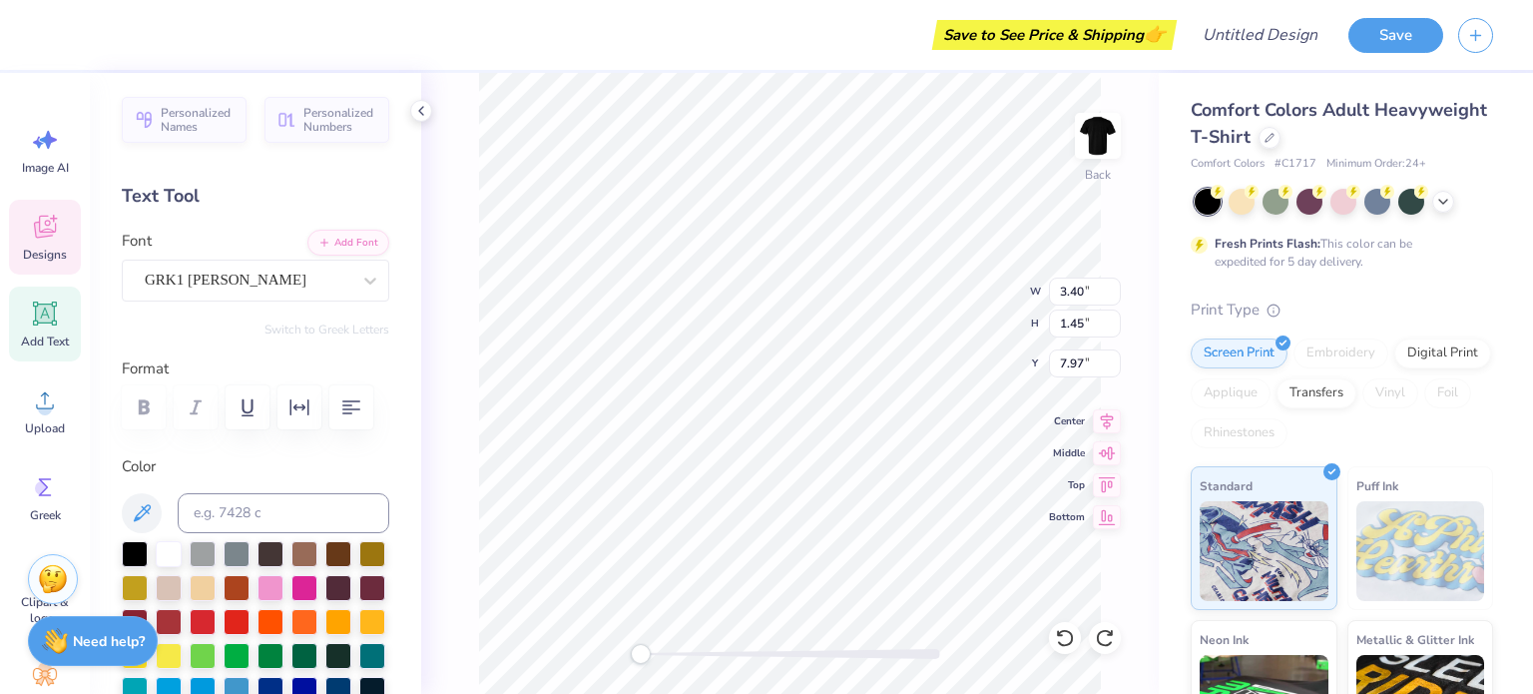
paste textarea "F"
type textarea "PKFF"
type input "4.80"
type input "1.55"
type input "7.91"
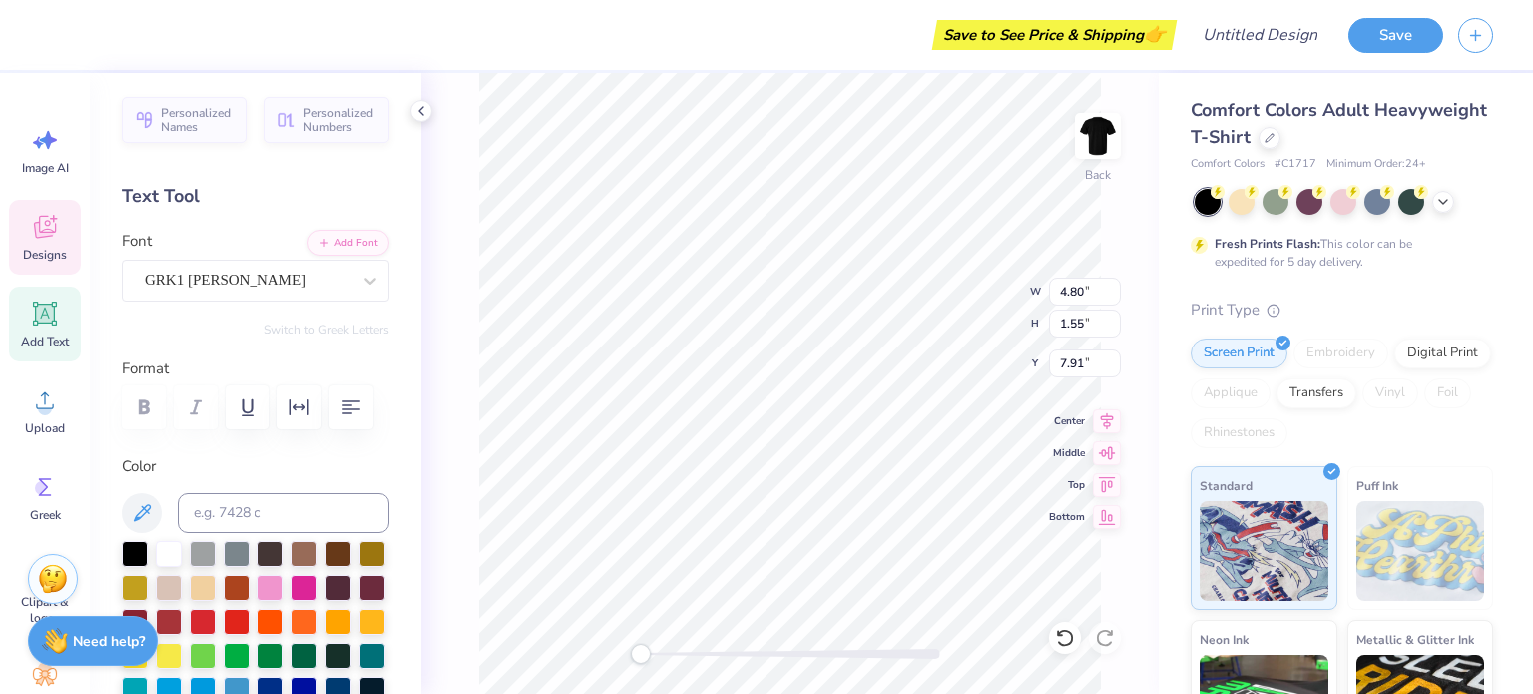
scroll to position [16, 2]
paste textarea
type textarea "PK"
type textarea "KD"
paste textarea "μ"
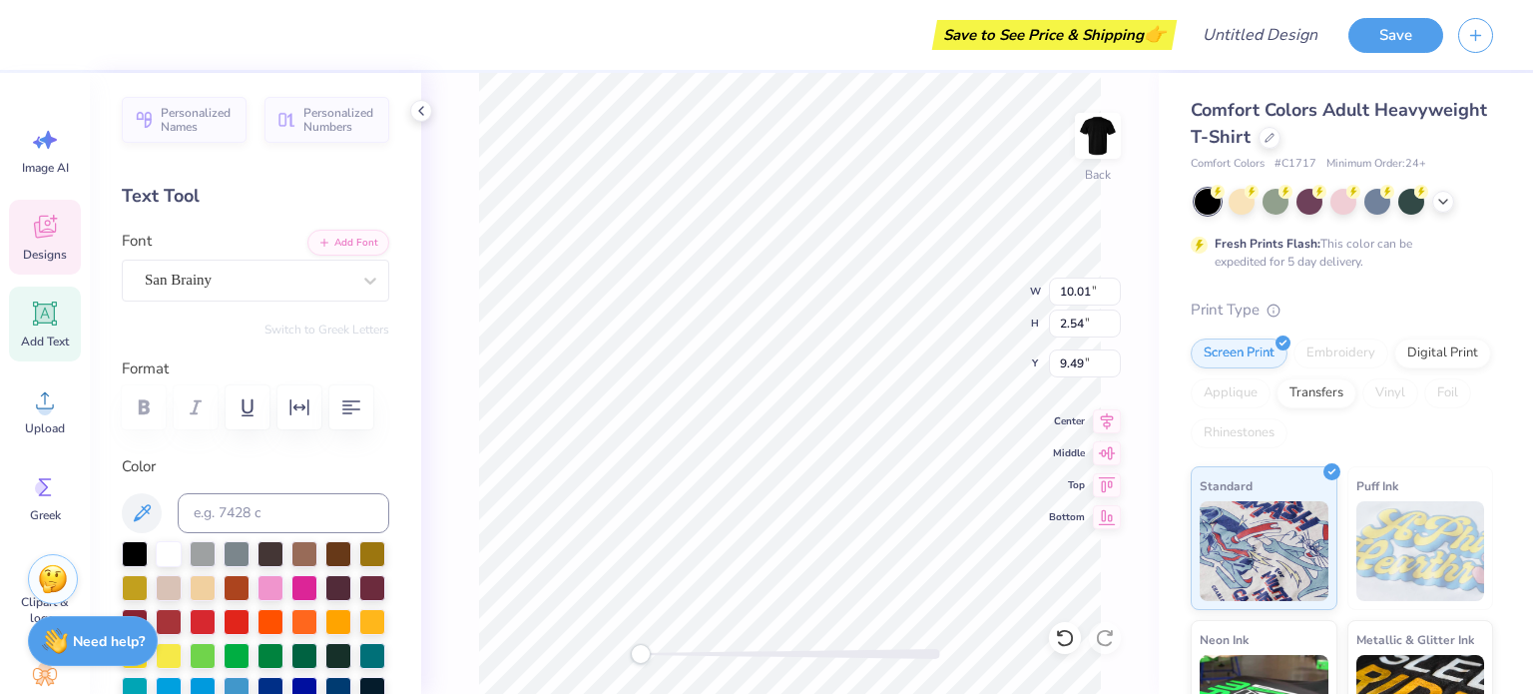
paste textarea "μ"
type textarea "μ"
paste textarea "Ta Kala Diokomen"
type textarea "Ta Kala Diokomen"
type textarea "Est. 1897"
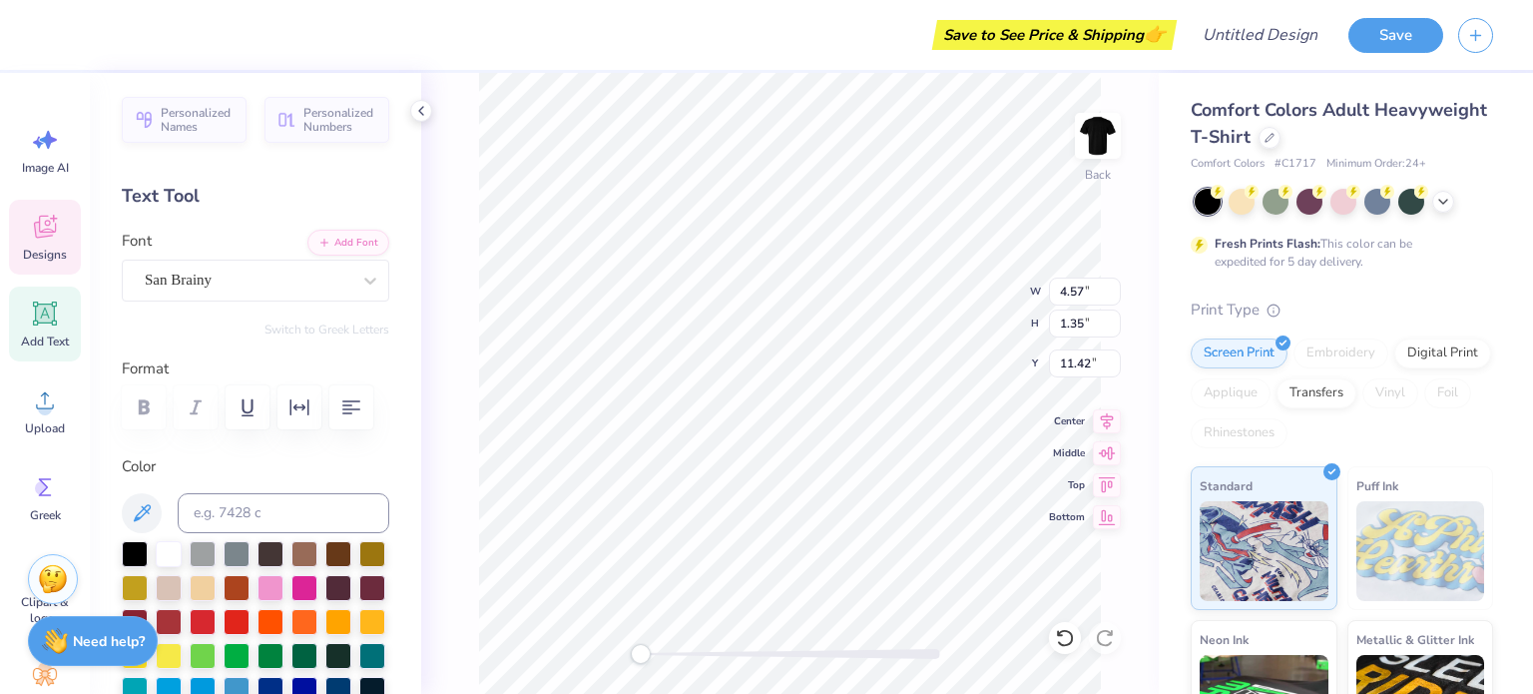
type textarea "est. 1897"
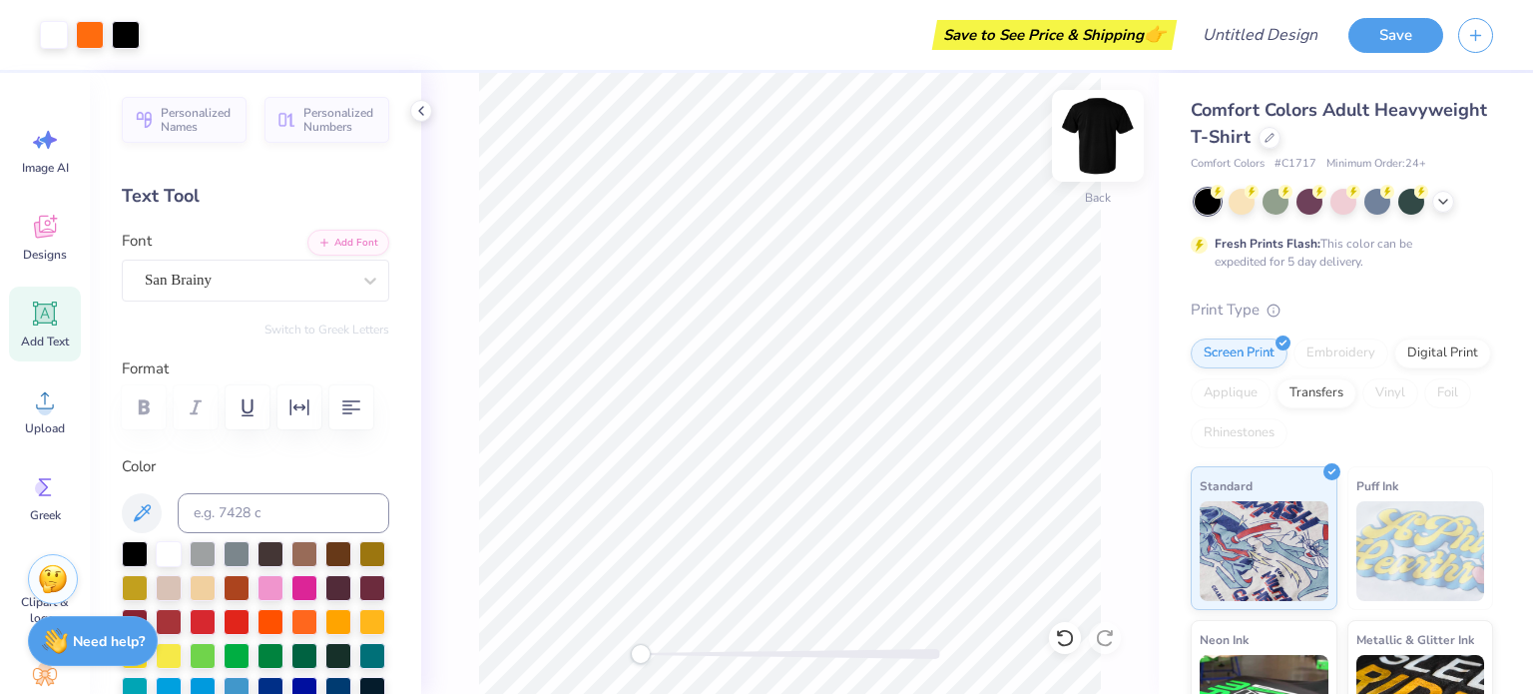
click at [1103, 154] on img at bounding box center [1098, 136] width 80 height 80
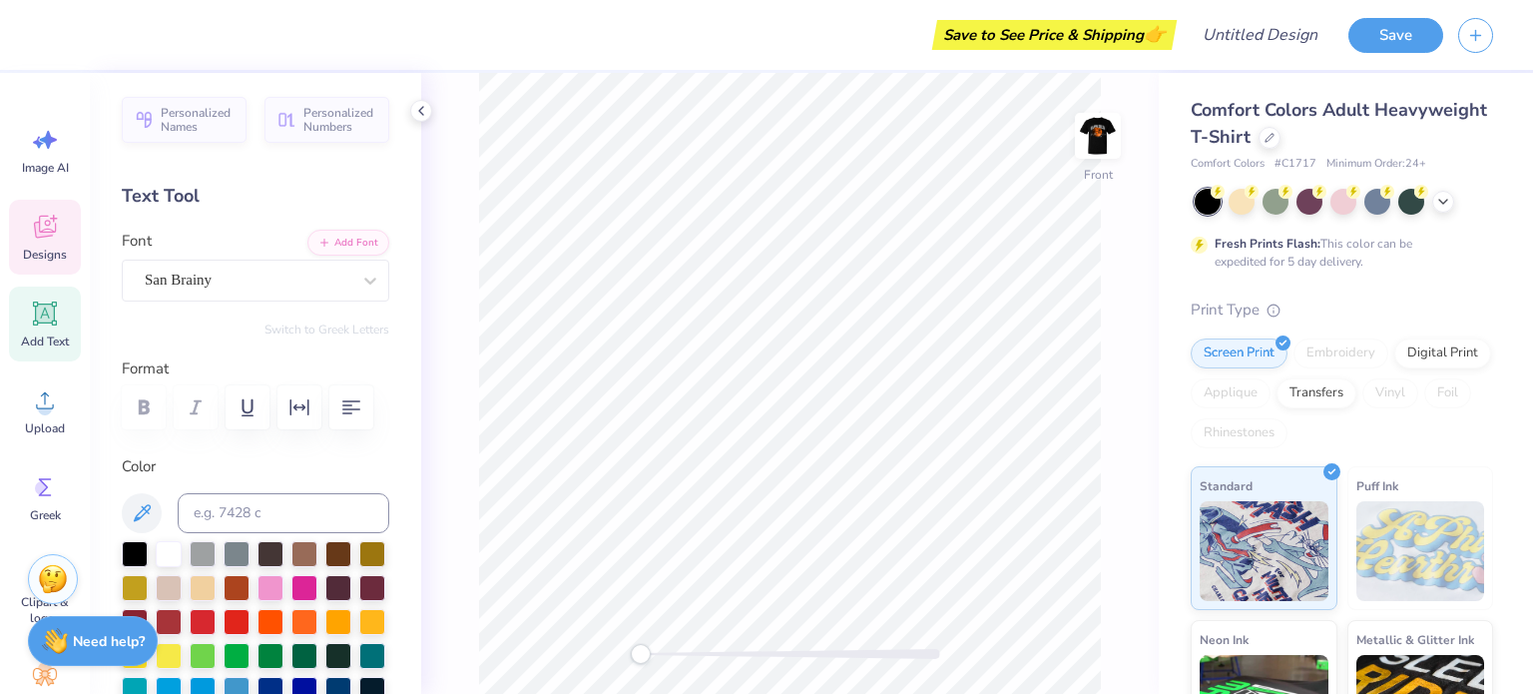
click at [44, 235] on icon at bounding box center [44, 230] width 19 height 16
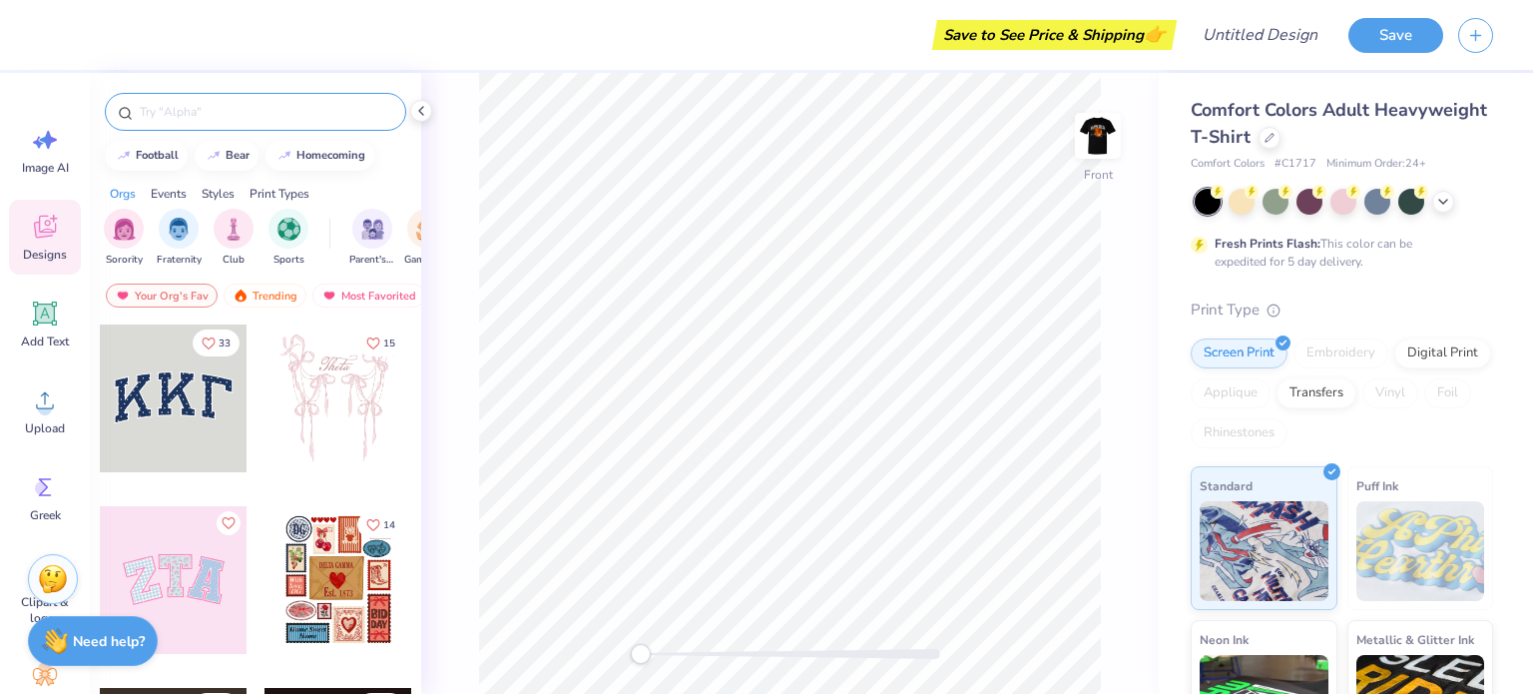
click at [279, 113] on input "text" at bounding box center [265, 112] width 255 height 20
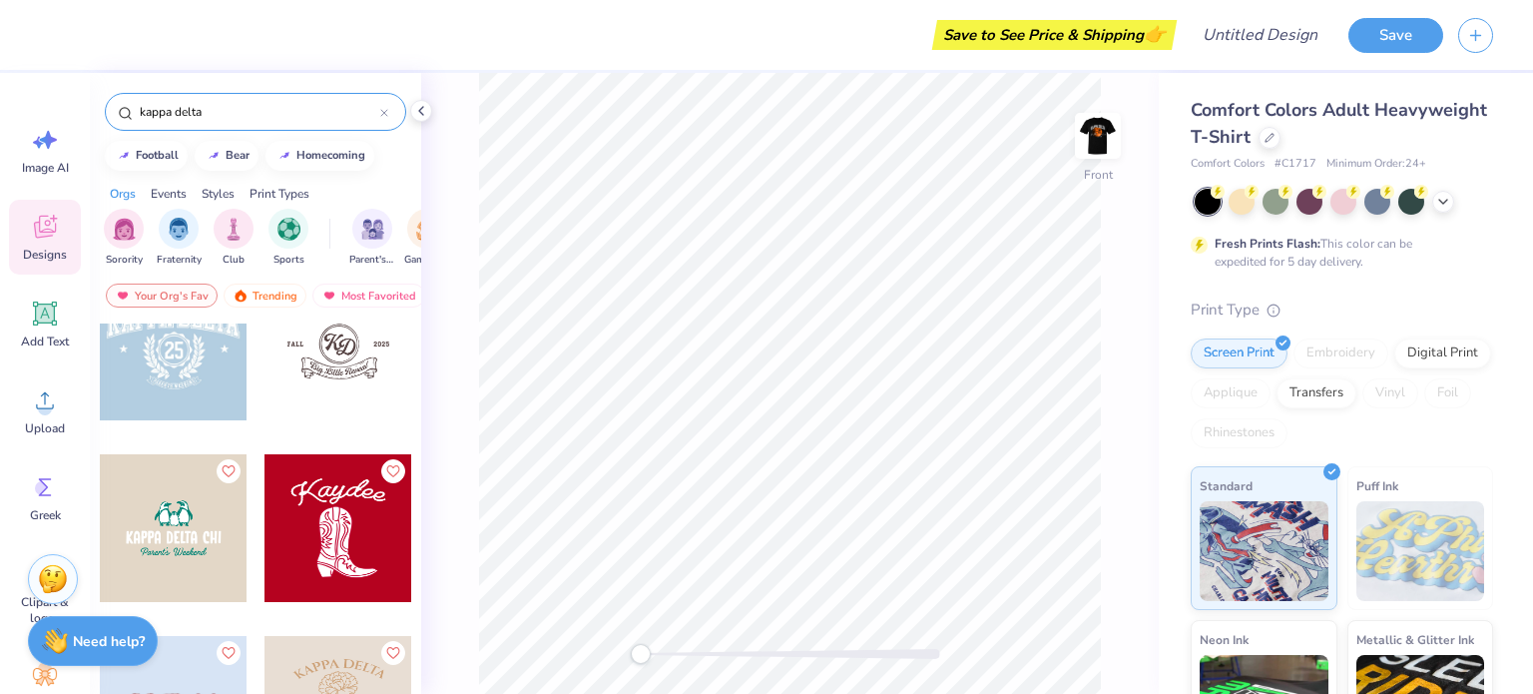
scroll to position [2244, 0]
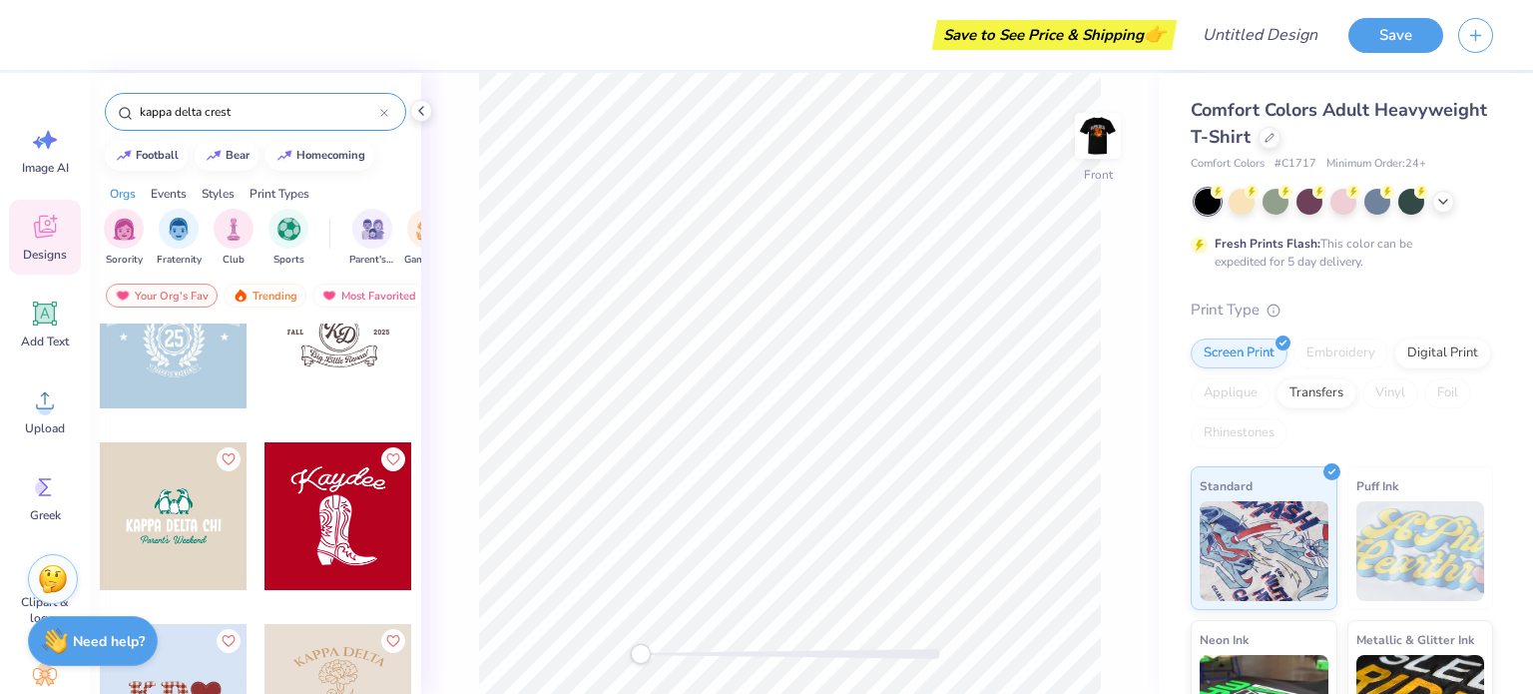
type input "kappa delta crest"
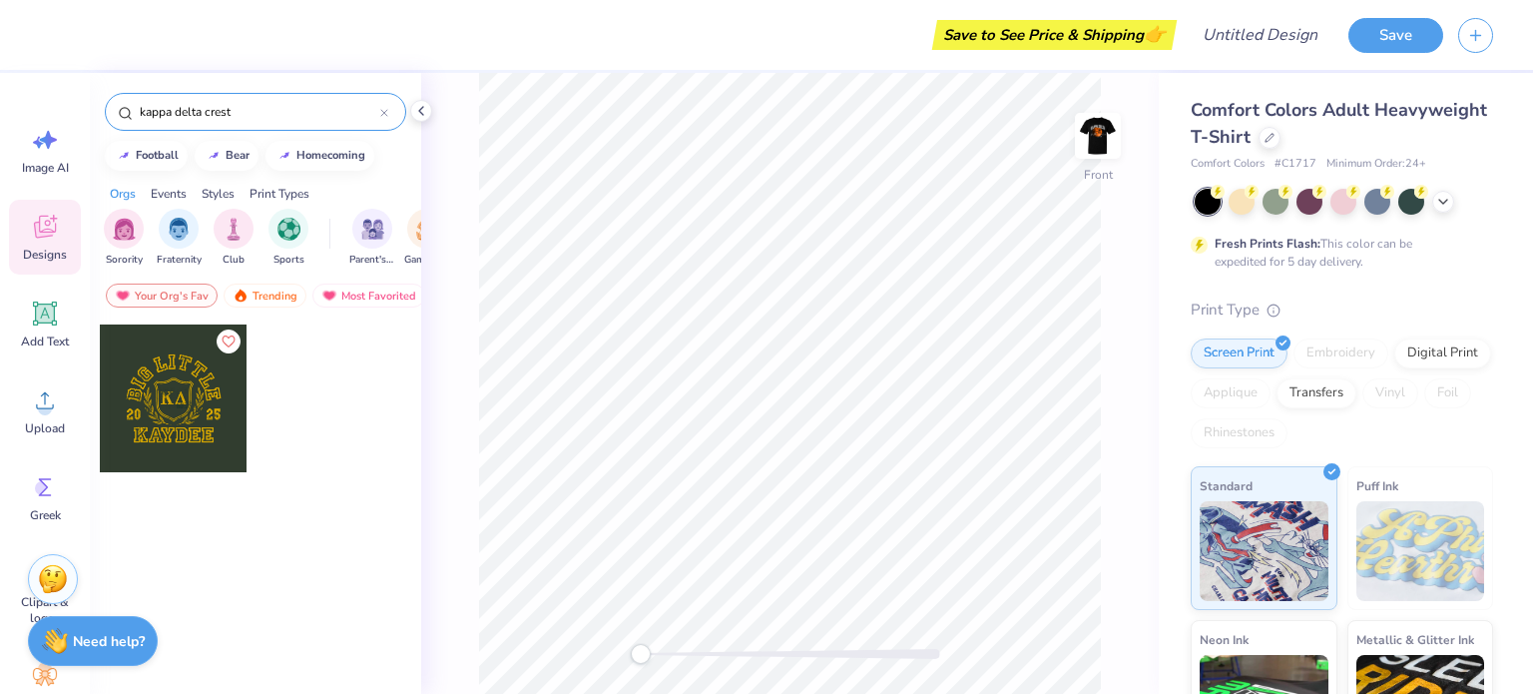
click at [181, 574] on div at bounding box center [255, 545] width 331 height 444
click at [0, 407] on div "Image AI Designs Add Text Upload Greek Clipart & logos Decorate" at bounding box center [45, 383] width 90 height 621
click at [85, 494] on div "Image AI Designs Add Text Upload Greek Clipart & logos Decorate" at bounding box center [45, 383] width 90 height 621
click at [55, 499] on icon at bounding box center [45, 487] width 30 height 30
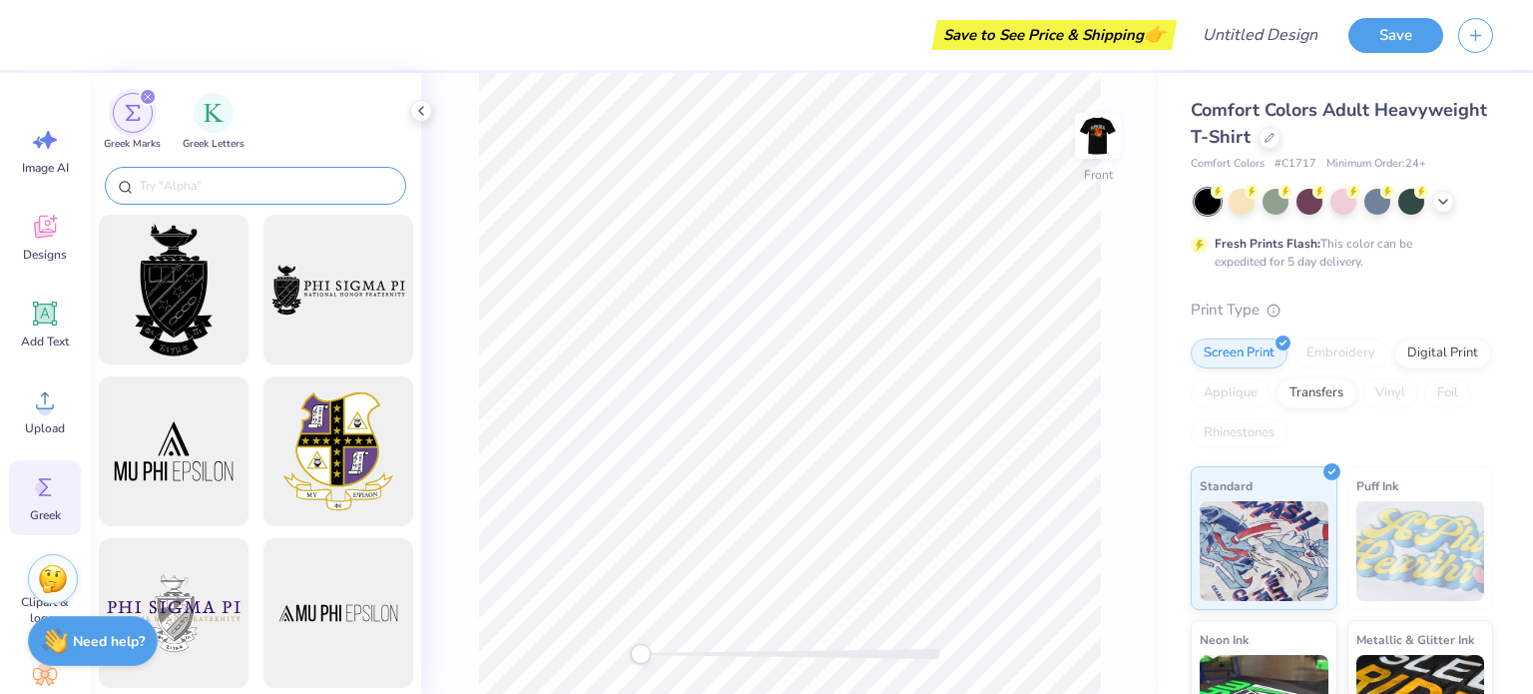
click at [304, 196] on div at bounding box center [255, 186] width 301 height 38
click at [303, 180] on input "text" at bounding box center [265, 186] width 255 height 20
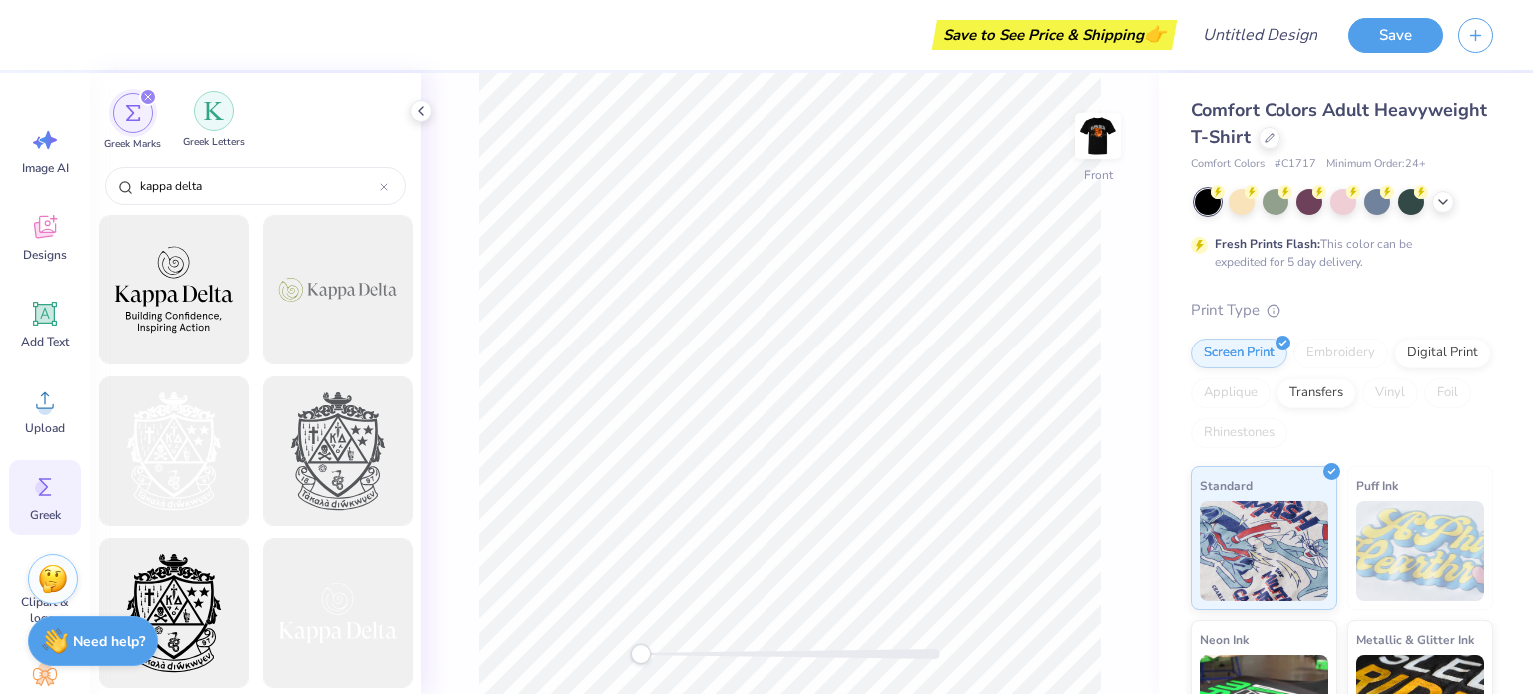
type input "kappa delta"
click at [223, 123] on div "filter for Greek Letters" at bounding box center [214, 111] width 40 height 40
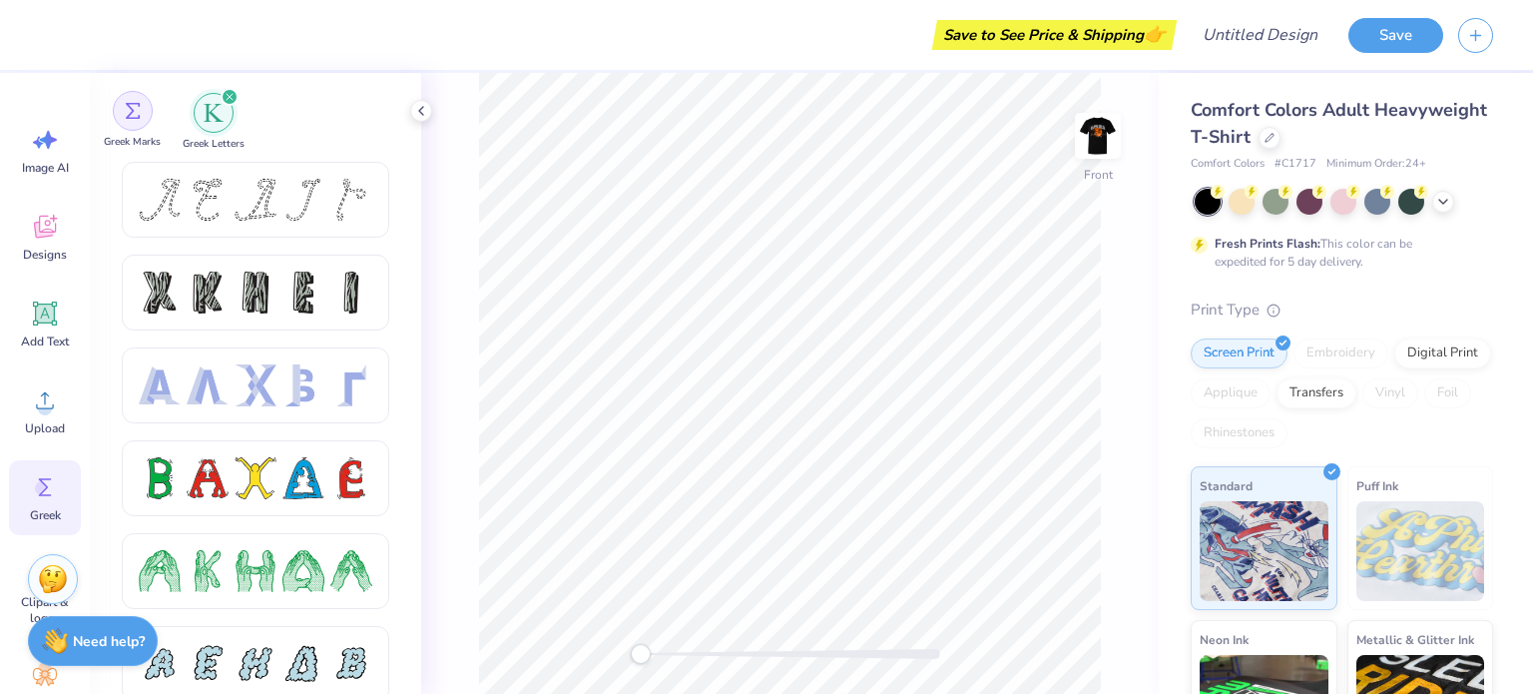
click at [146, 121] on div "filter for Greek Marks" at bounding box center [133, 111] width 40 height 40
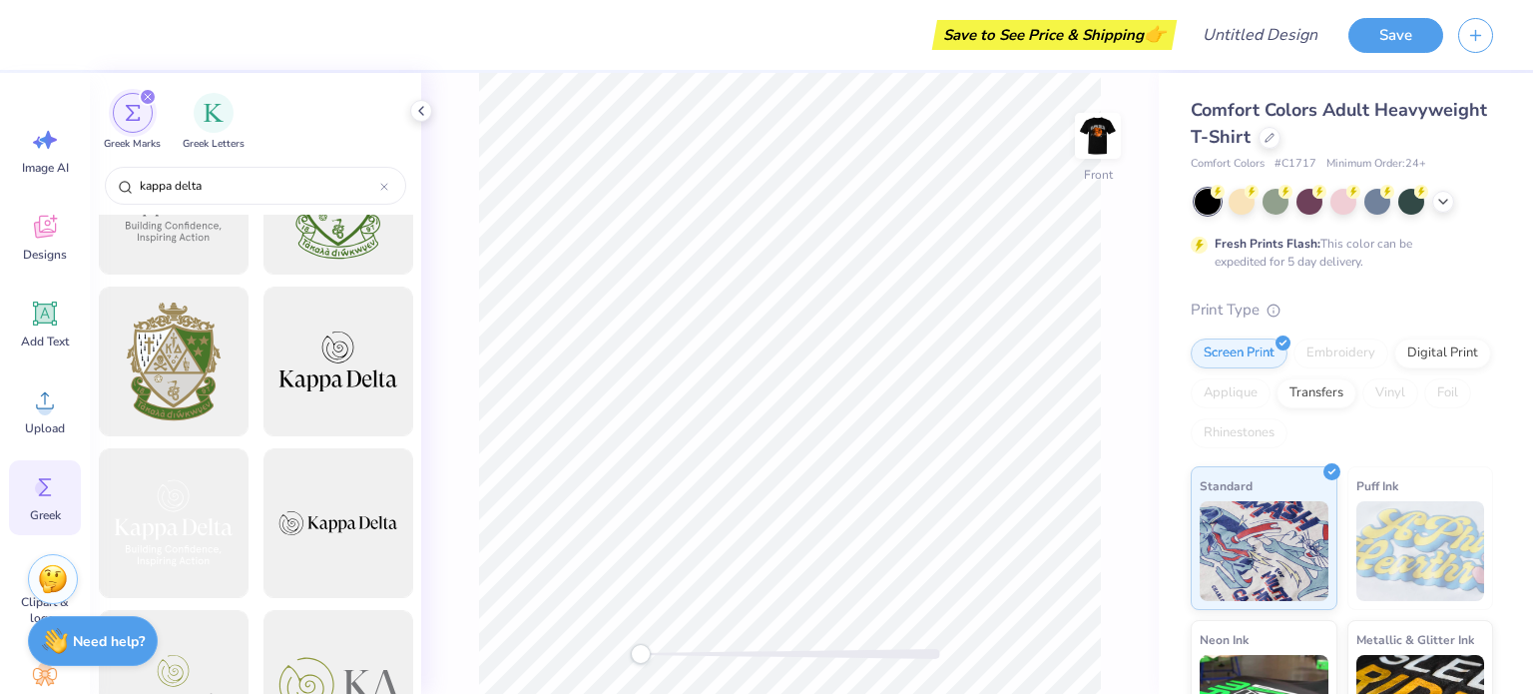
scroll to position [0, 0]
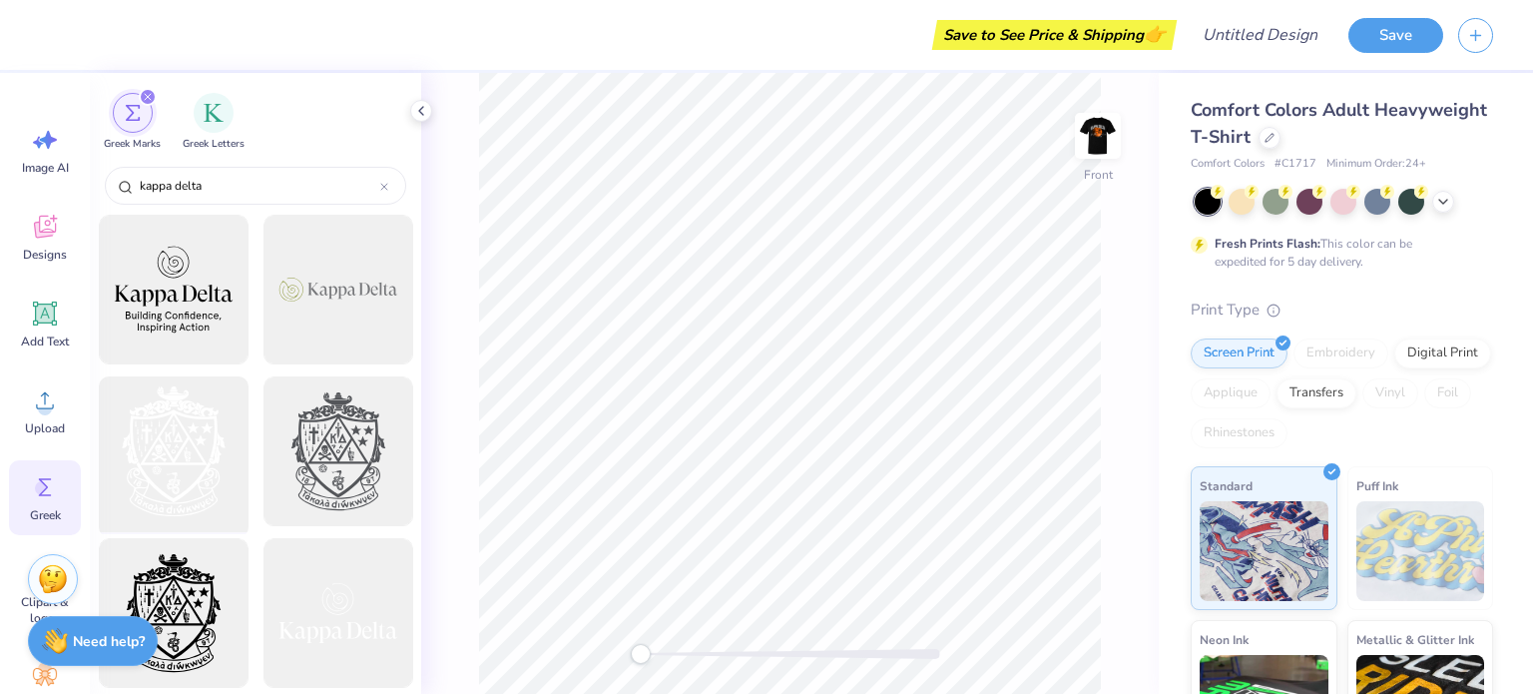
click at [185, 449] on div at bounding box center [173, 451] width 165 height 165
click at [1280, 136] on div at bounding box center [1270, 136] width 22 height 22
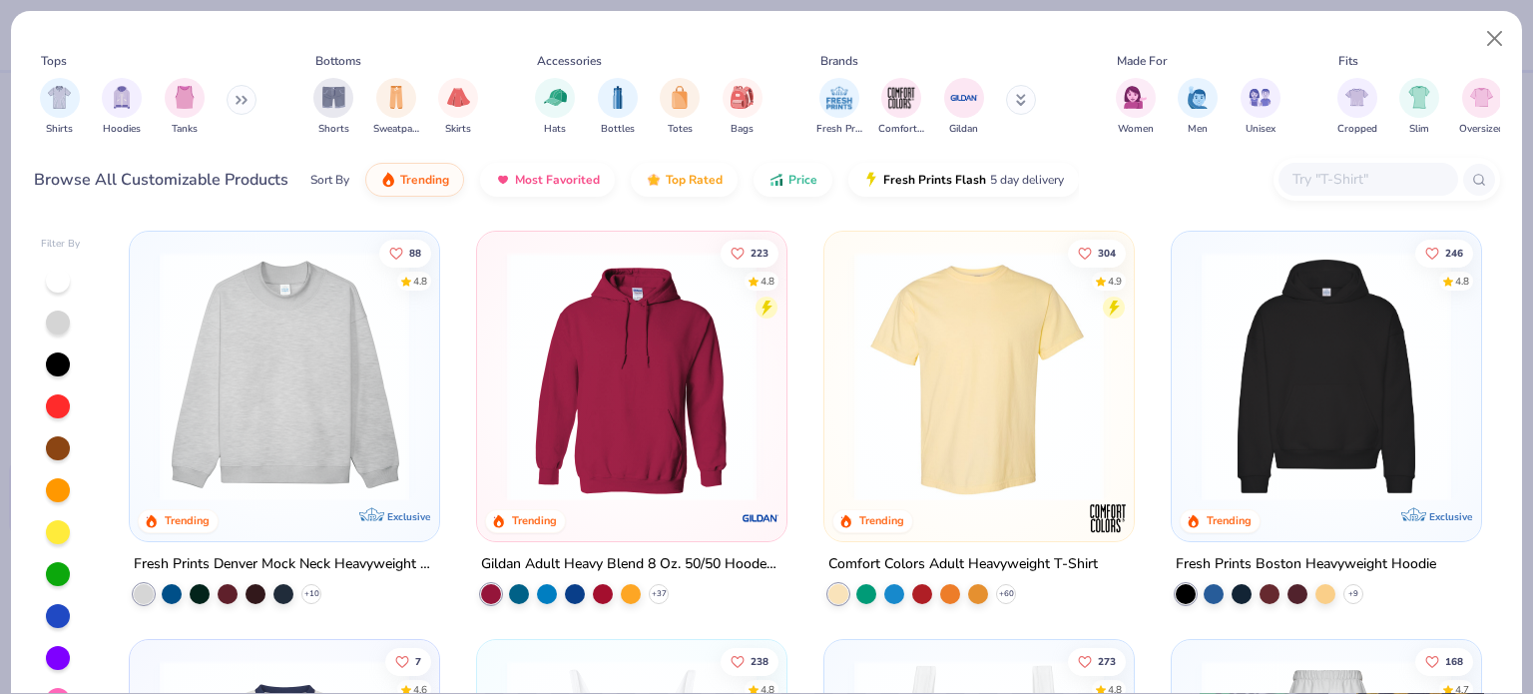
click at [248, 99] on icon at bounding box center [242, 100] width 12 height 10
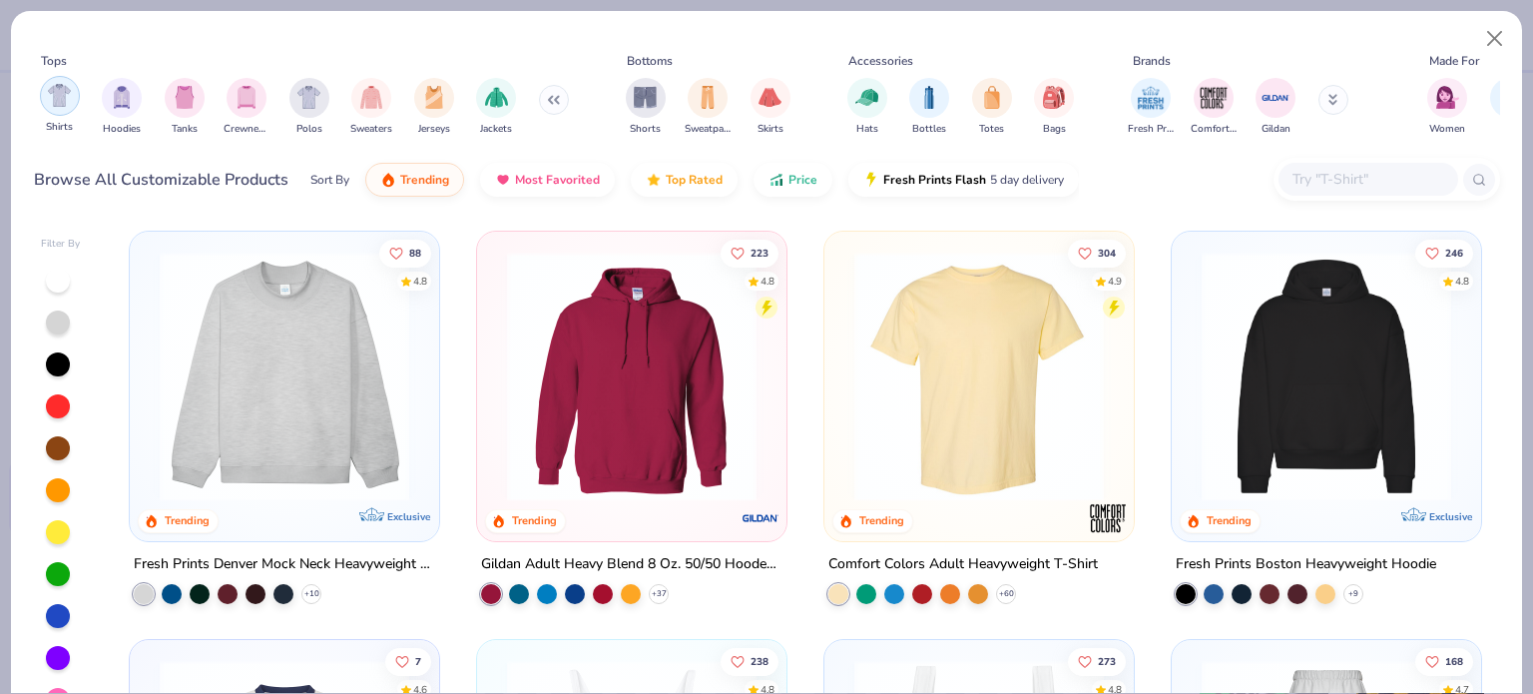
click at [135, 106] on div "filter for Hoodies" at bounding box center [122, 98] width 40 height 40
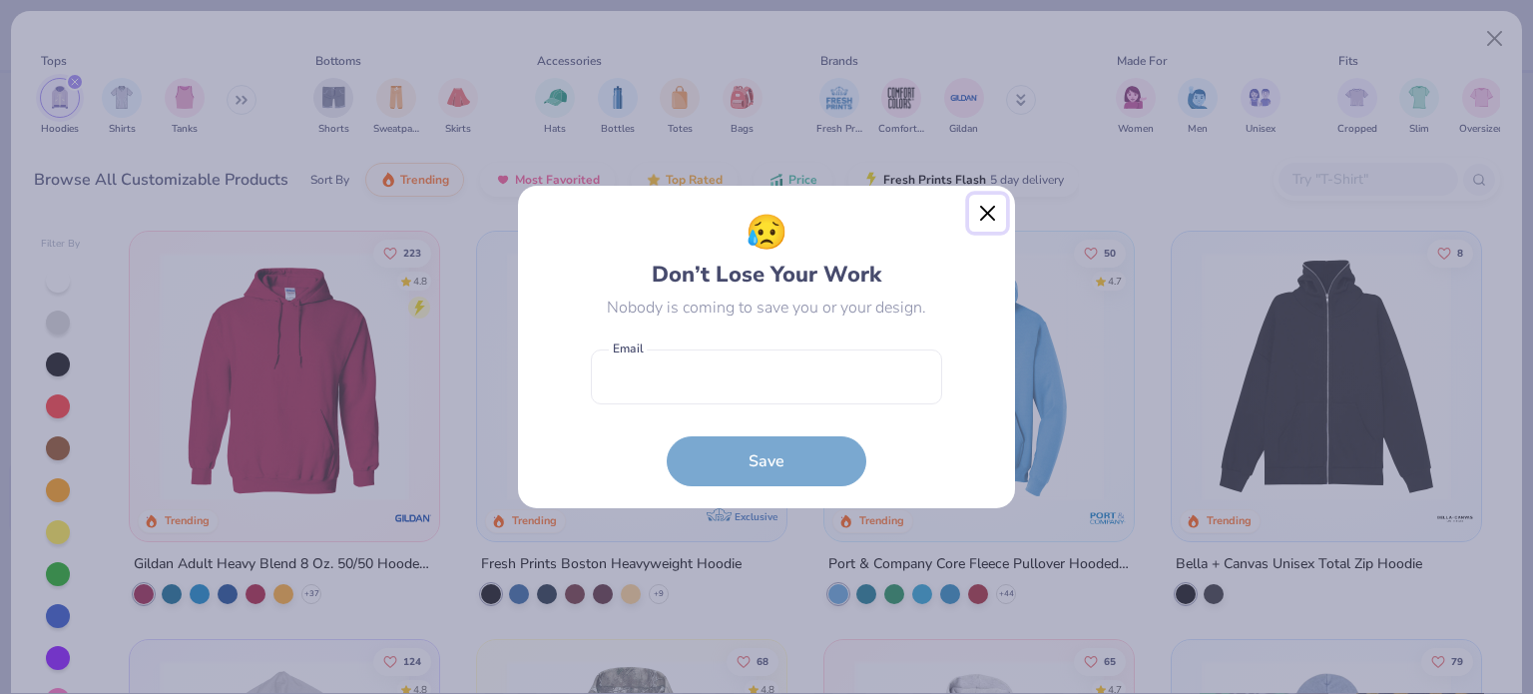
click at [988, 215] on button "Close" at bounding box center [988, 214] width 38 height 38
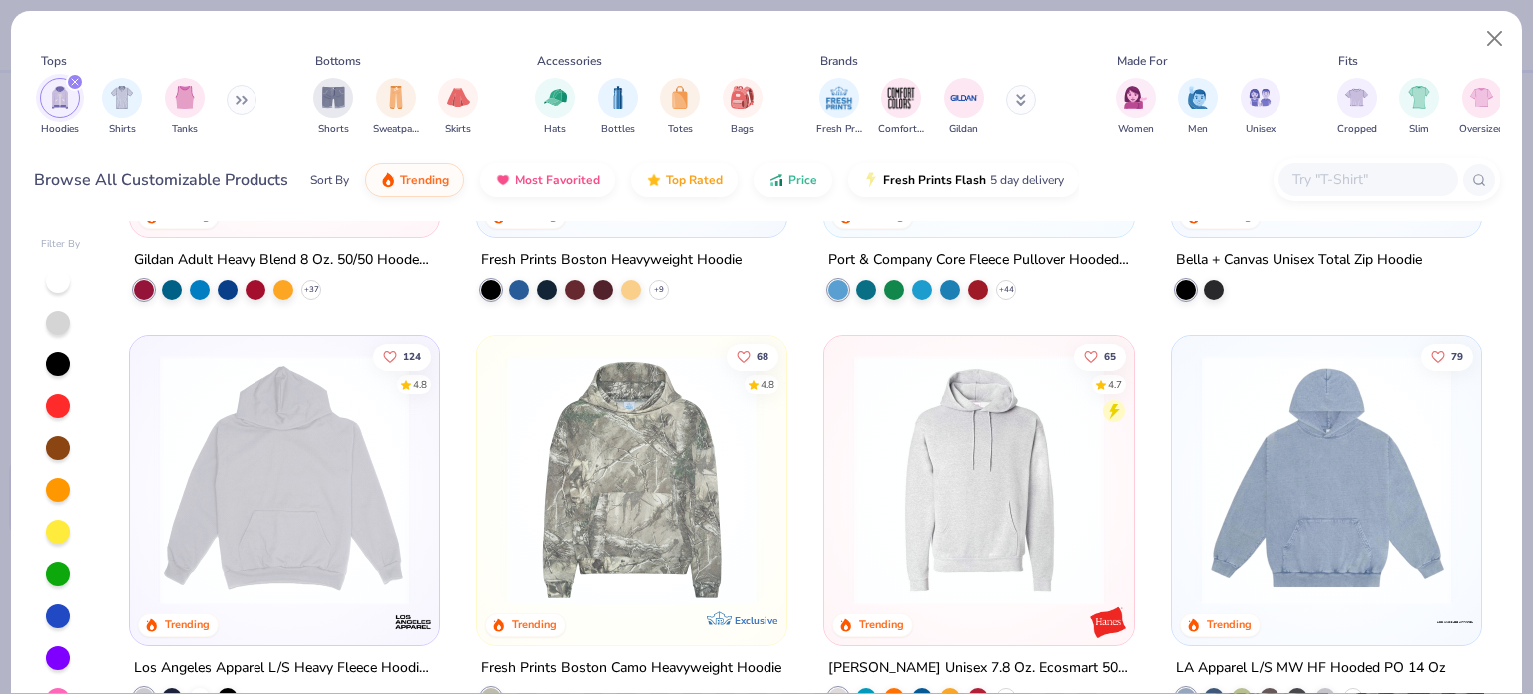
scroll to position [338, 0]
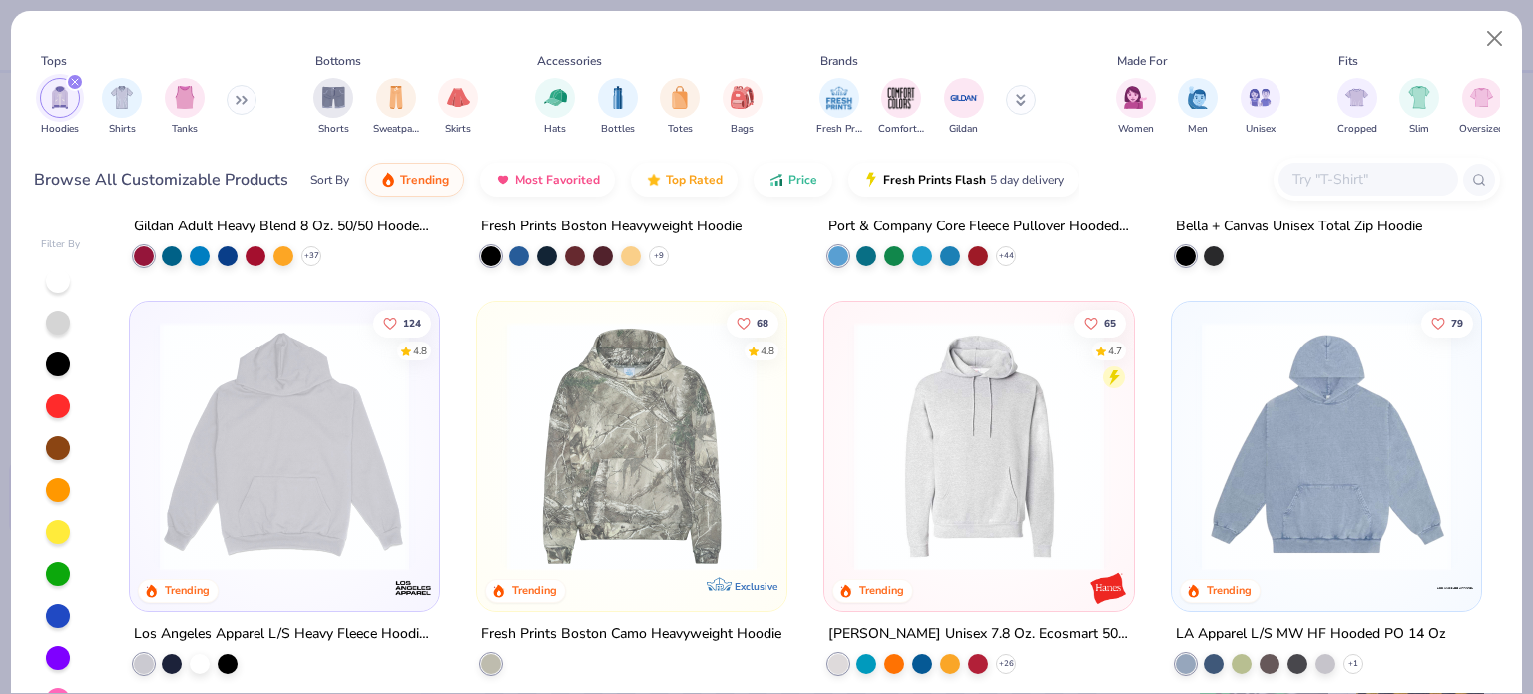
click at [1387, 437] on img at bounding box center [1326, 446] width 269 height 250
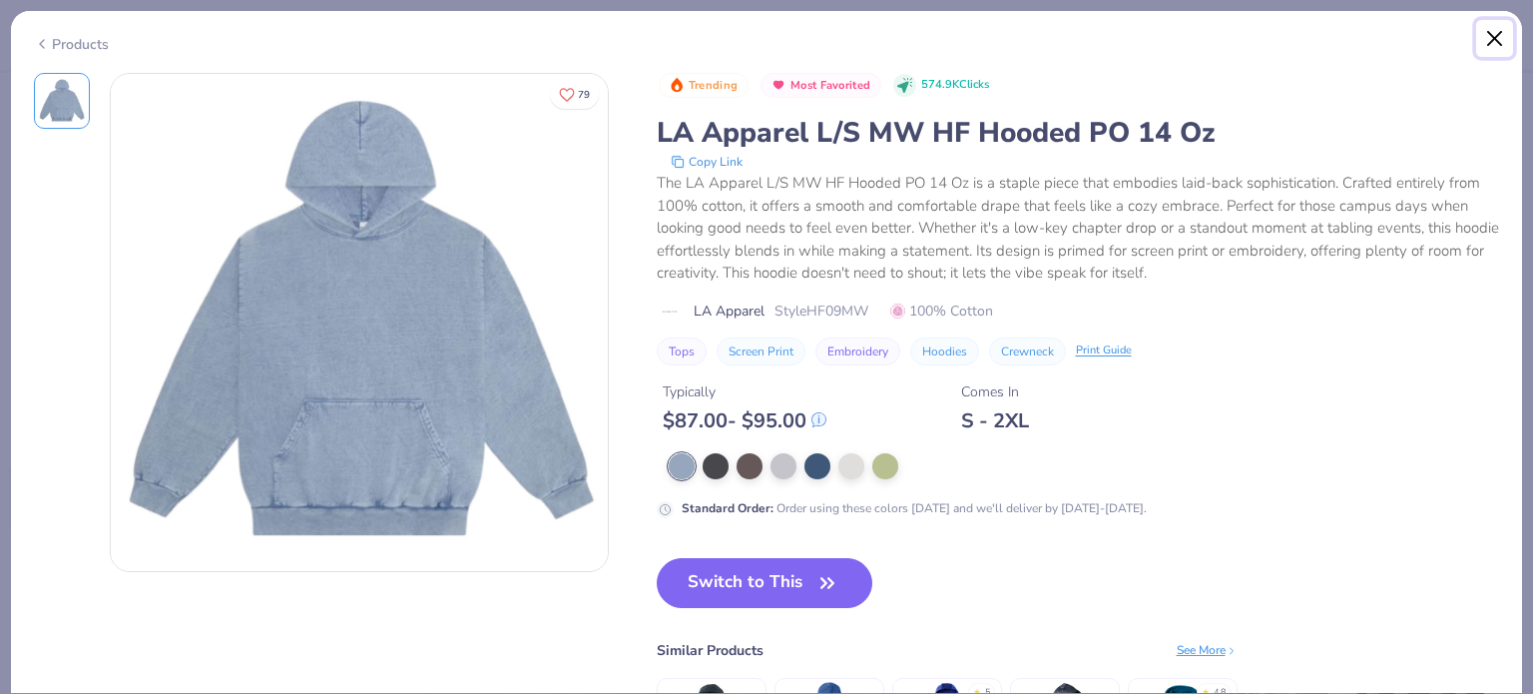
click at [1487, 32] on button "Close" at bounding box center [1495, 39] width 38 height 38
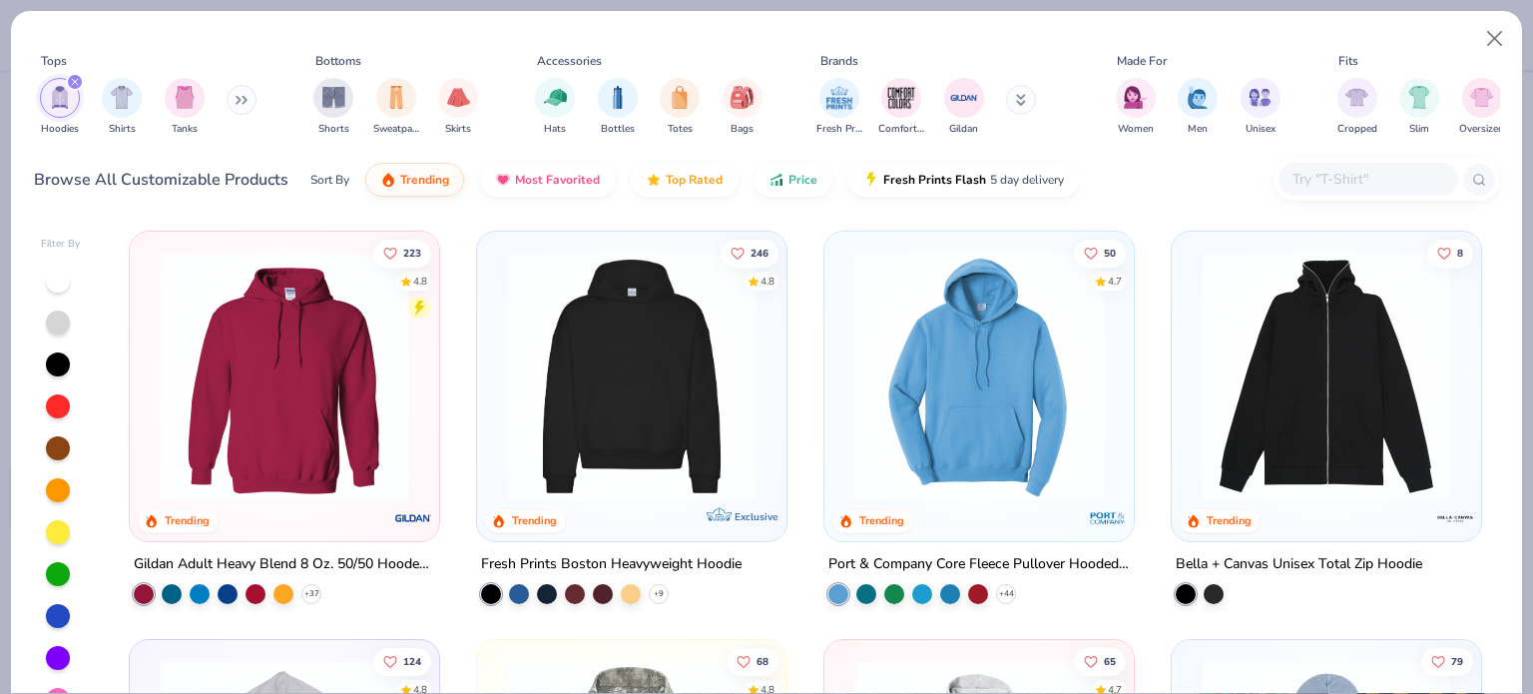
click at [304, 402] on img at bounding box center [284, 377] width 269 height 250
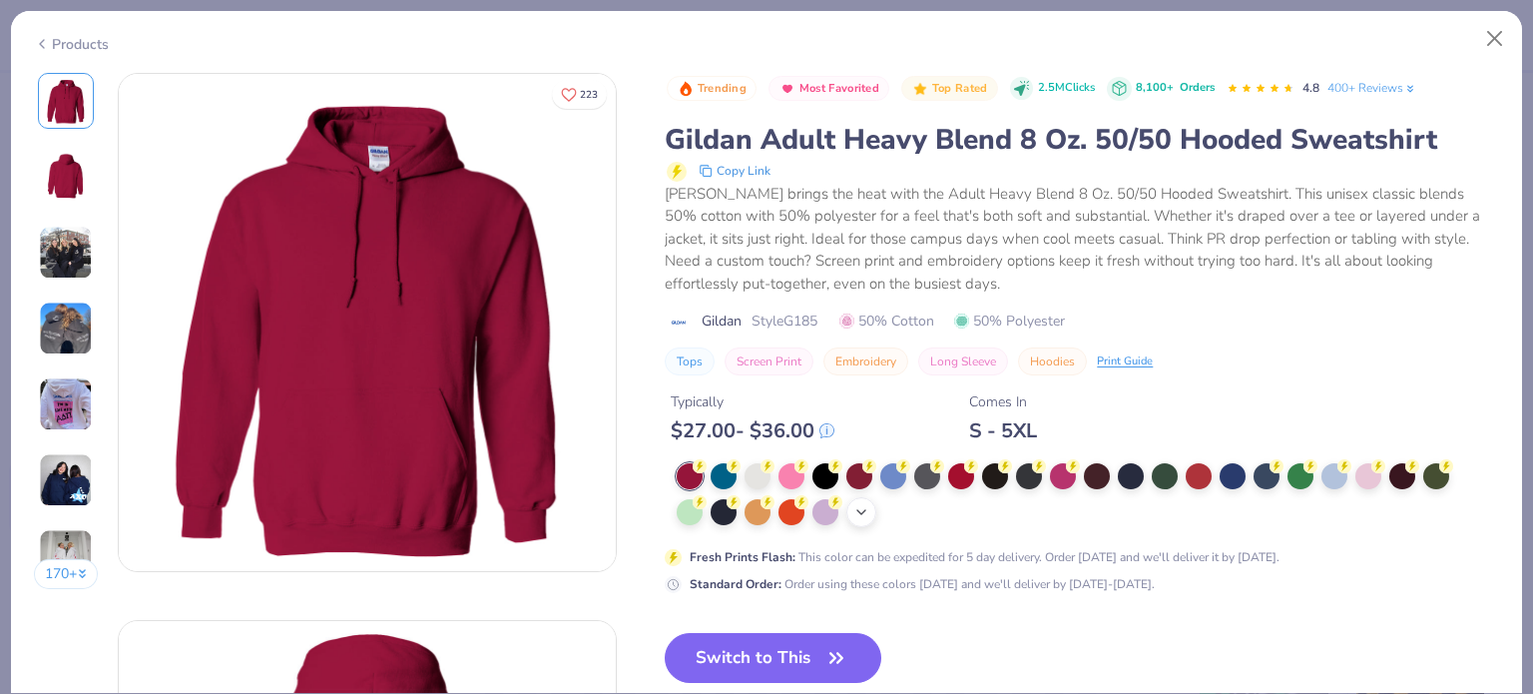
click at [1369, 483] on div at bounding box center [1368, 476] width 26 height 26
click at [859, 514] on icon at bounding box center [861, 512] width 16 height 16
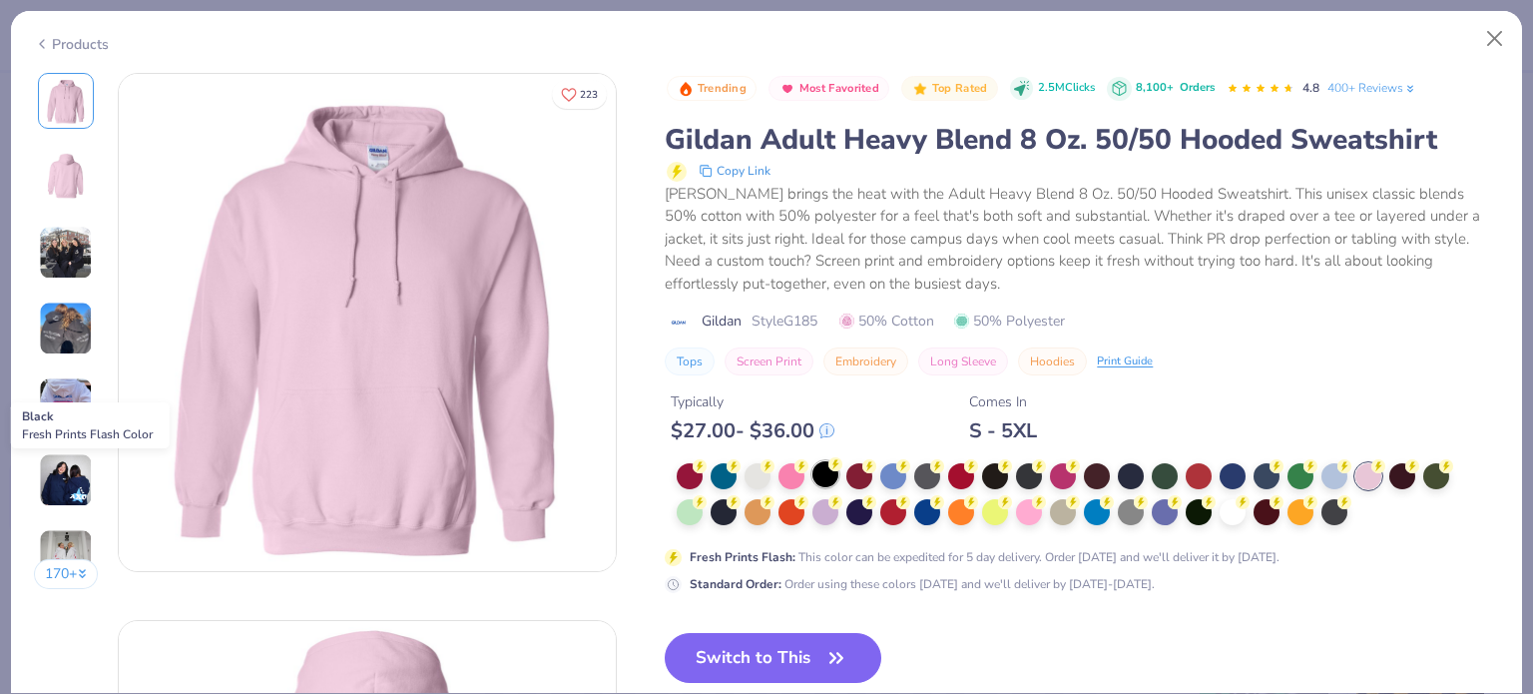
click at [831, 480] on div at bounding box center [825, 474] width 26 height 26
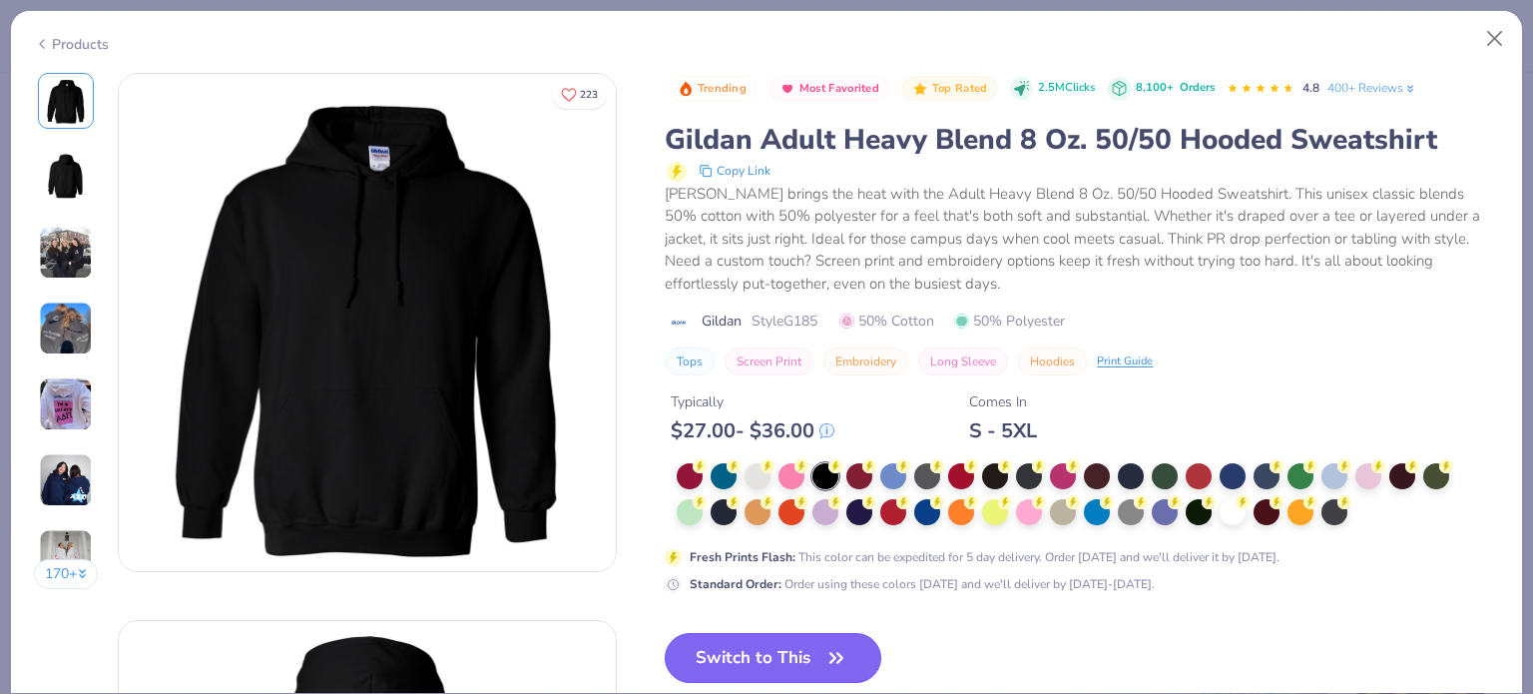
click at [776, 658] on button "Switch to This" at bounding box center [773, 658] width 217 height 50
click at [784, 657] on button "Switch to This" at bounding box center [773, 658] width 217 height 50
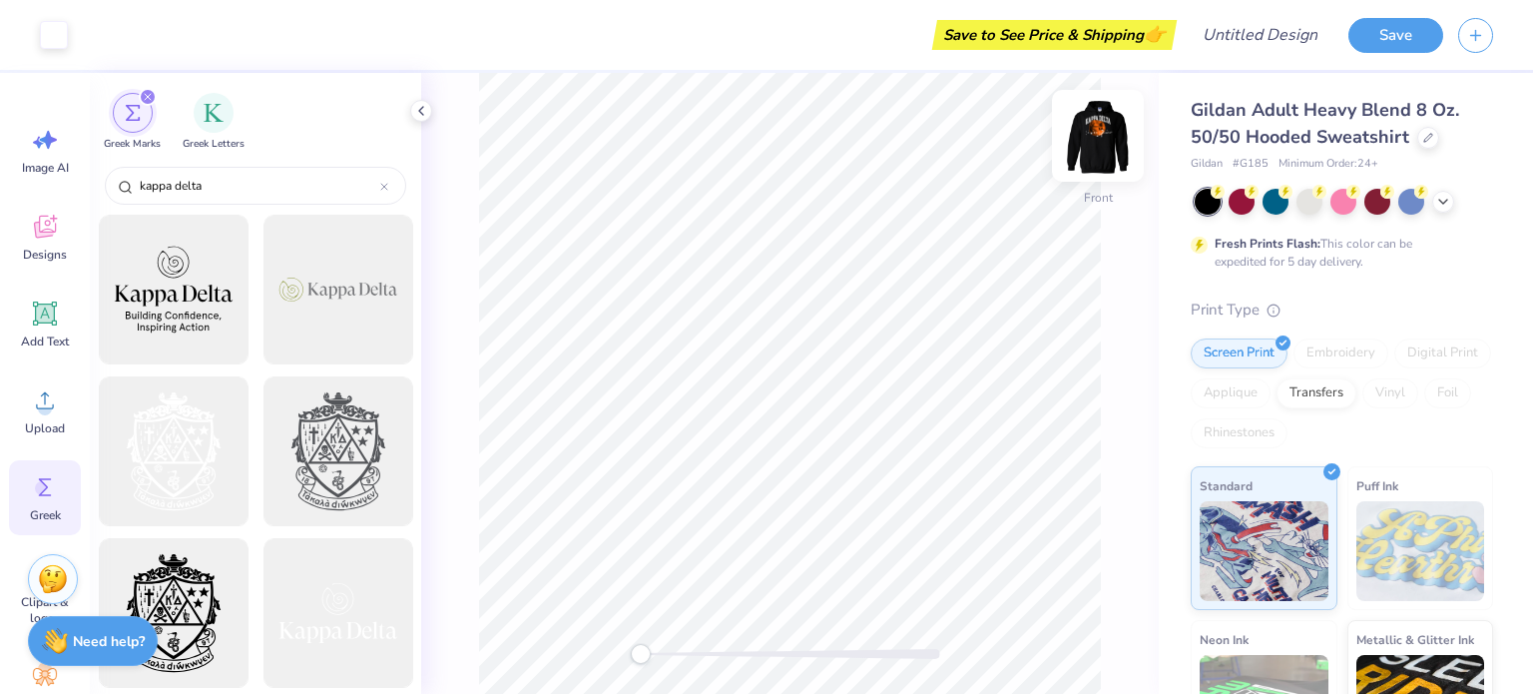
click at [1101, 135] on img at bounding box center [1098, 136] width 80 height 80
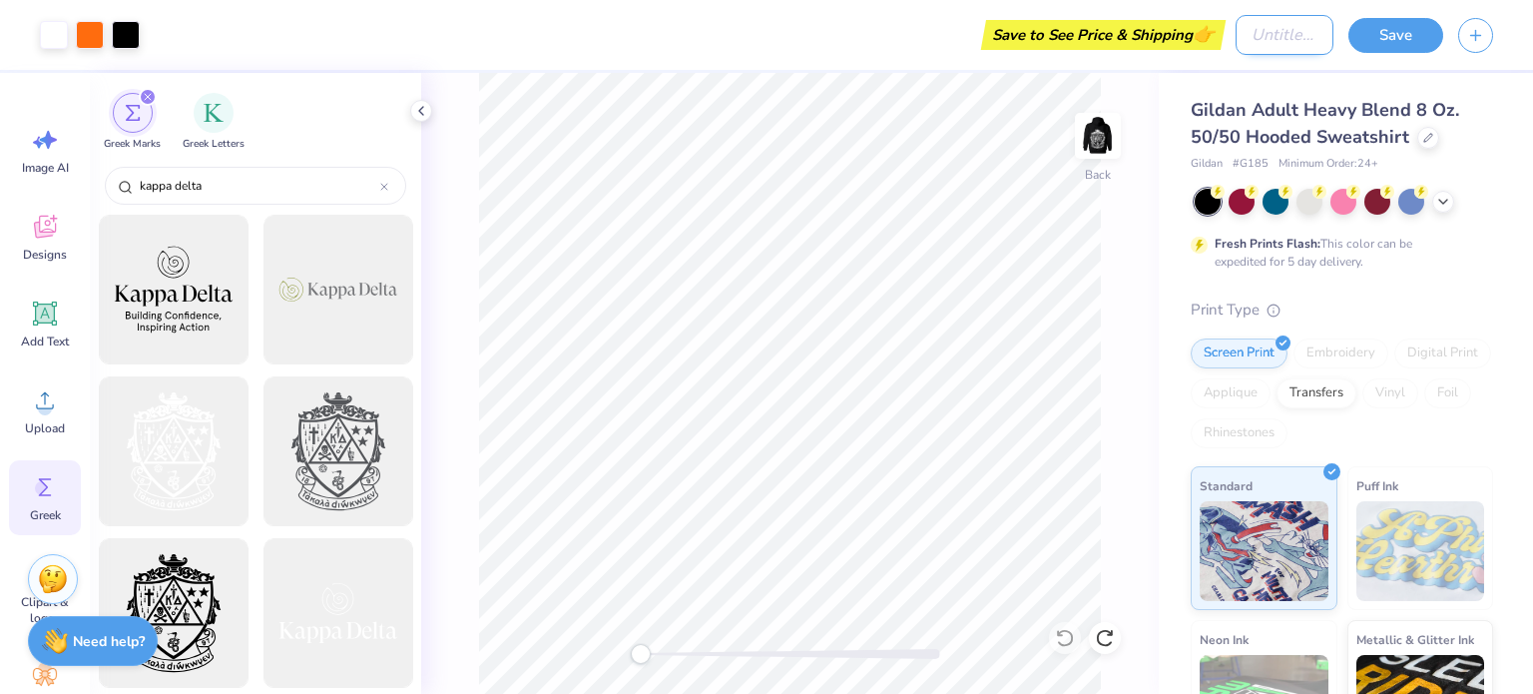
click at [1254, 28] on input "Design Title" at bounding box center [1285, 35] width 98 height 40
type input "kappa delta"
click at [1429, 31] on button "Save" at bounding box center [1395, 32] width 95 height 35
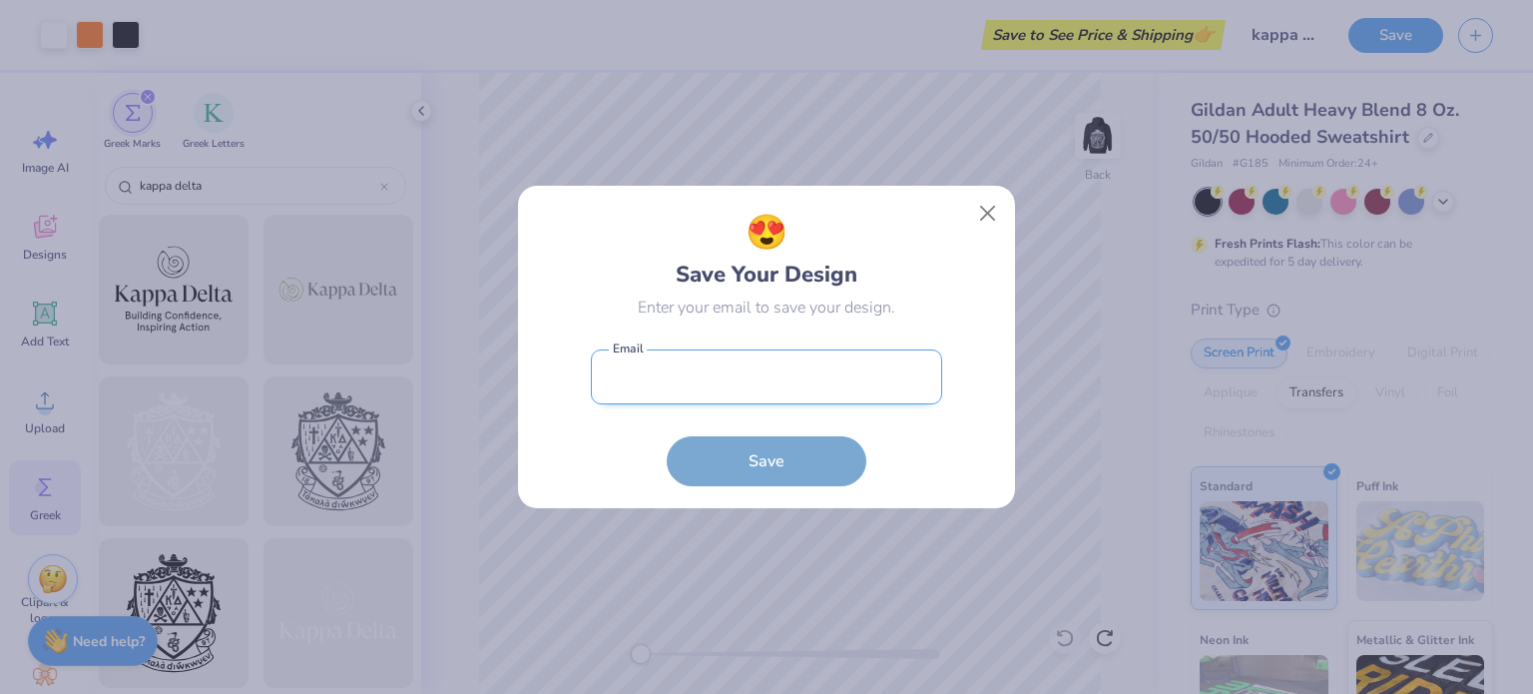
click at [819, 385] on input "email" at bounding box center [766, 376] width 351 height 55
type input "[PERSON_NAME][EMAIL_ADDRESS][PERSON_NAME][DOMAIN_NAME]"
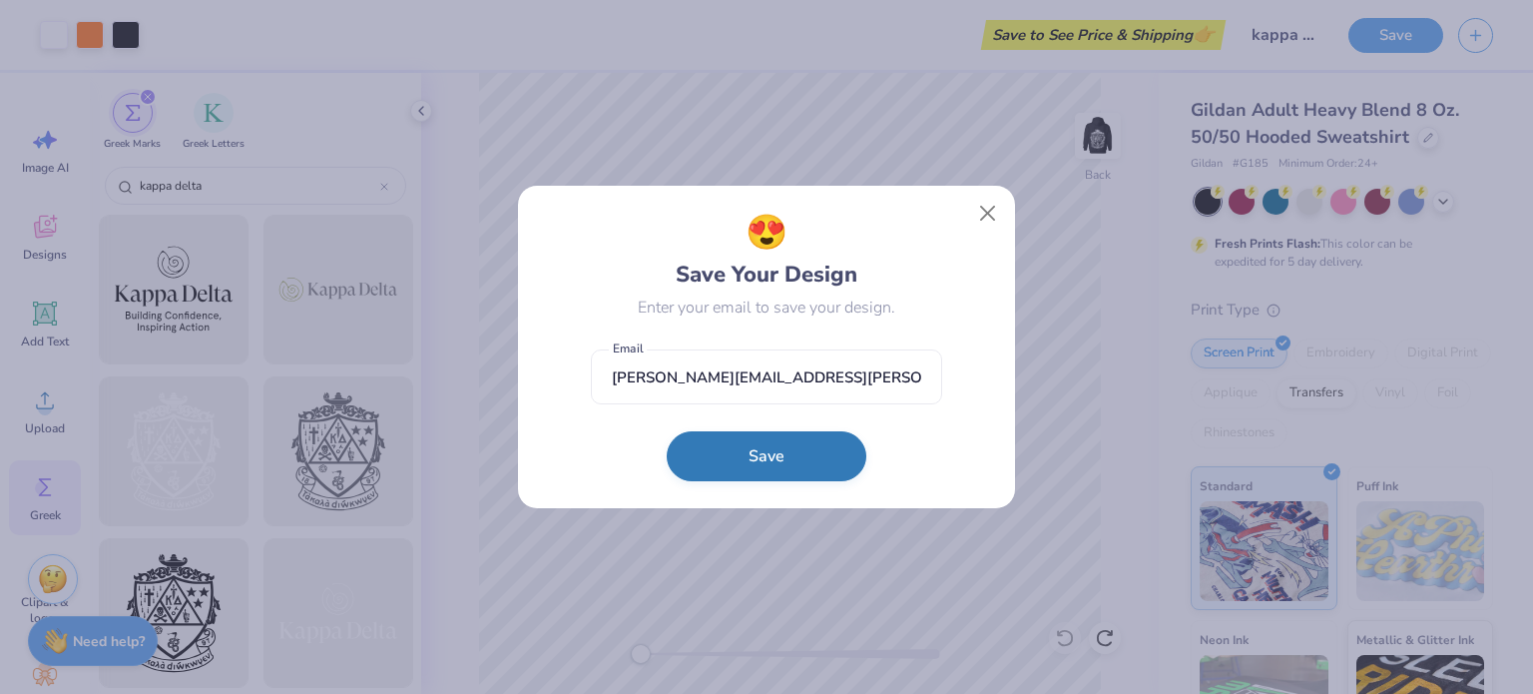
click at [772, 441] on button "Save" at bounding box center [767, 456] width 200 height 50
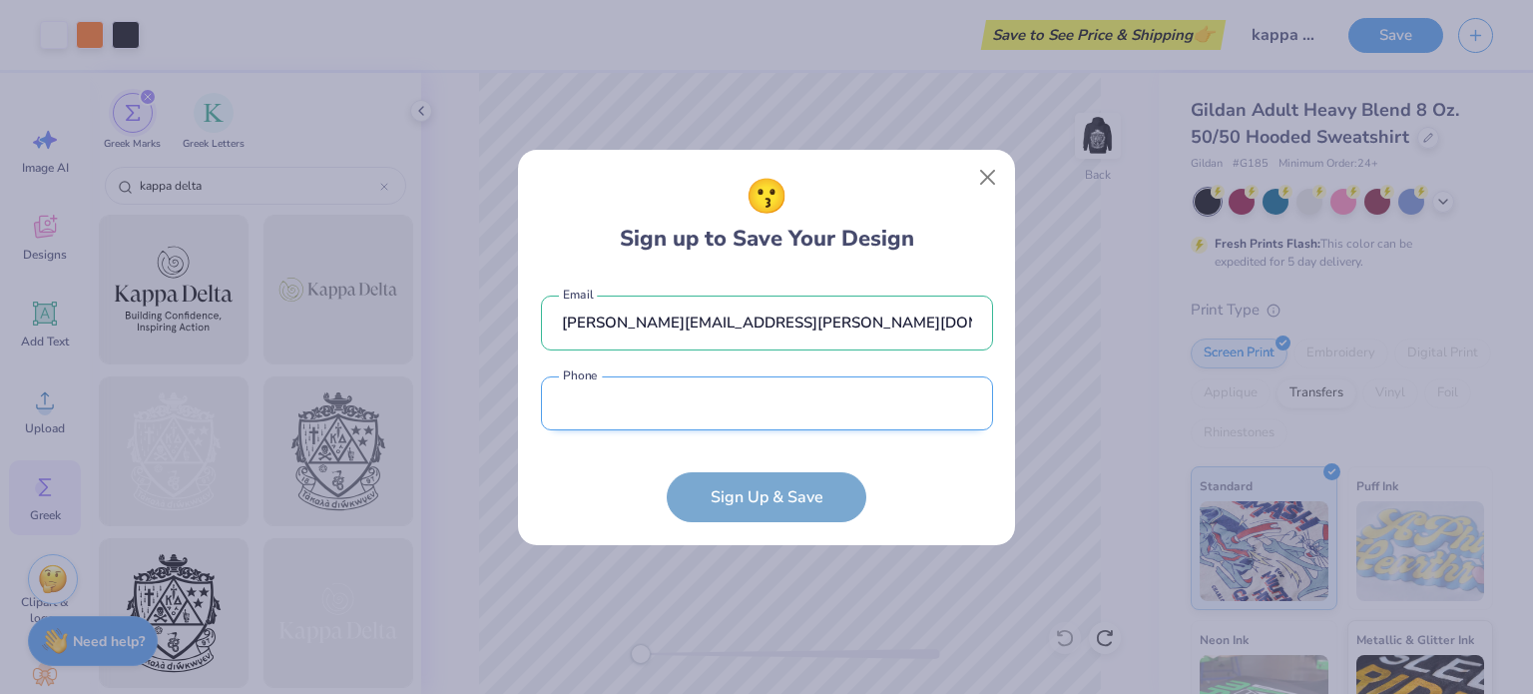
click at [770, 414] on input "tel" at bounding box center [767, 403] width 452 height 55
type input "[PHONE_NUMBER]"
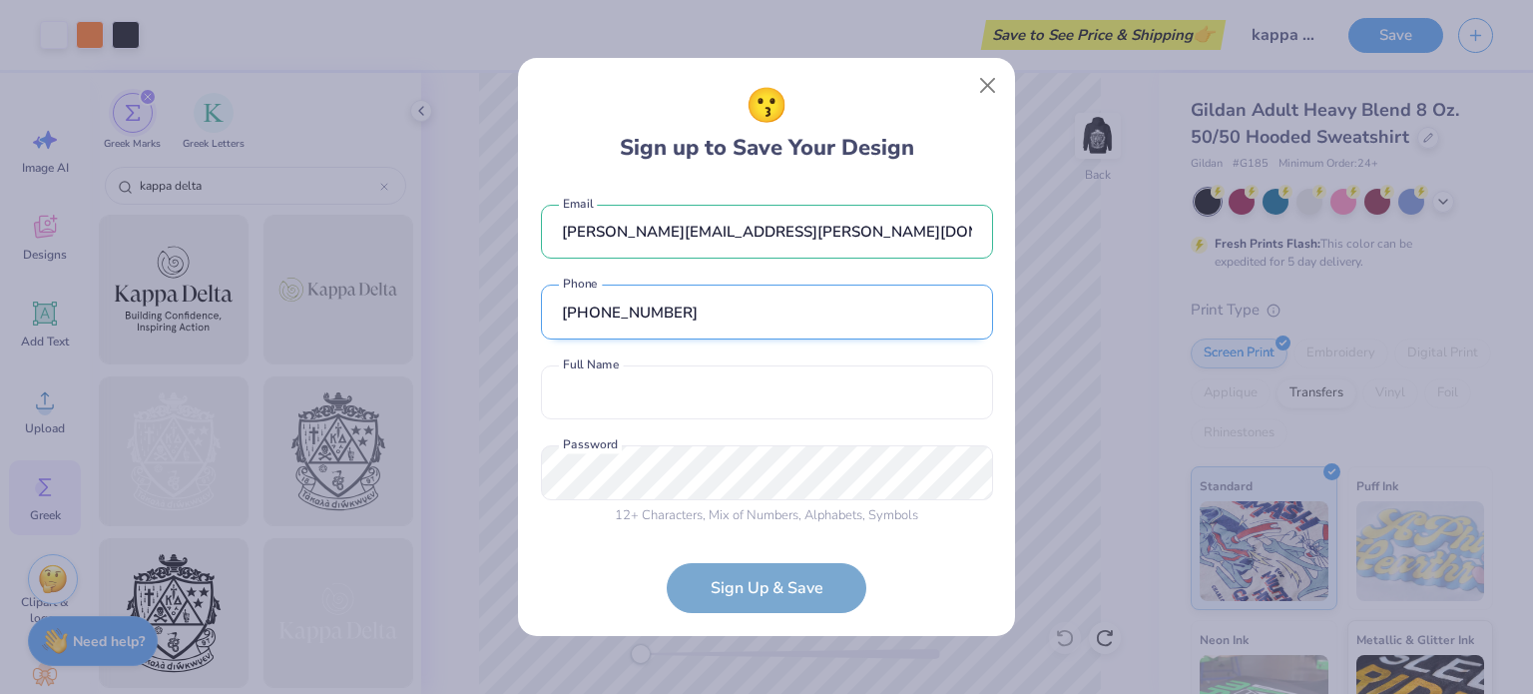
scroll to position [3, 0]
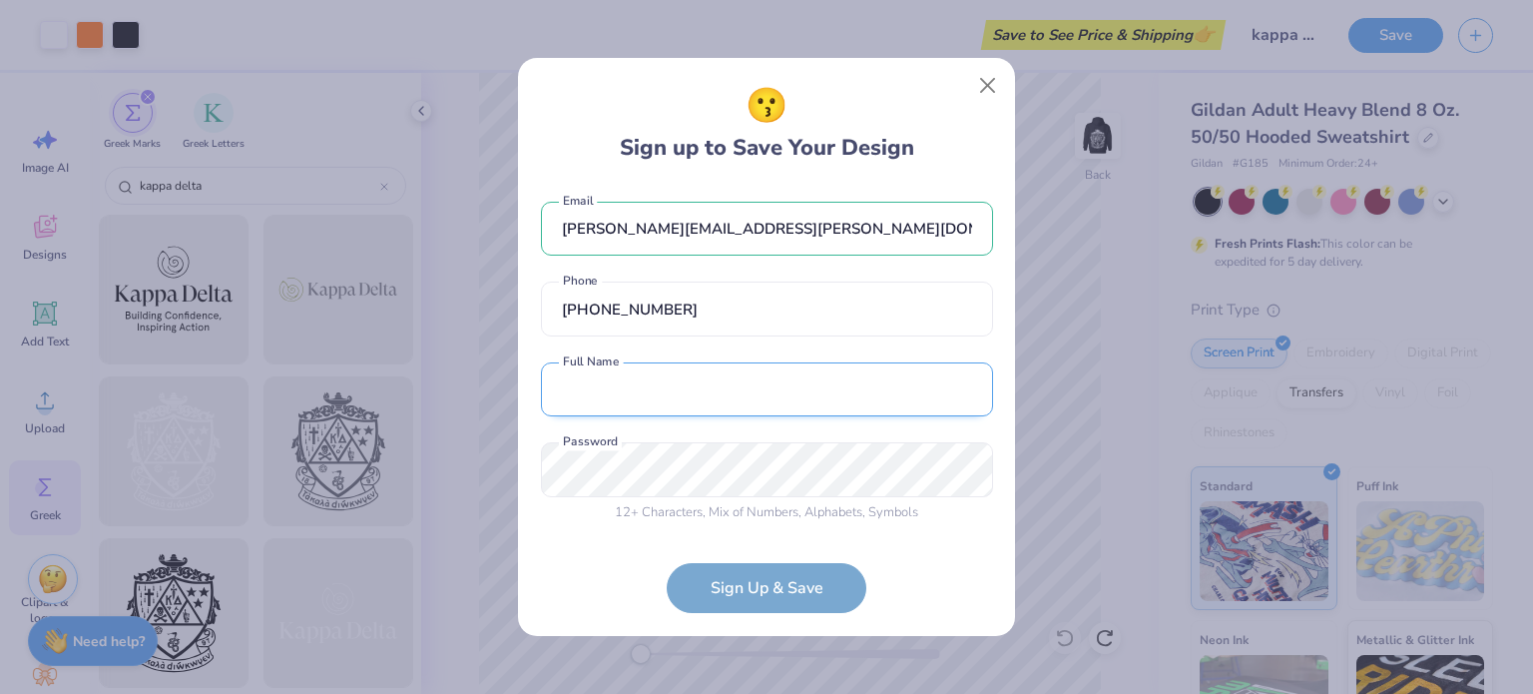
click at [751, 391] on input "text" at bounding box center [767, 389] width 452 height 55
type input "[PERSON_NAME]"
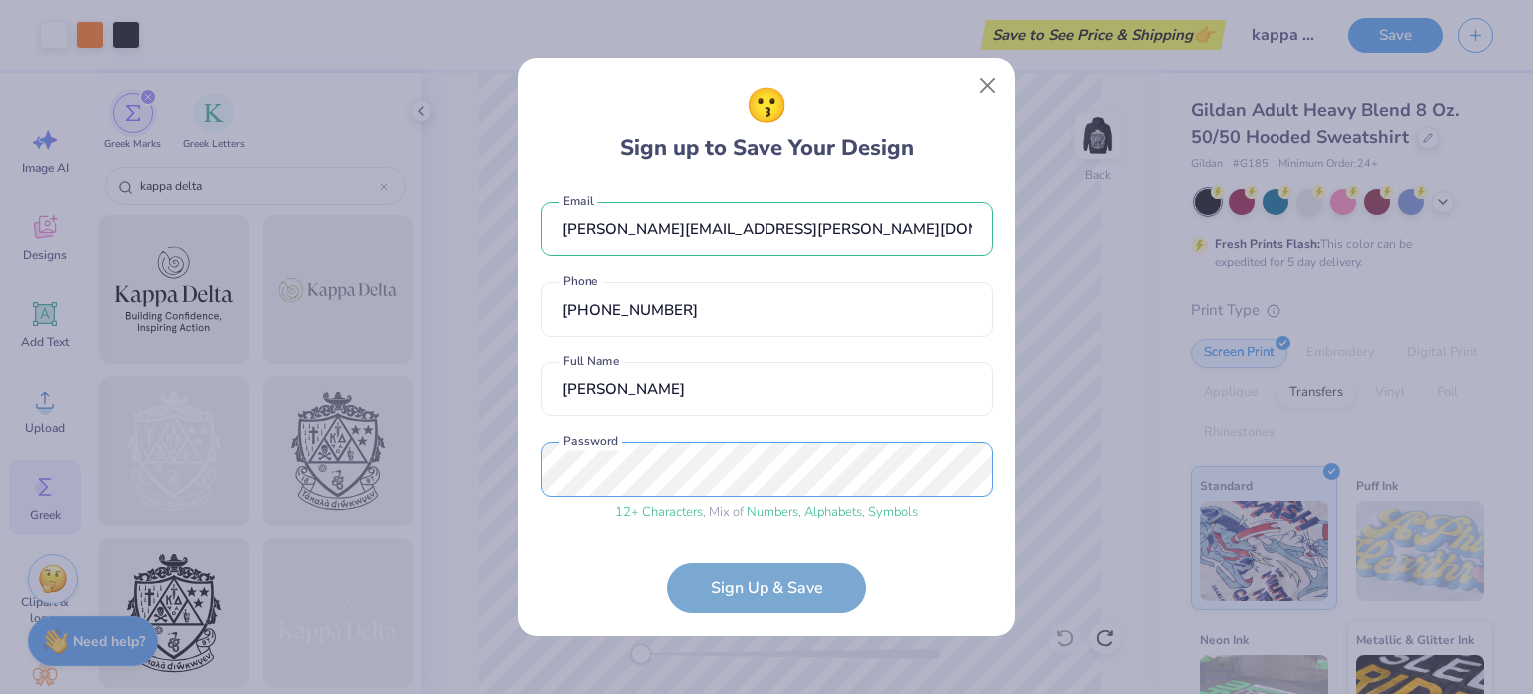
scroll to position [79, 0]
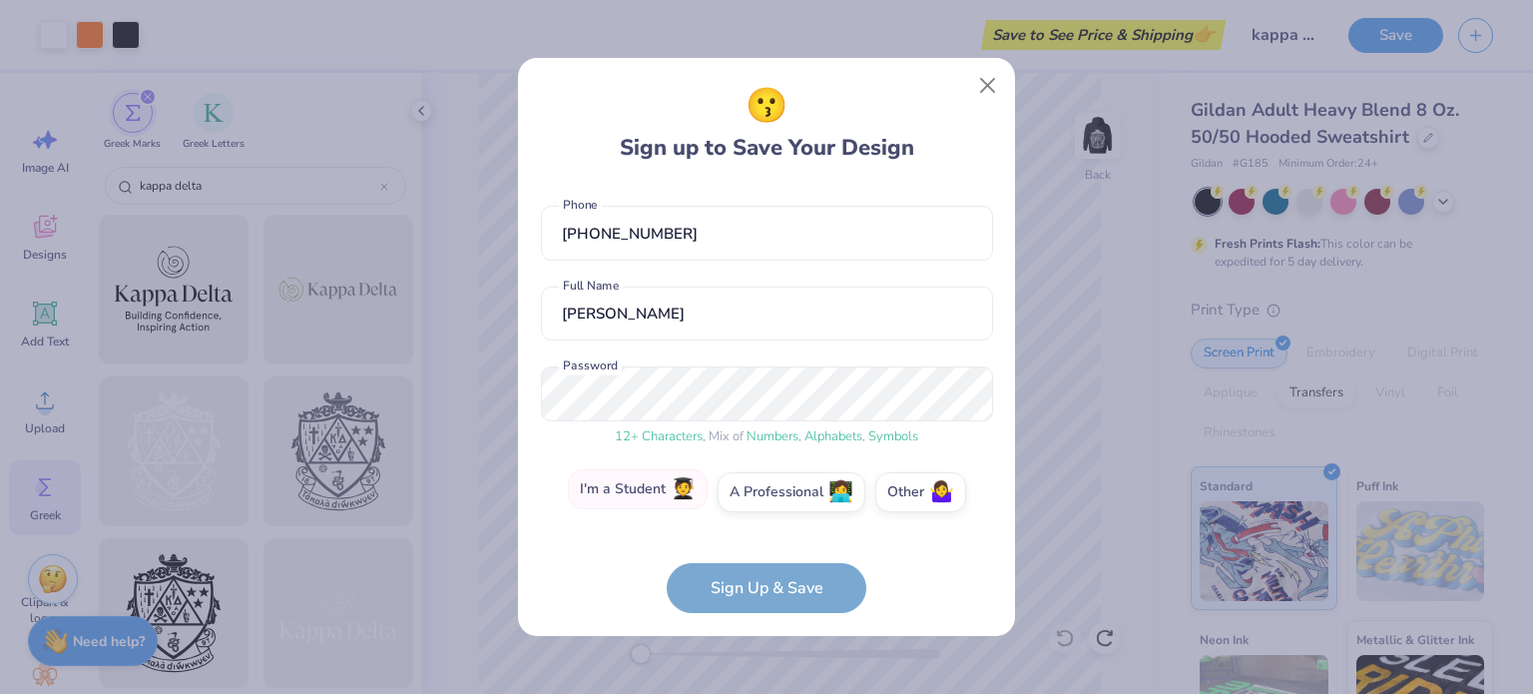
click at [660, 488] on label "I'm a Student 🧑‍🎓" at bounding box center [638, 489] width 140 height 40
click at [761, 570] on input "I'm a Student 🧑‍🎓" at bounding box center [767, 576] width 13 height 13
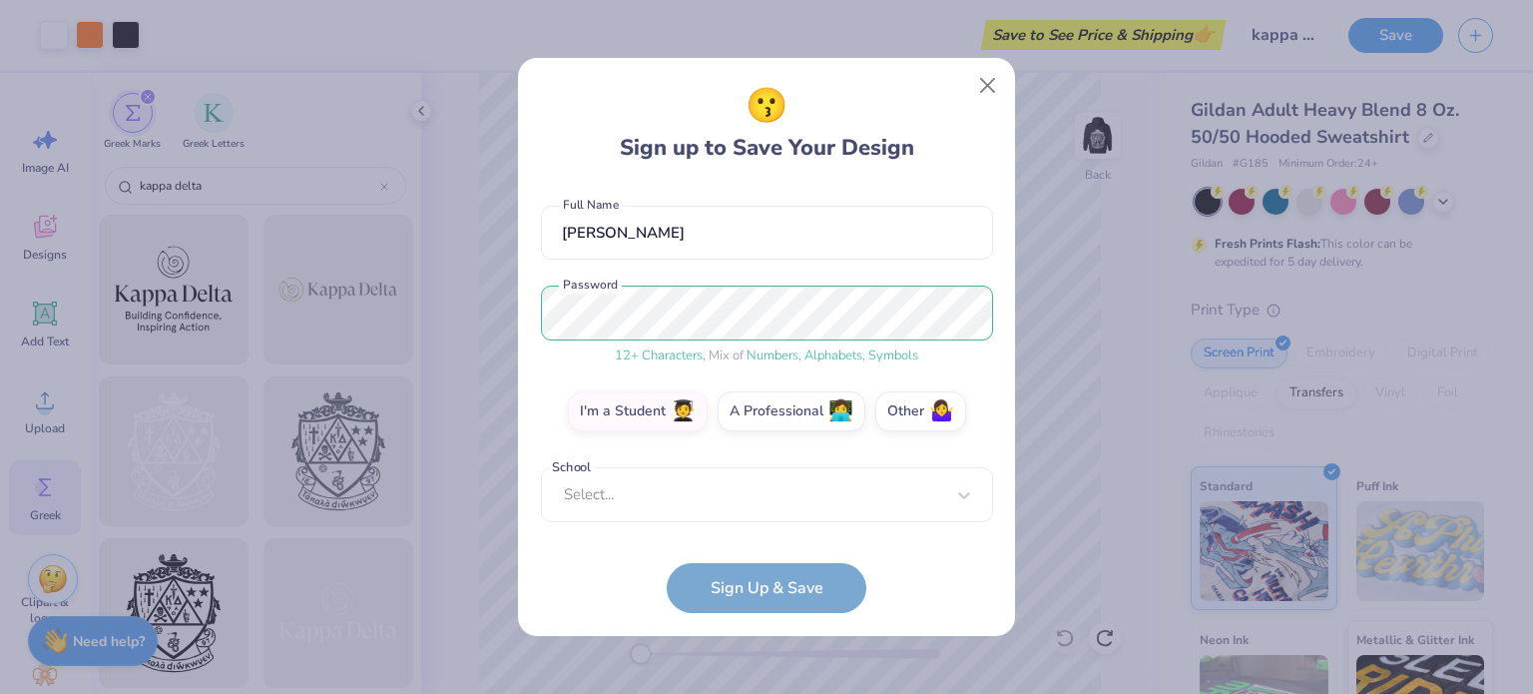
scroll to position [150, 0]
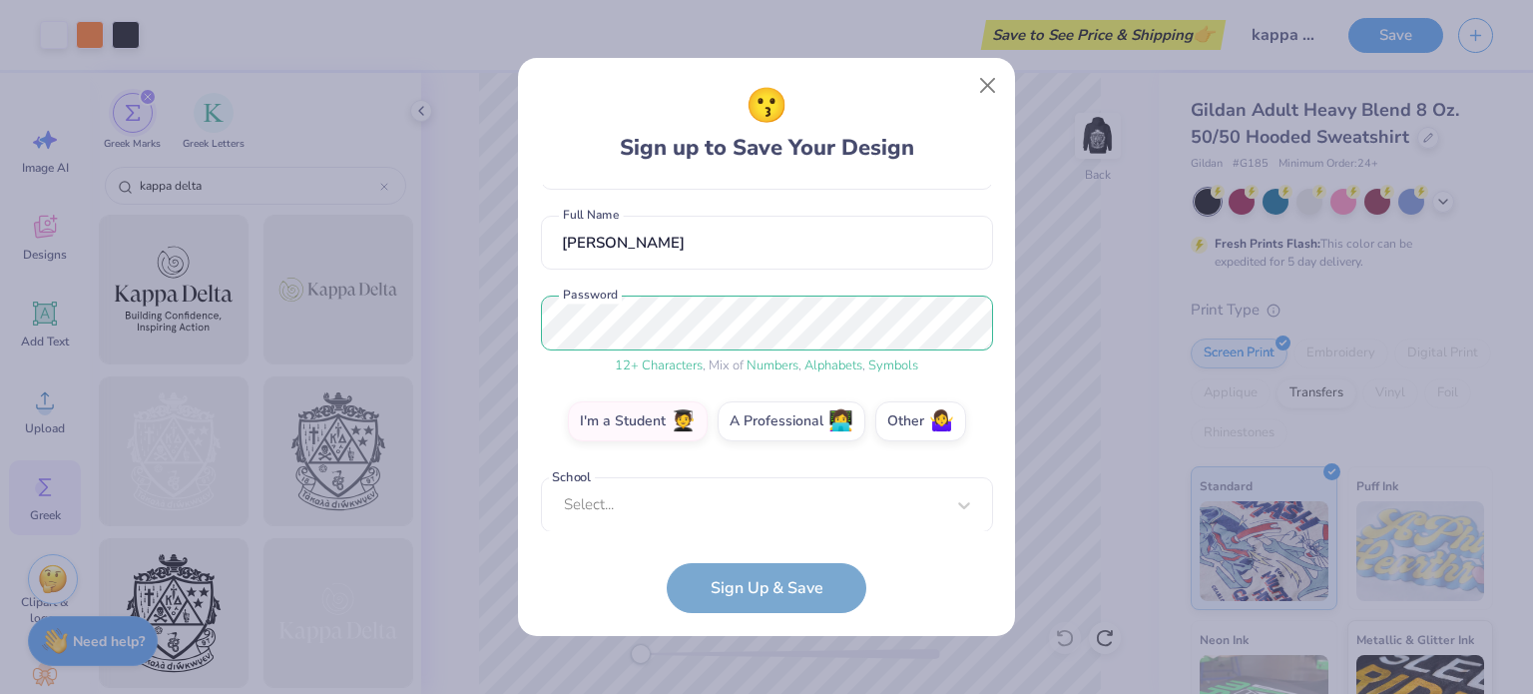
click at [695, 533] on form "[PERSON_NAME][EMAIL_ADDRESS][PERSON_NAME][DOMAIN_NAME] Email [PHONE_NUMBER] Pho…" at bounding box center [767, 399] width 452 height 429
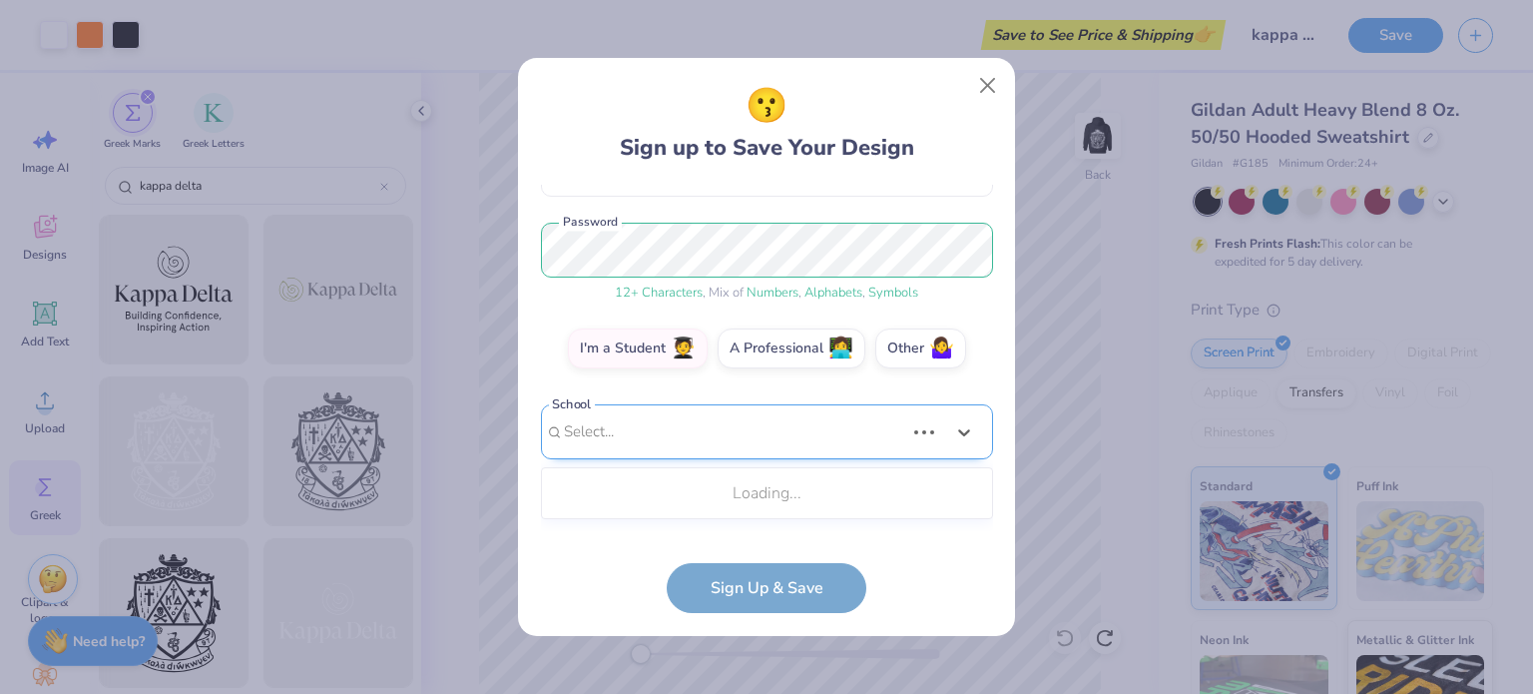
click at [683, 509] on div "Use Up and Down to choose options, press Enter to select the currently focused …" at bounding box center [767, 461] width 452 height 115
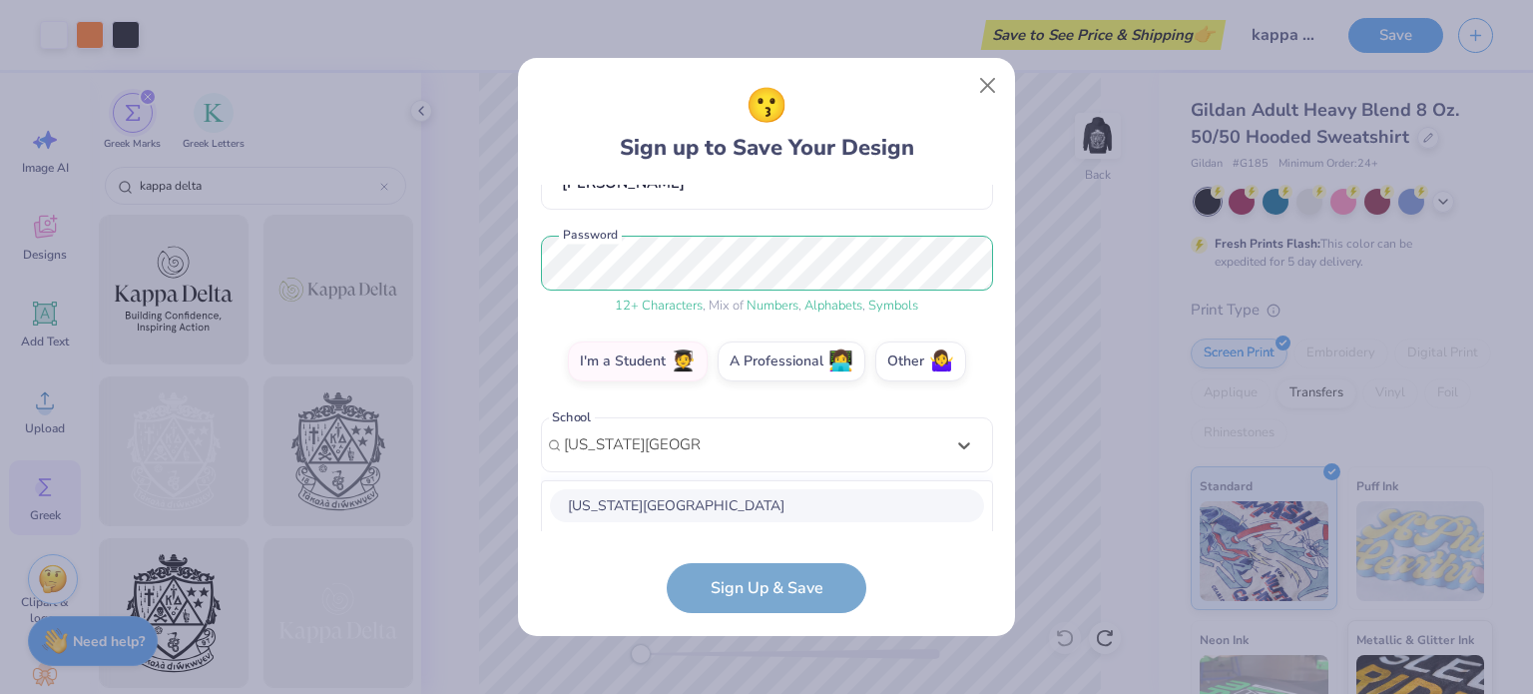
scroll to position [459, 0]
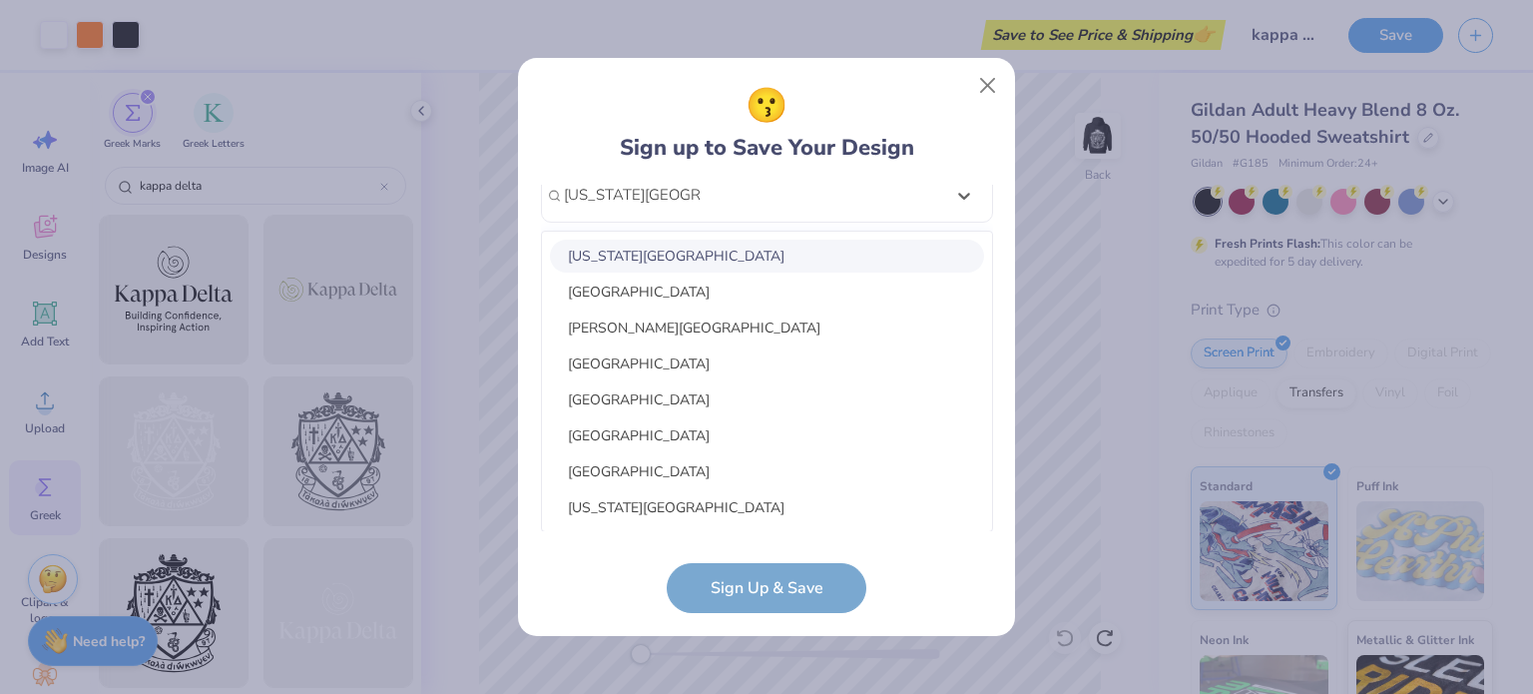
click at [676, 260] on div "[US_STATE][GEOGRAPHIC_DATA]" at bounding box center [767, 256] width 434 height 33
type input "[US_STATE][GEOGRAPHIC_DATA]"
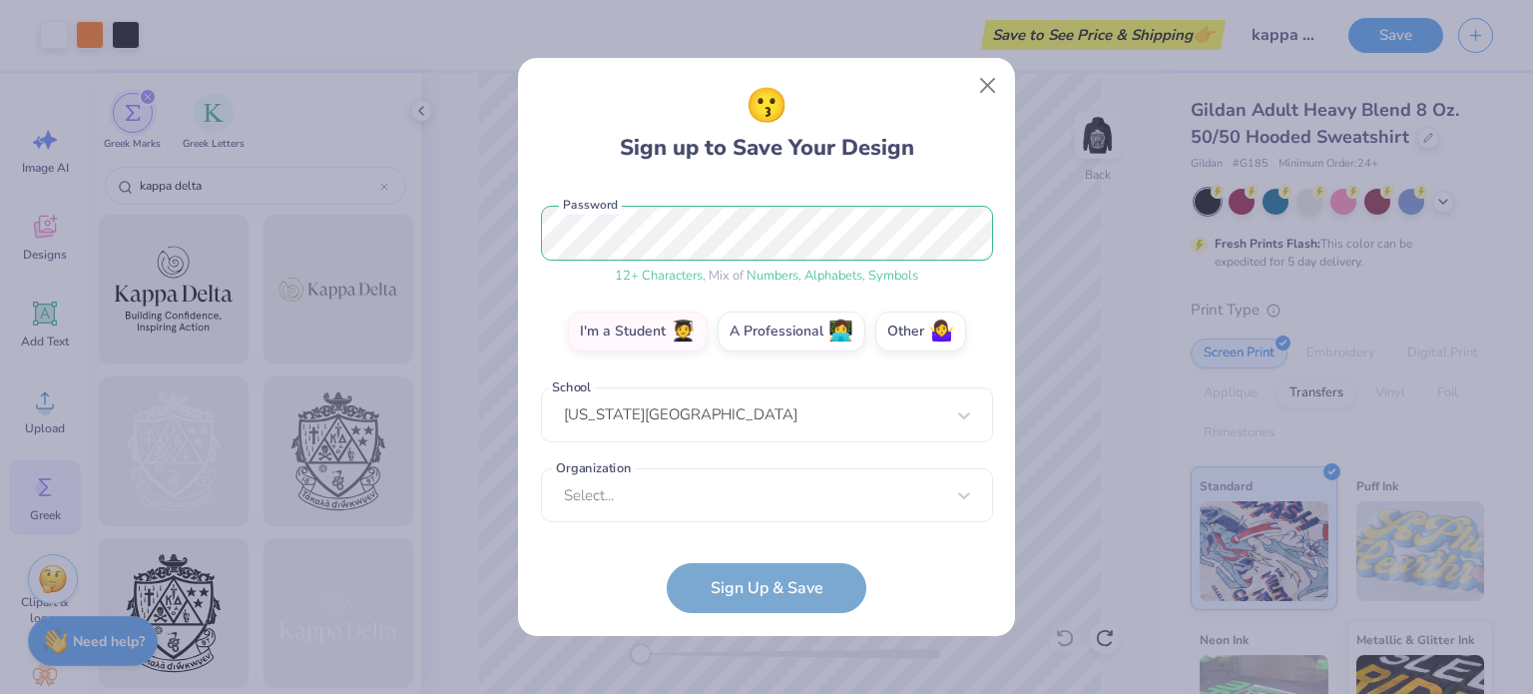
scroll to position [240, 0]
click at [750, 594] on form "[PERSON_NAME][EMAIL_ADDRESS][PERSON_NAME][DOMAIN_NAME] Email [PHONE_NUMBER] Pho…" at bounding box center [767, 399] width 452 height 429
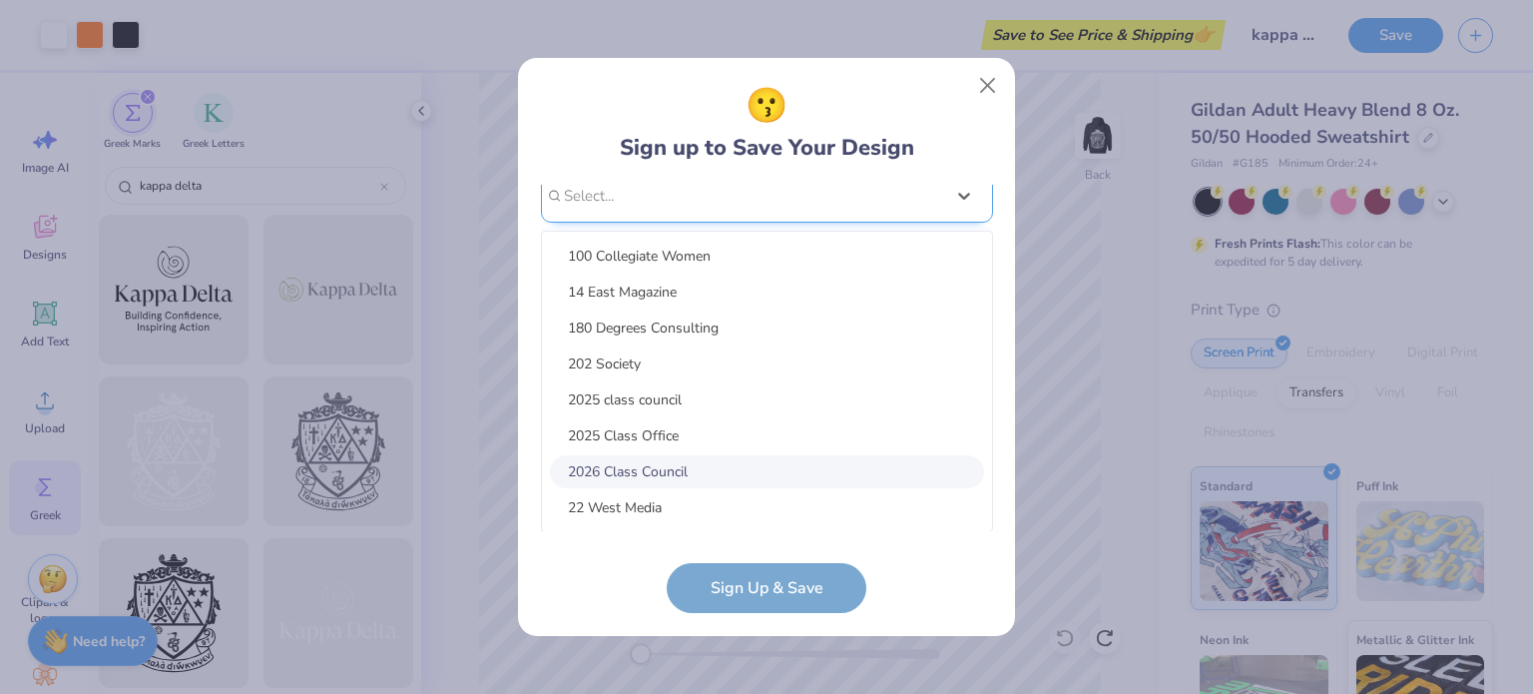
click at [811, 483] on div "option focused, 7 of 15. 15 results available. Use Up and Down to choose option…" at bounding box center [767, 351] width 452 height 364
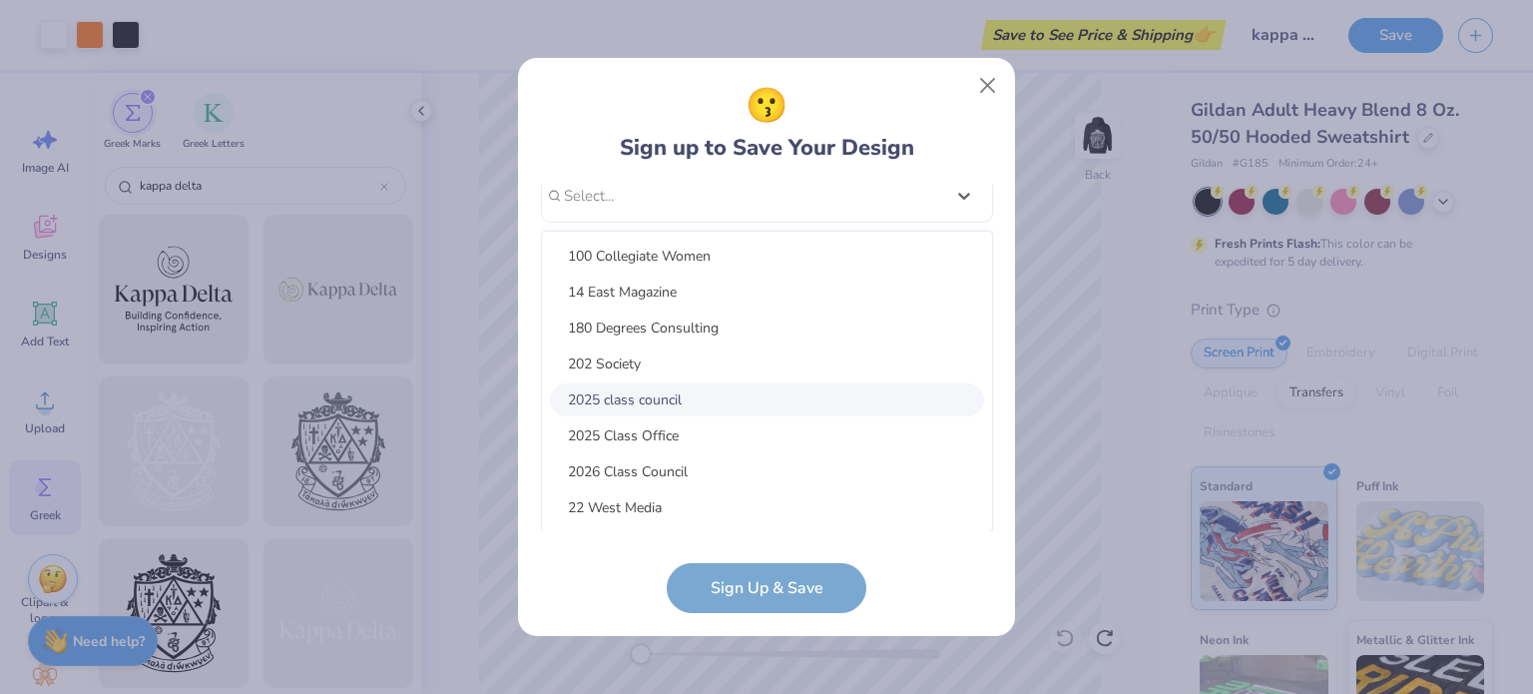
scroll to position [240, 0]
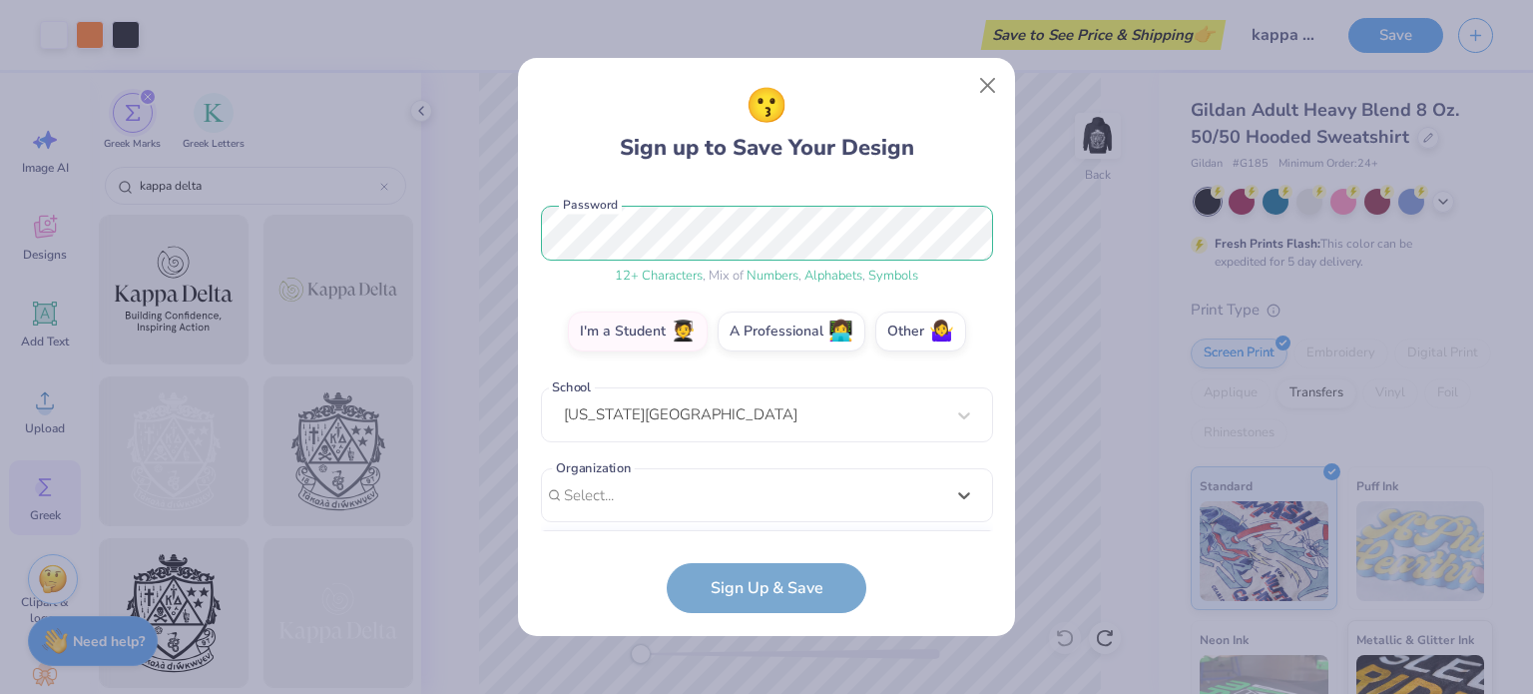
click at [973, 580] on form "[PERSON_NAME][EMAIL_ADDRESS][PERSON_NAME][DOMAIN_NAME] Email [PHONE_NUMBER] Pho…" at bounding box center [767, 399] width 452 height 429
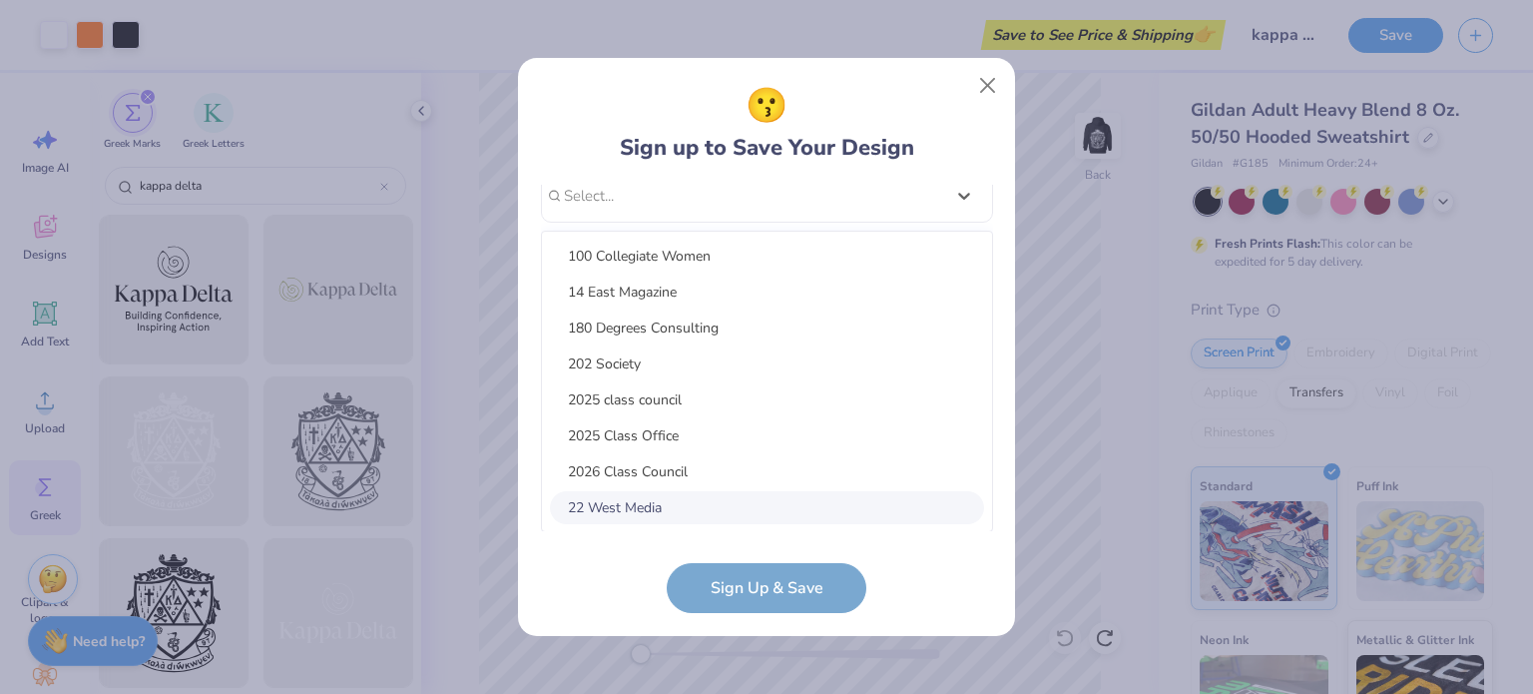
click at [870, 489] on div "option focused, 8 of 15. 15 results available. Use Up and Down to choose option…" at bounding box center [767, 351] width 452 height 364
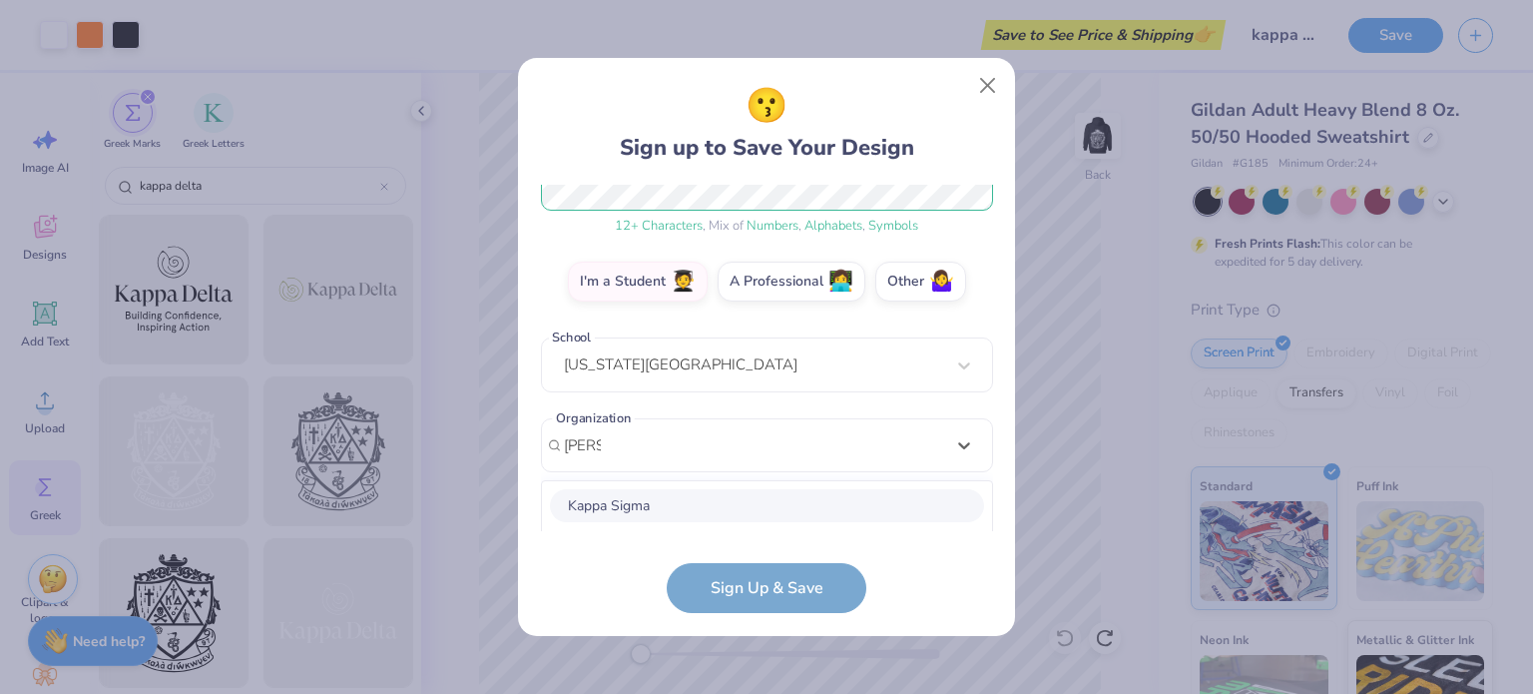
scroll to position [539, 0]
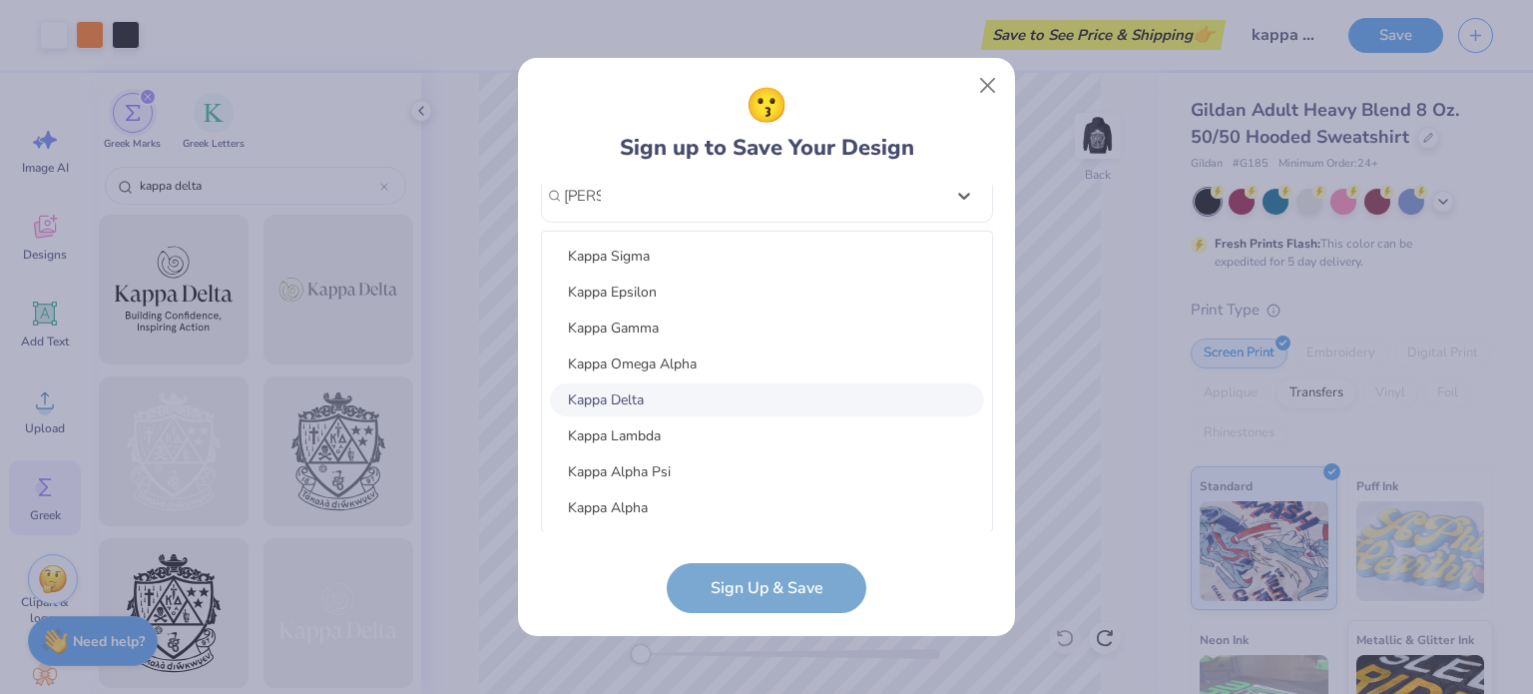
click at [782, 383] on div "Kappa Delta" at bounding box center [767, 399] width 434 height 33
type input "[PERSON_NAME]"
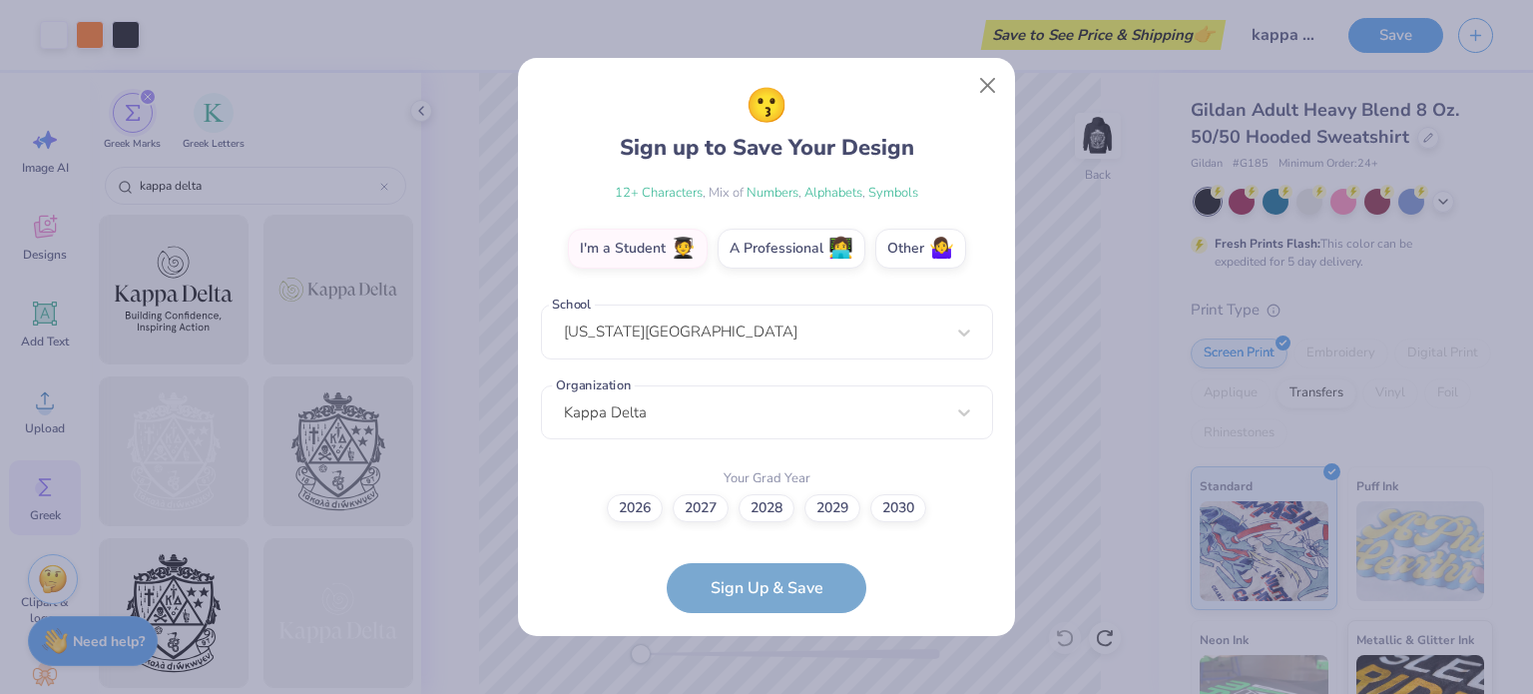
scroll to position [321, 0]
click at [767, 496] on label "2028" at bounding box center [767, 506] width 56 height 28
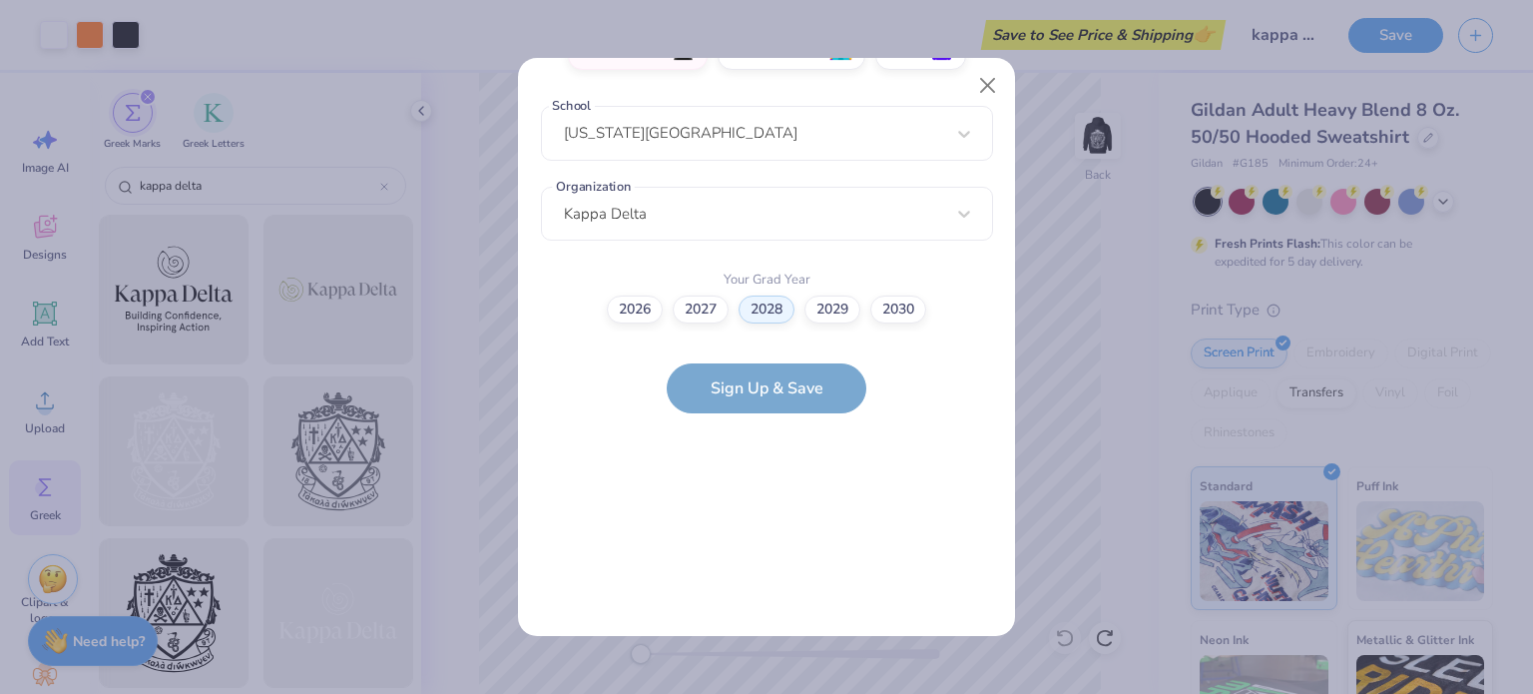
scroll to position [0, 0]
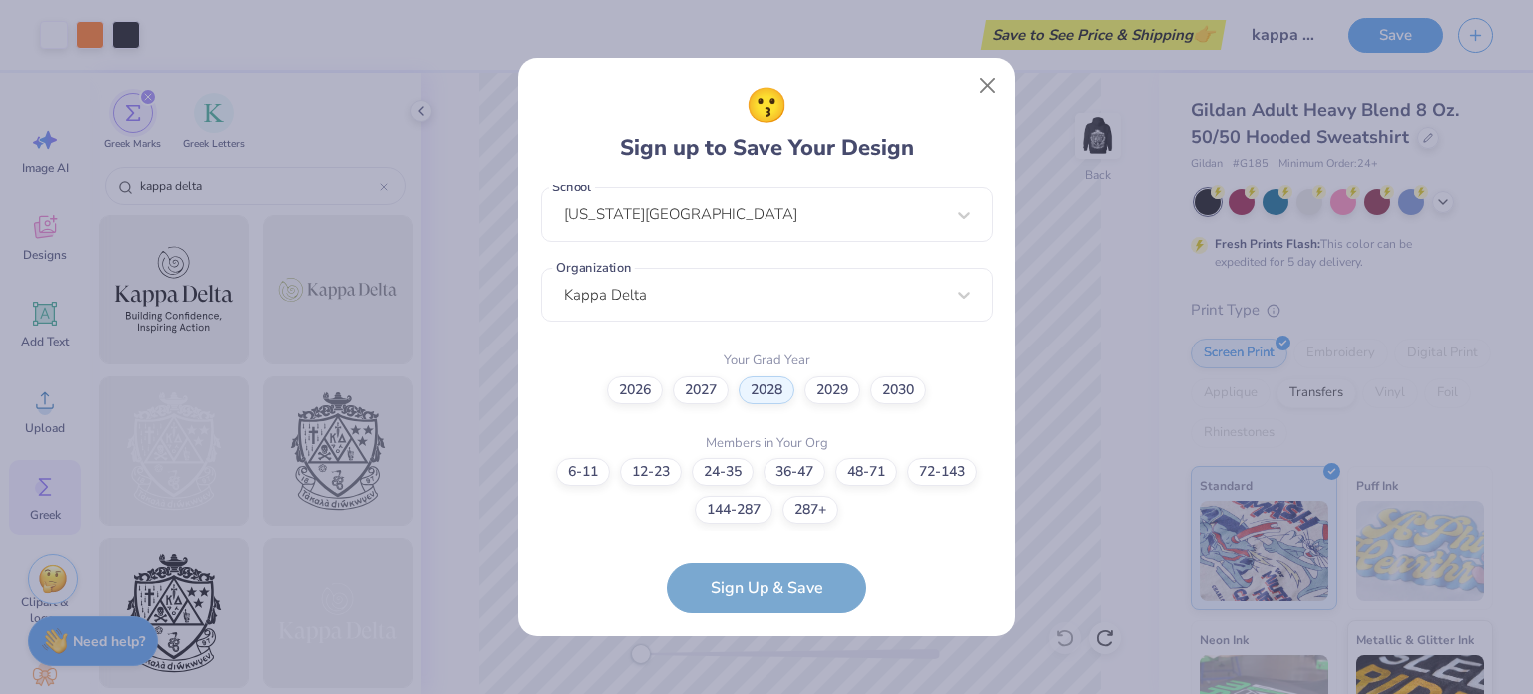
click at [747, 577] on form "[PERSON_NAME][EMAIL_ADDRESS][PERSON_NAME][DOMAIN_NAME] Email [PHONE_NUMBER] Pho…" at bounding box center [767, 399] width 452 height 429
click at [595, 472] on label "6-11" at bounding box center [583, 469] width 54 height 28
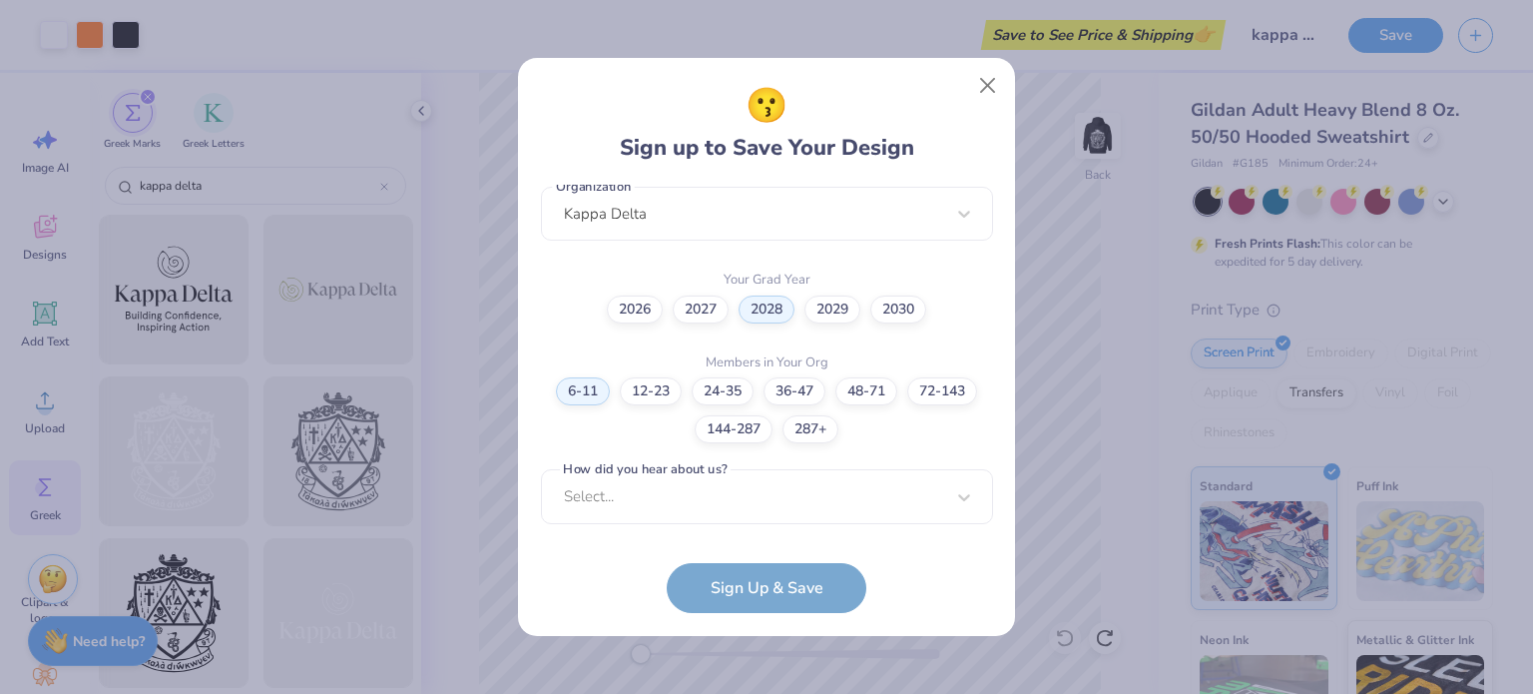
click at [765, 575] on form "[PERSON_NAME][EMAIL_ADDRESS][PERSON_NAME][DOMAIN_NAME] Email [PHONE_NUMBER] Pho…" at bounding box center [767, 399] width 452 height 429
click at [768, 506] on div "Select..." at bounding box center [767, 496] width 452 height 55
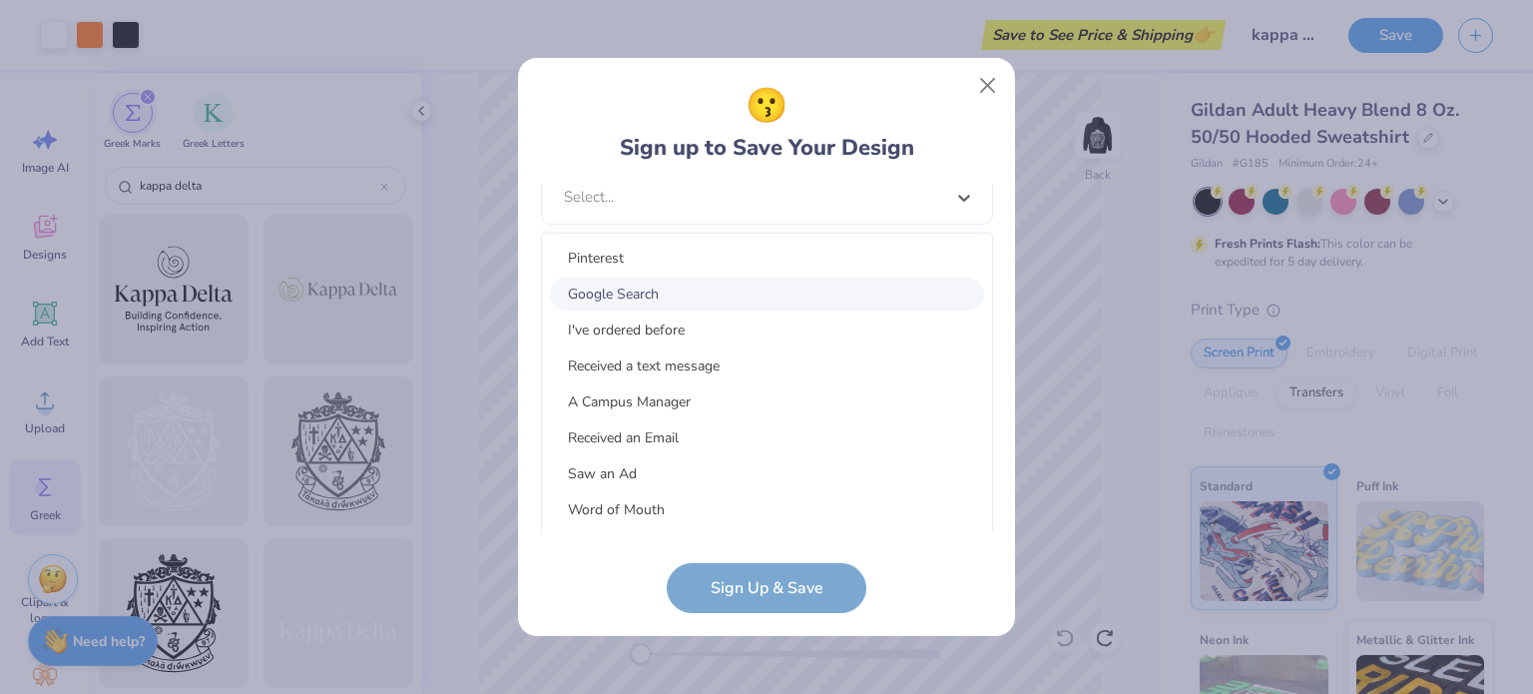
click at [742, 298] on div "Google Search" at bounding box center [767, 293] width 434 height 33
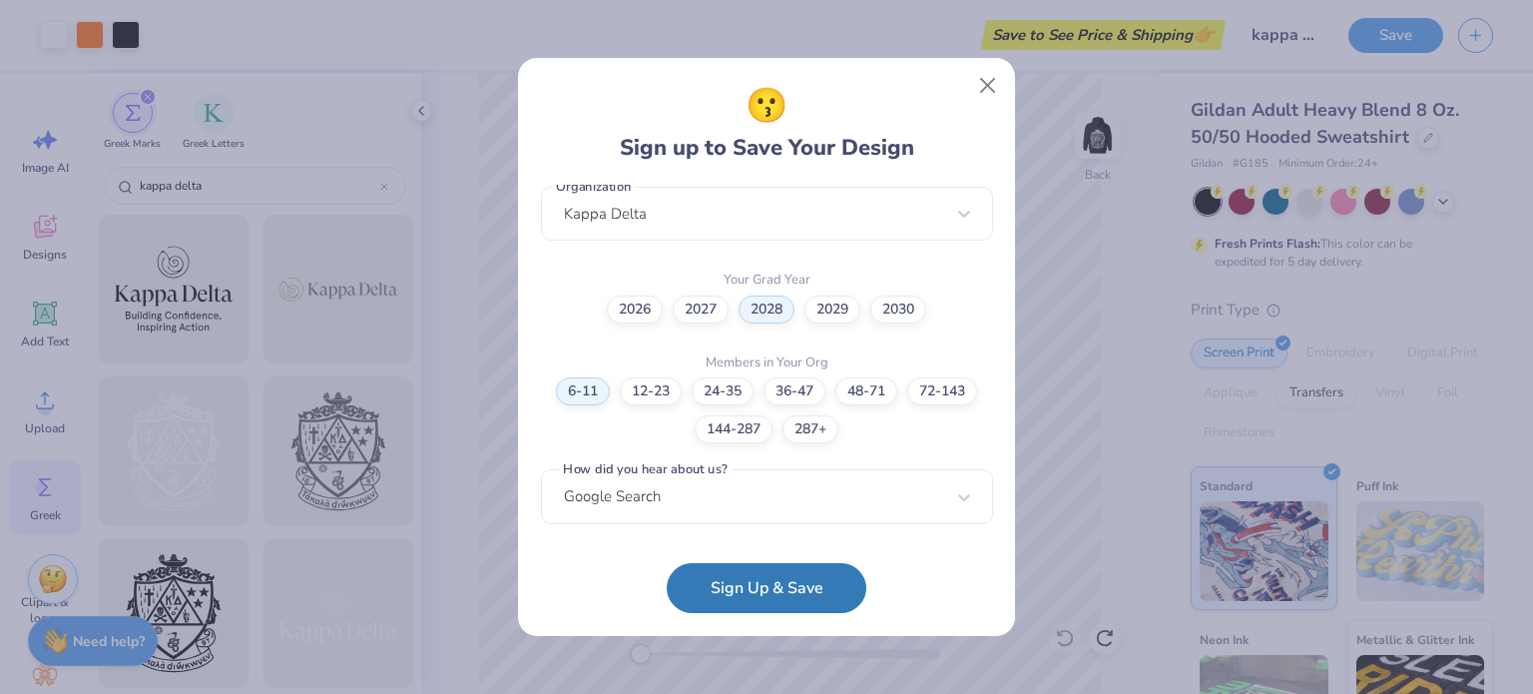
click at [742, 577] on button "Sign Up & Save" at bounding box center [767, 588] width 200 height 50
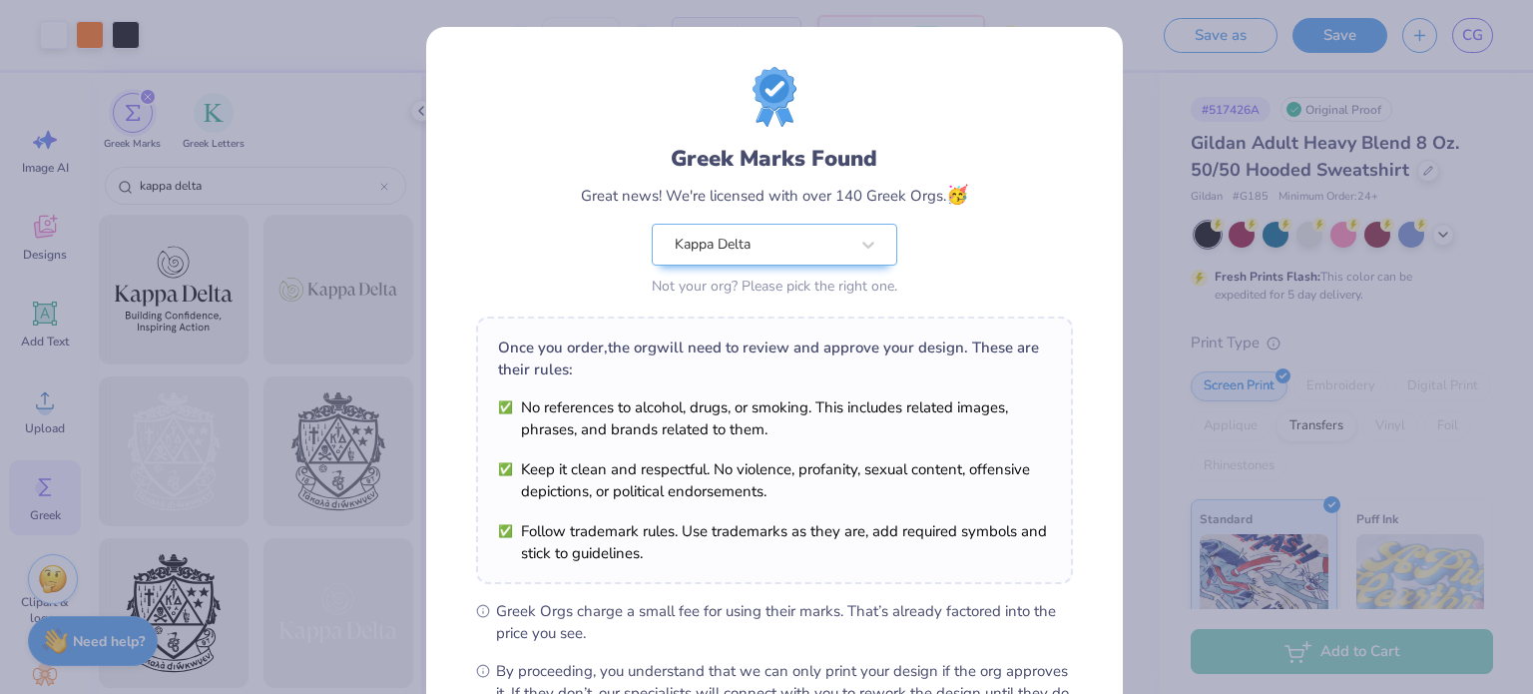
scroll to position [239, 0]
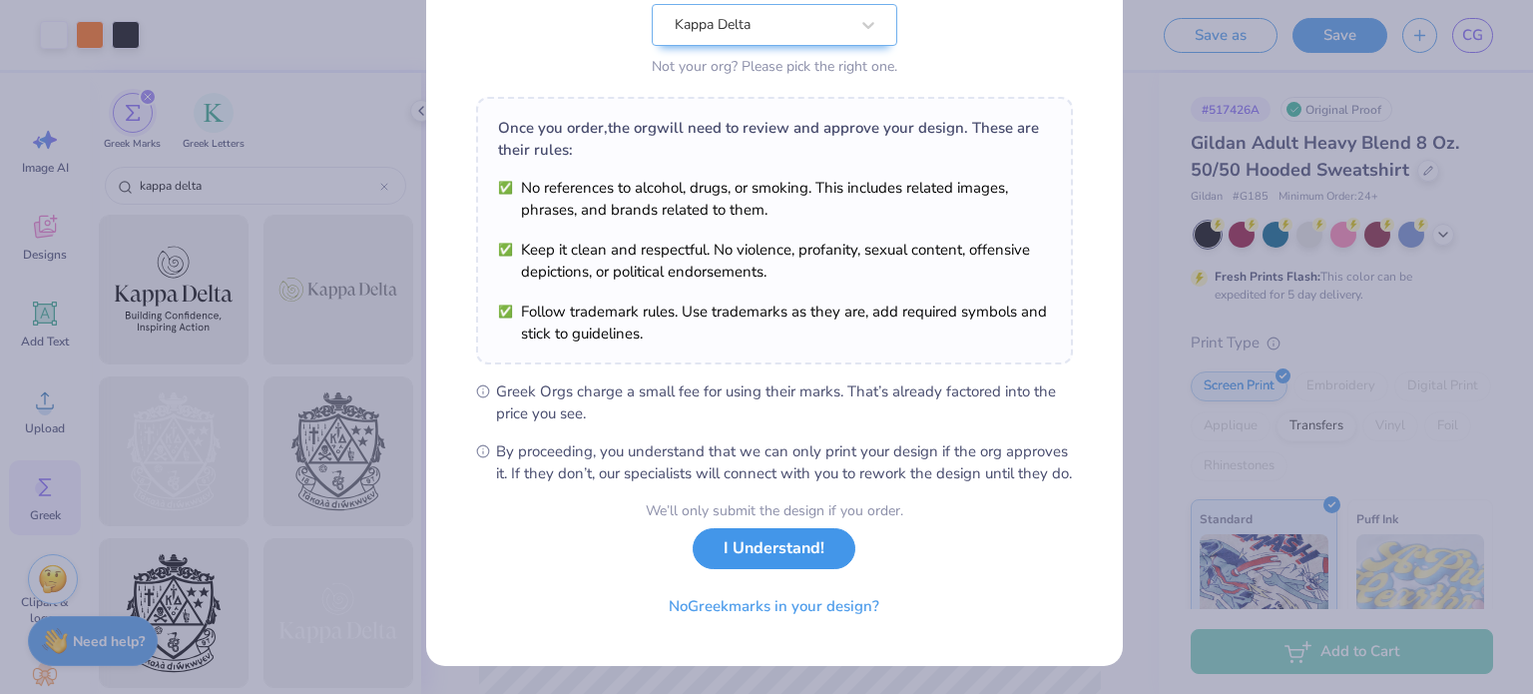
click at [807, 555] on button "I Understand!" at bounding box center [774, 548] width 163 height 41
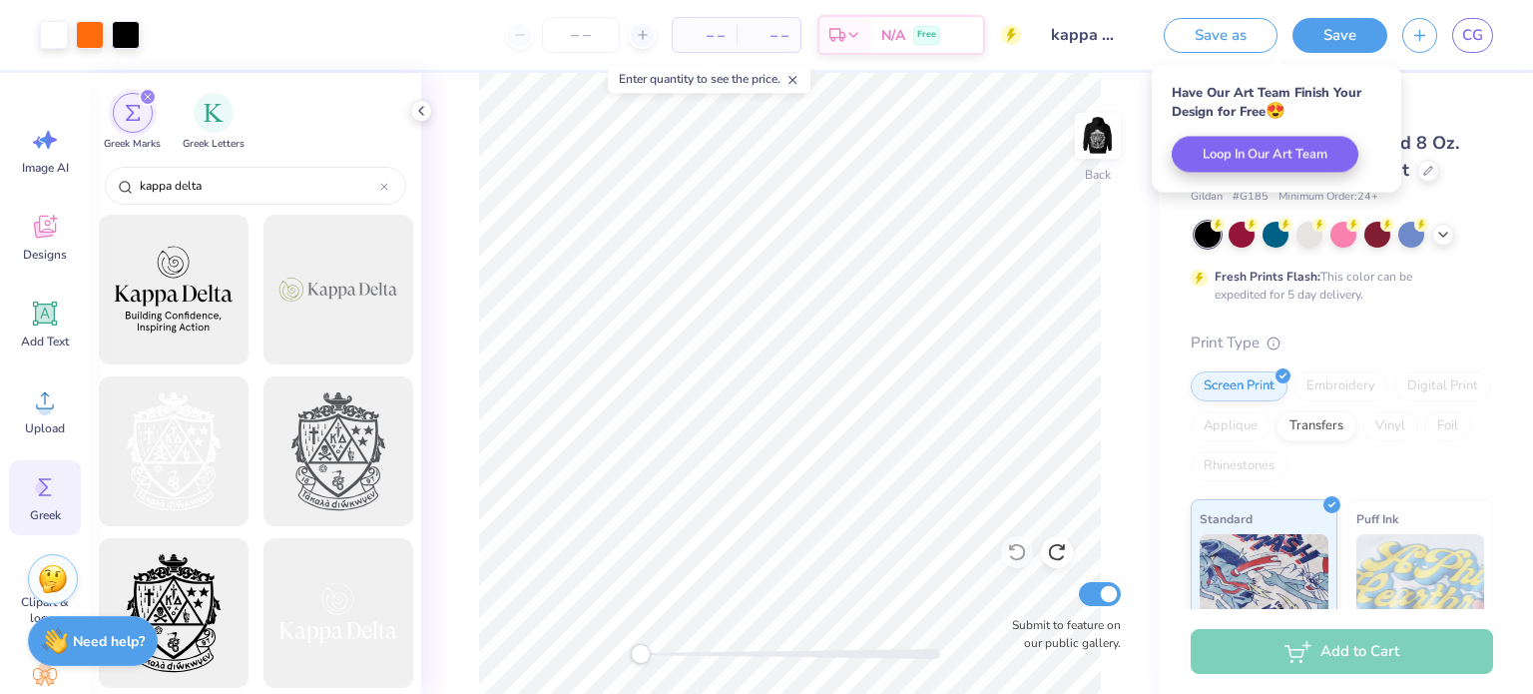
scroll to position [0, 0]
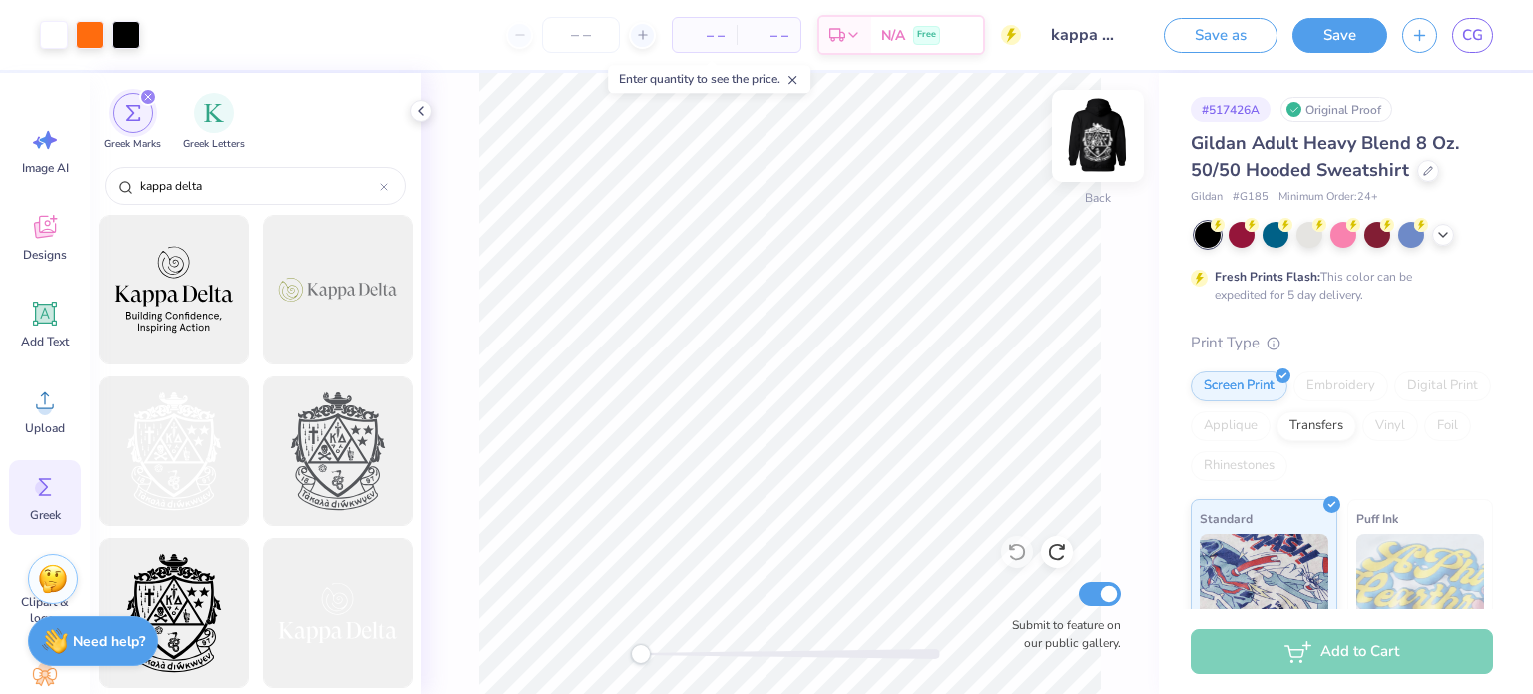
click at [1094, 140] on img at bounding box center [1098, 136] width 80 height 80
click at [1098, 150] on img at bounding box center [1098, 136] width 80 height 80
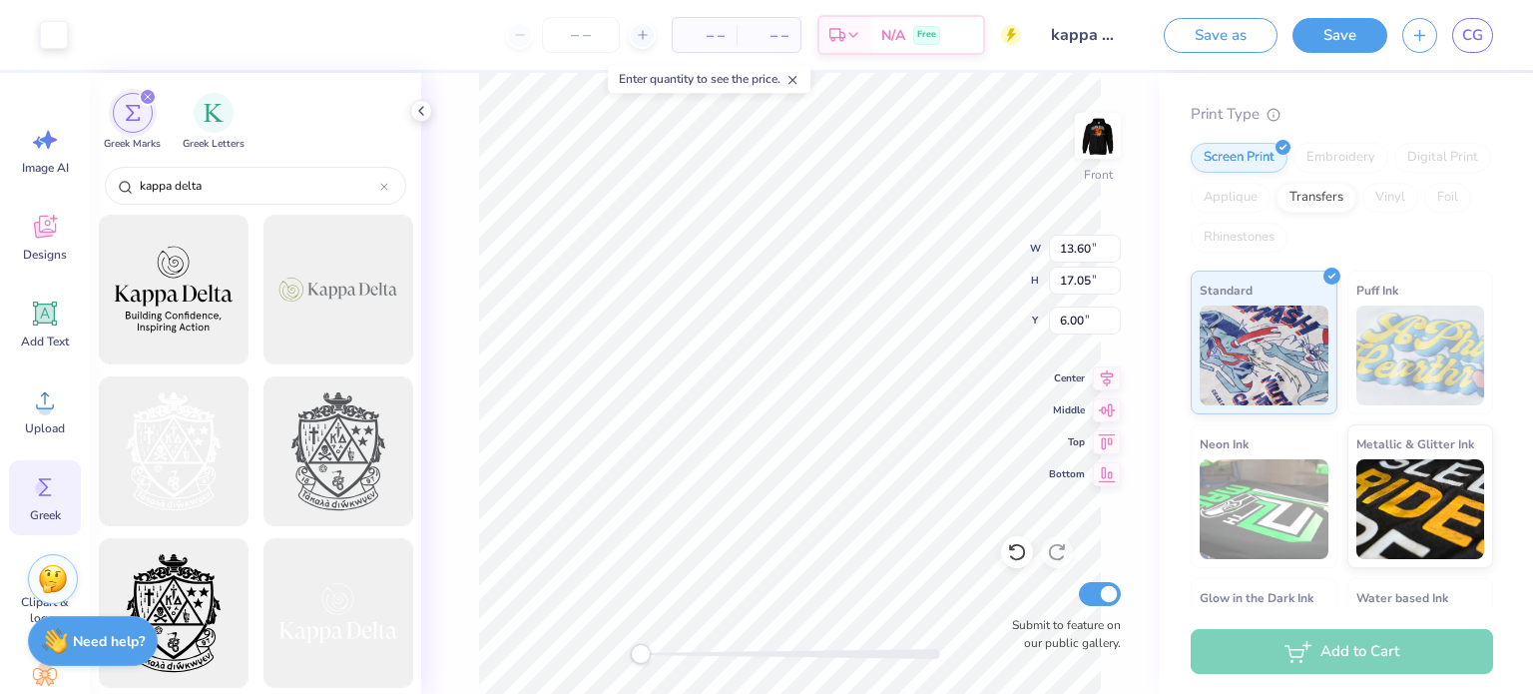
type input "12.76"
type input "15.99"
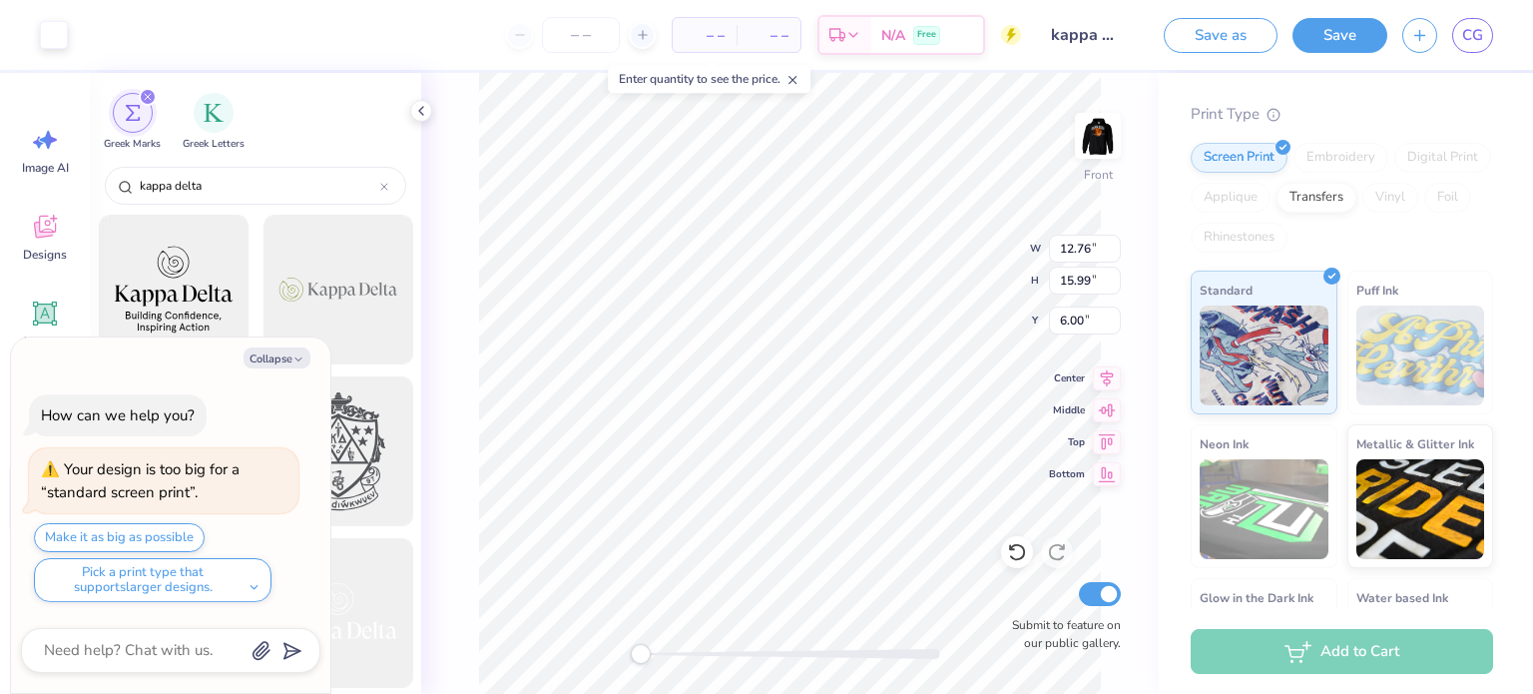
type input "13.77"
type input "17.26"
click at [299, 362] on icon "button" at bounding box center [298, 359] width 12 height 12
type textarea "x"
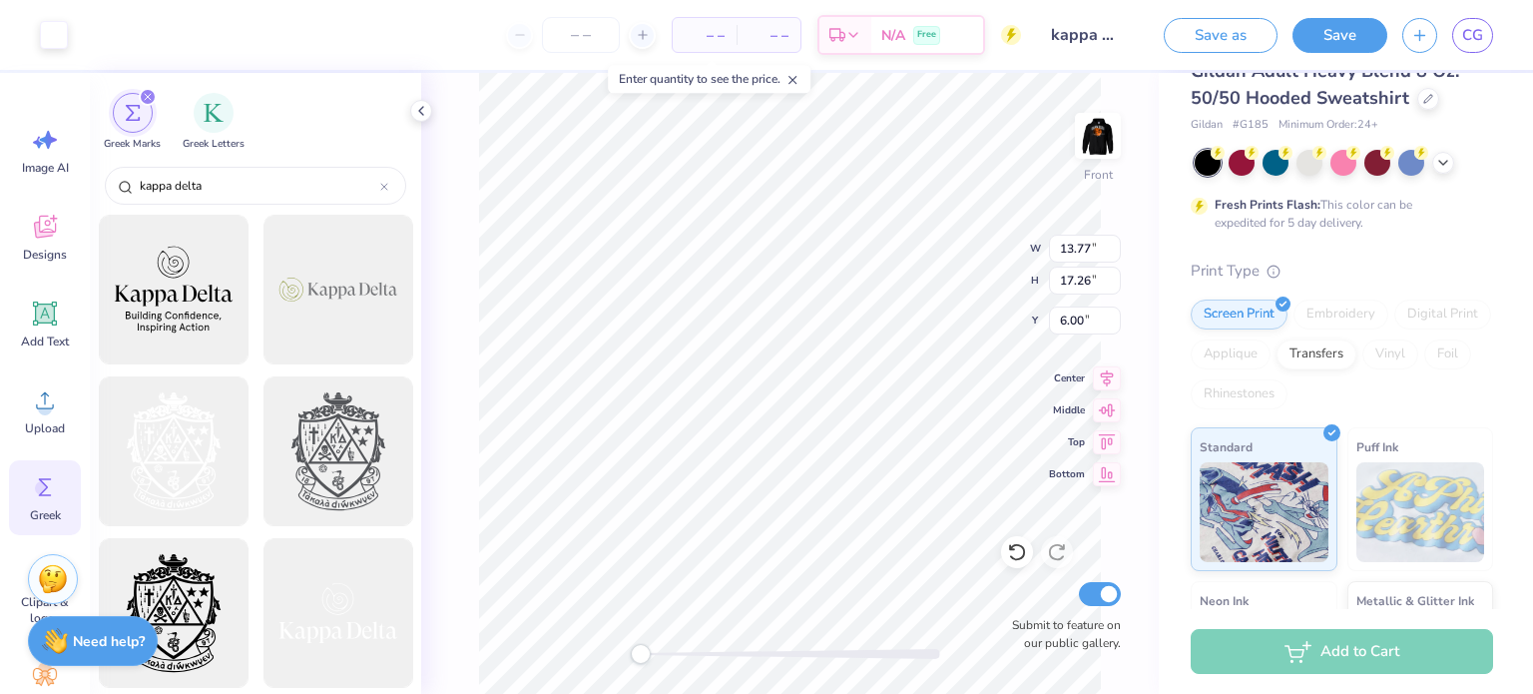
scroll to position [0, 0]
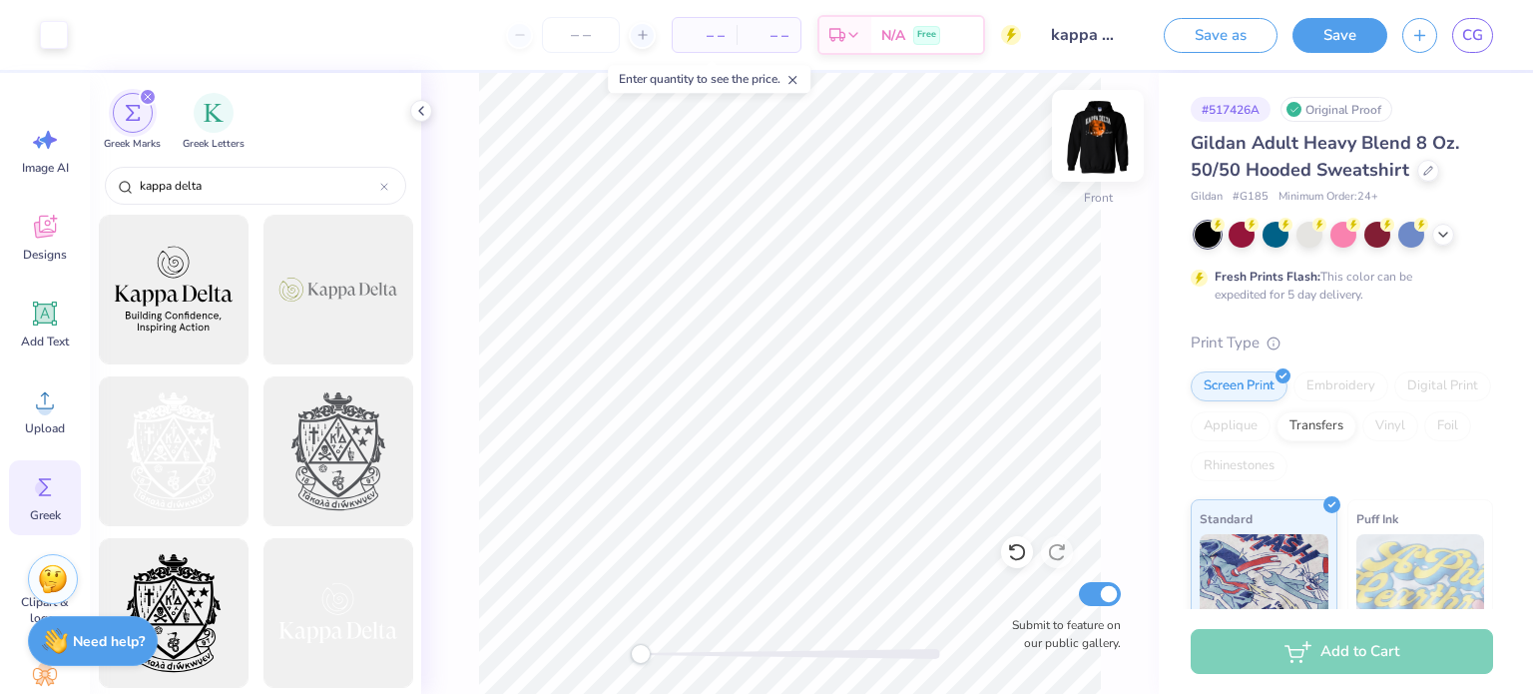
click at [1106, 123] on img at bounding box center [1098, 136] width 80 height 80
